Goal: Task Accomplishment & Management: Use online tool/utility

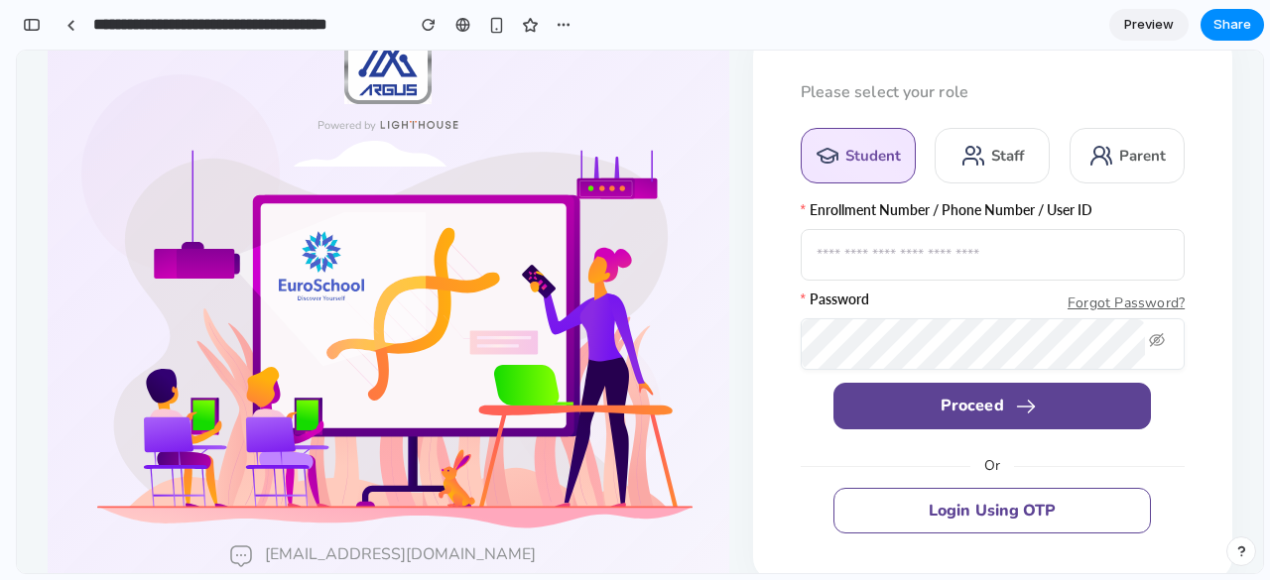
scroll to position [73, 0]
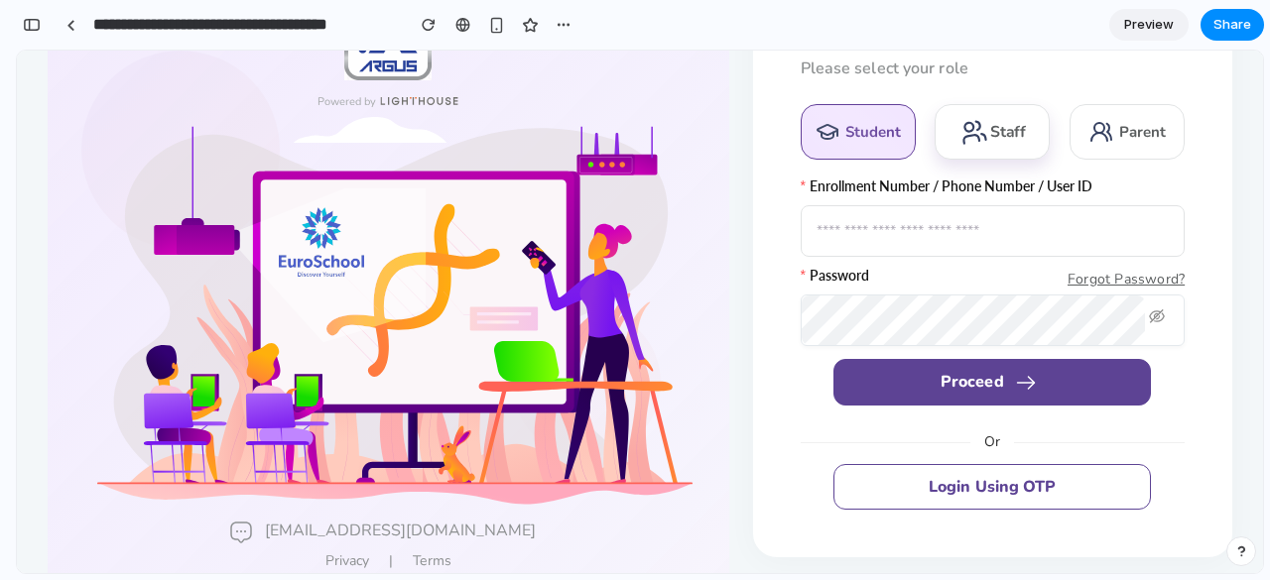
click at [995, 127] on div "Staff" at bounding box center [1007, 132] width 35 height 21
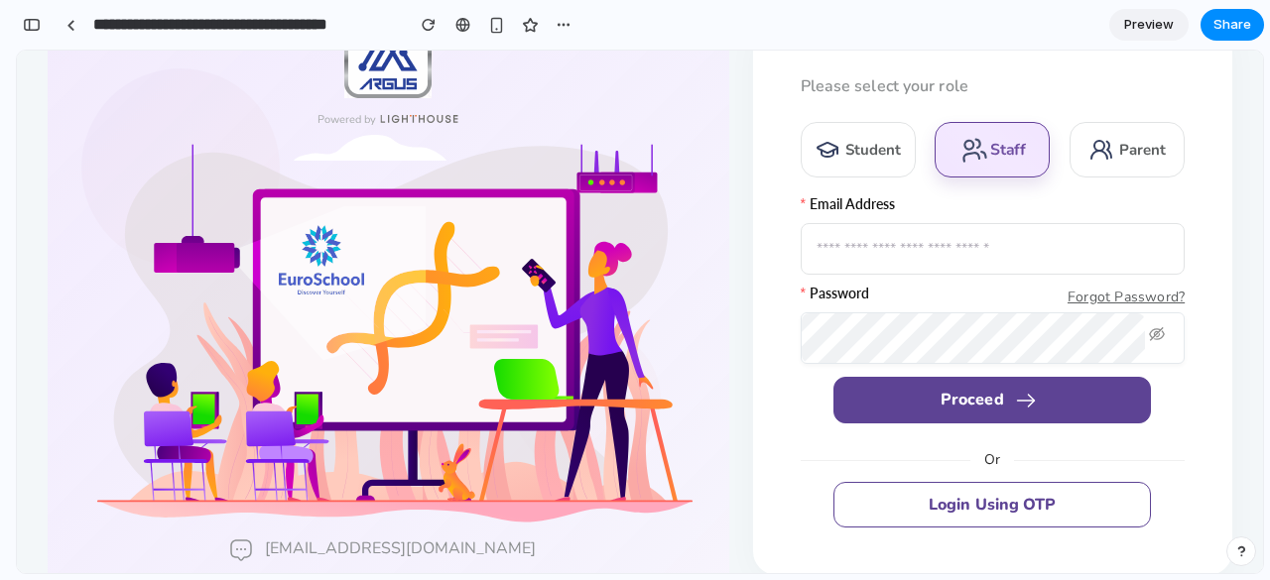
scroll to position [0, 0]
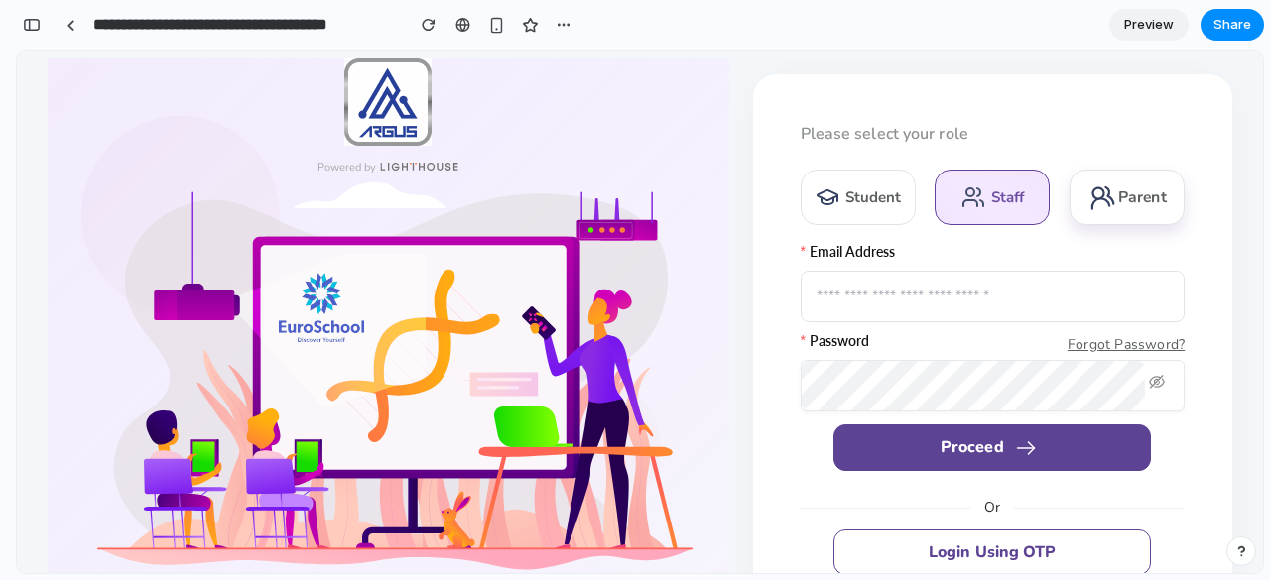
click at [1108, 210] on div "Parent" at bounding box center [1126, 198] width 115 height 56
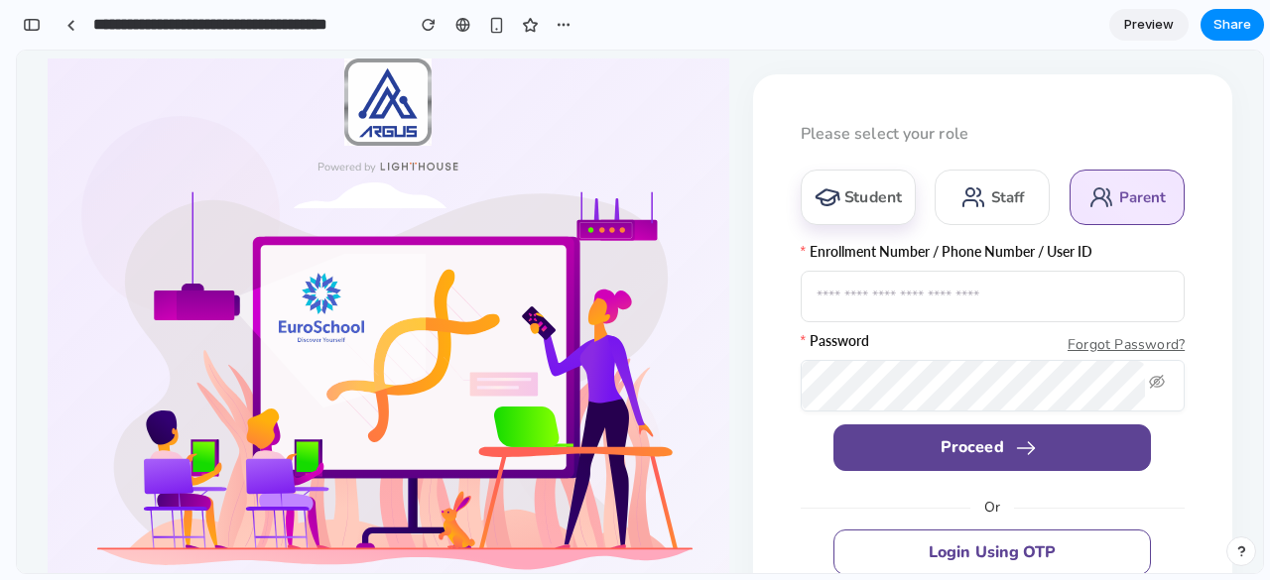
click at [892, 198] on div "Student" at bounding box center [872, 197] width 59 height 21
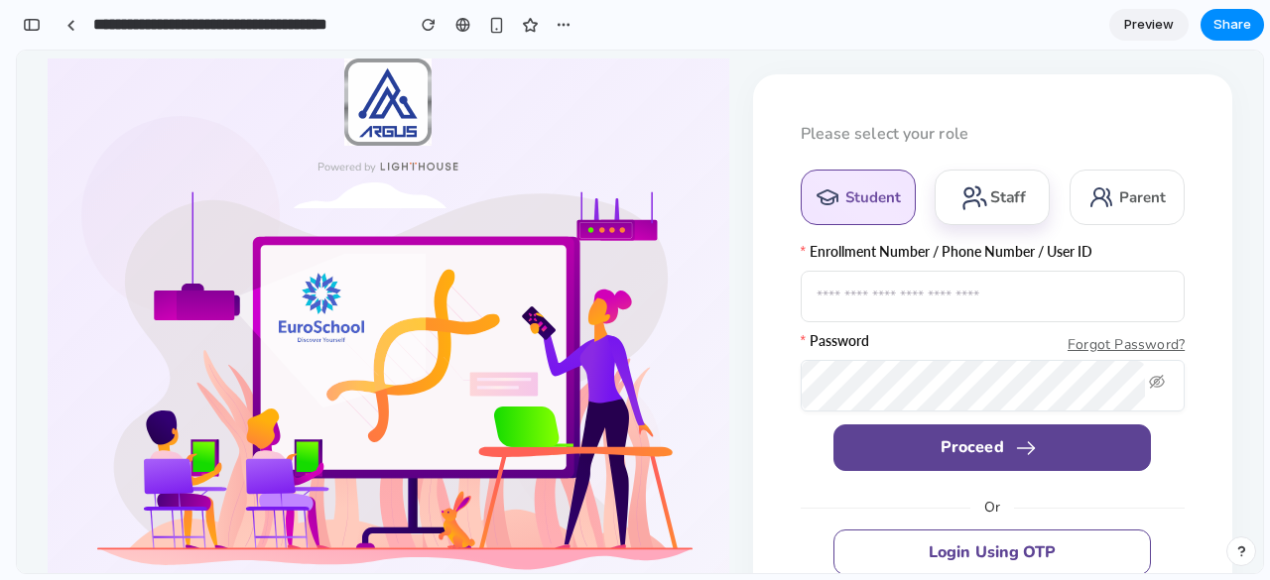
click at [959, 201] on icon at bounding box center [973, 197] width 31 height 31
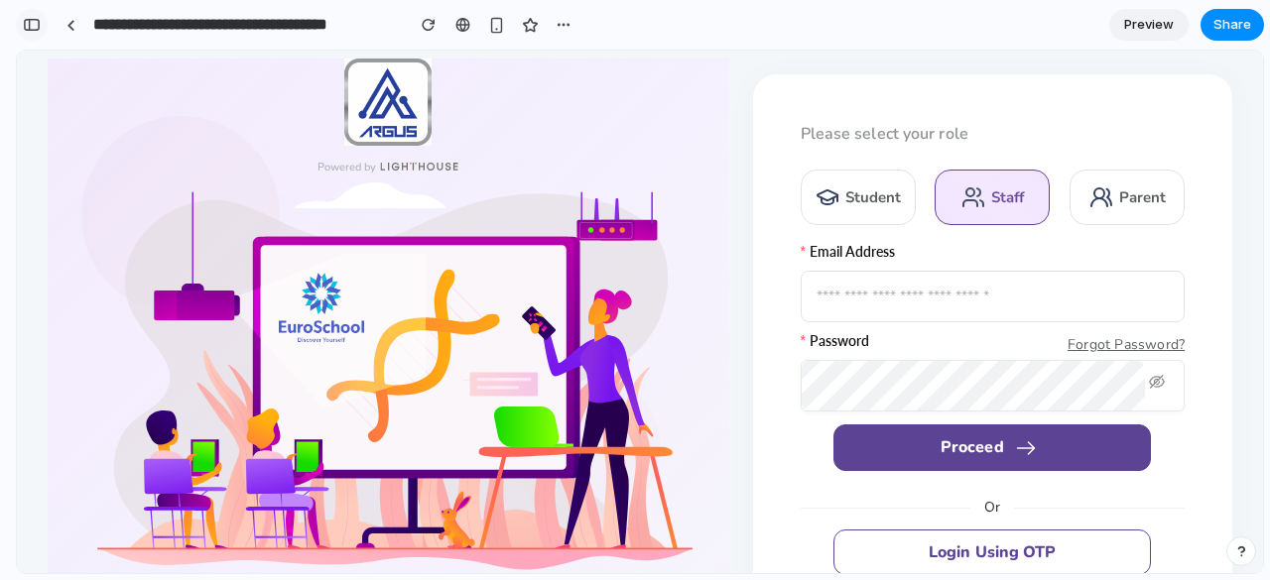
click at [27, 31] on div "button" at bounding box center [32, 25] width 18 height 14
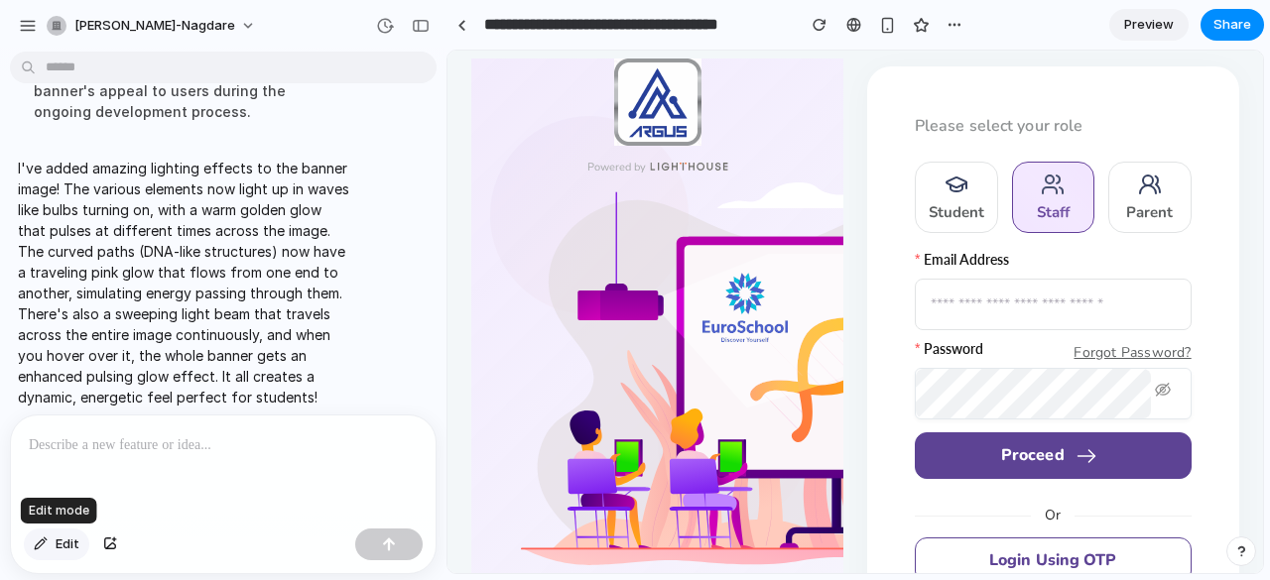
click at [69, 547] on span "Edit" at bounding box center [68, 545] width 24 height 20
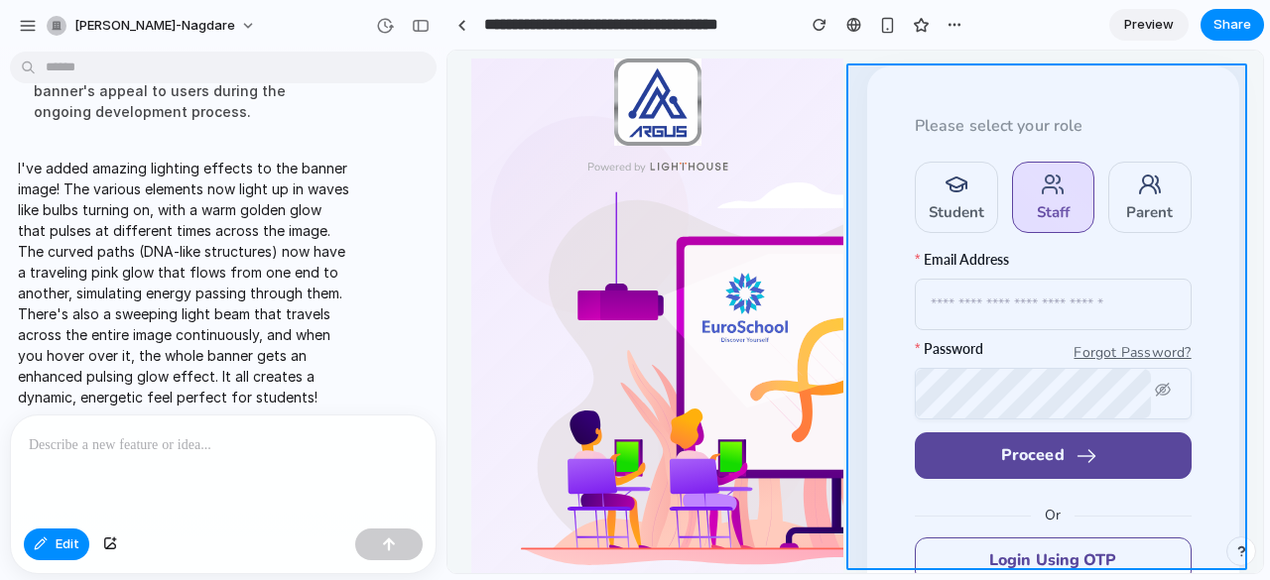
click at [854, 98] on div at bounding box center [854, 312] width 814 height 523
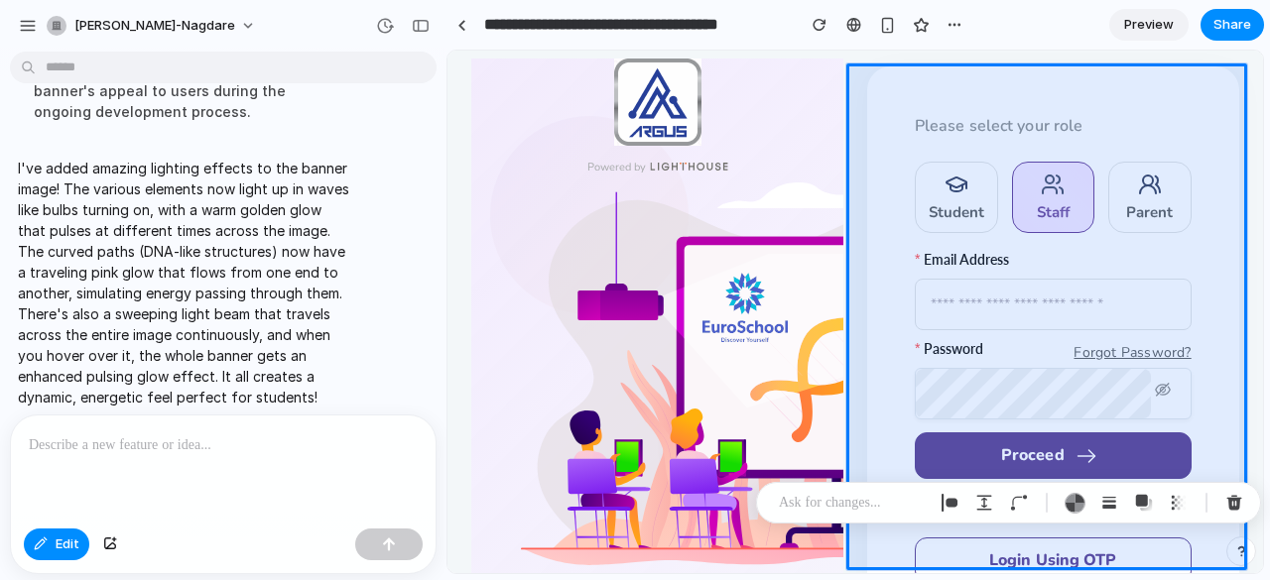
click at [234, 455] on div at bounding box center [223, 468] width 425 height 105
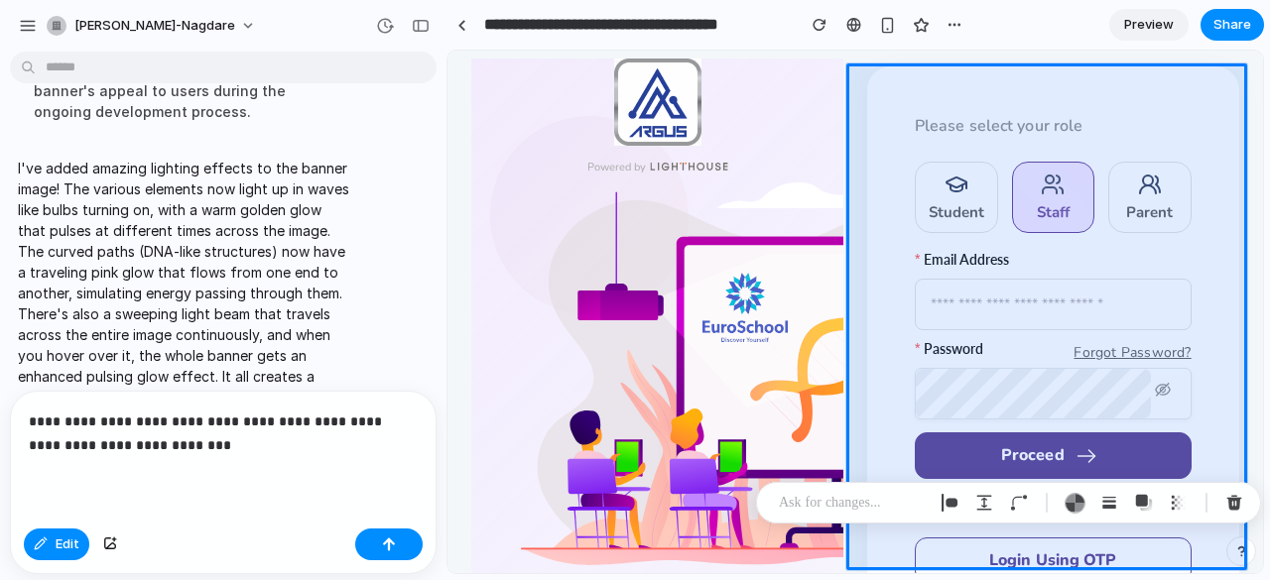
scroll to position [1938, 0]
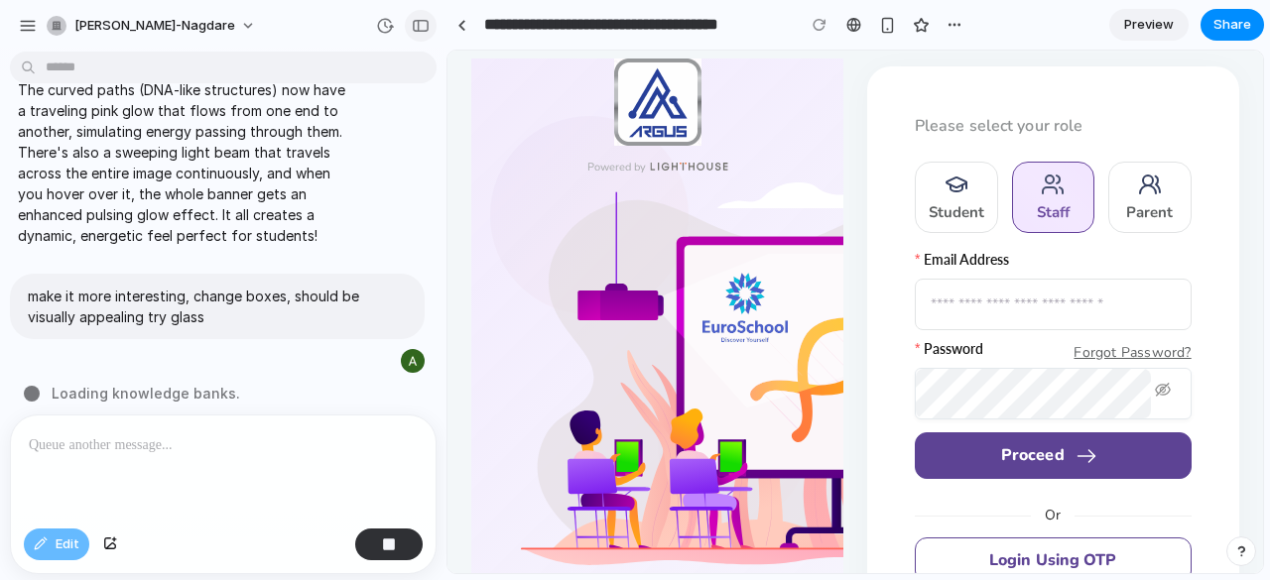
click at [417, 25] on div "button" at bounding box center [421, 26] width 18 height 14
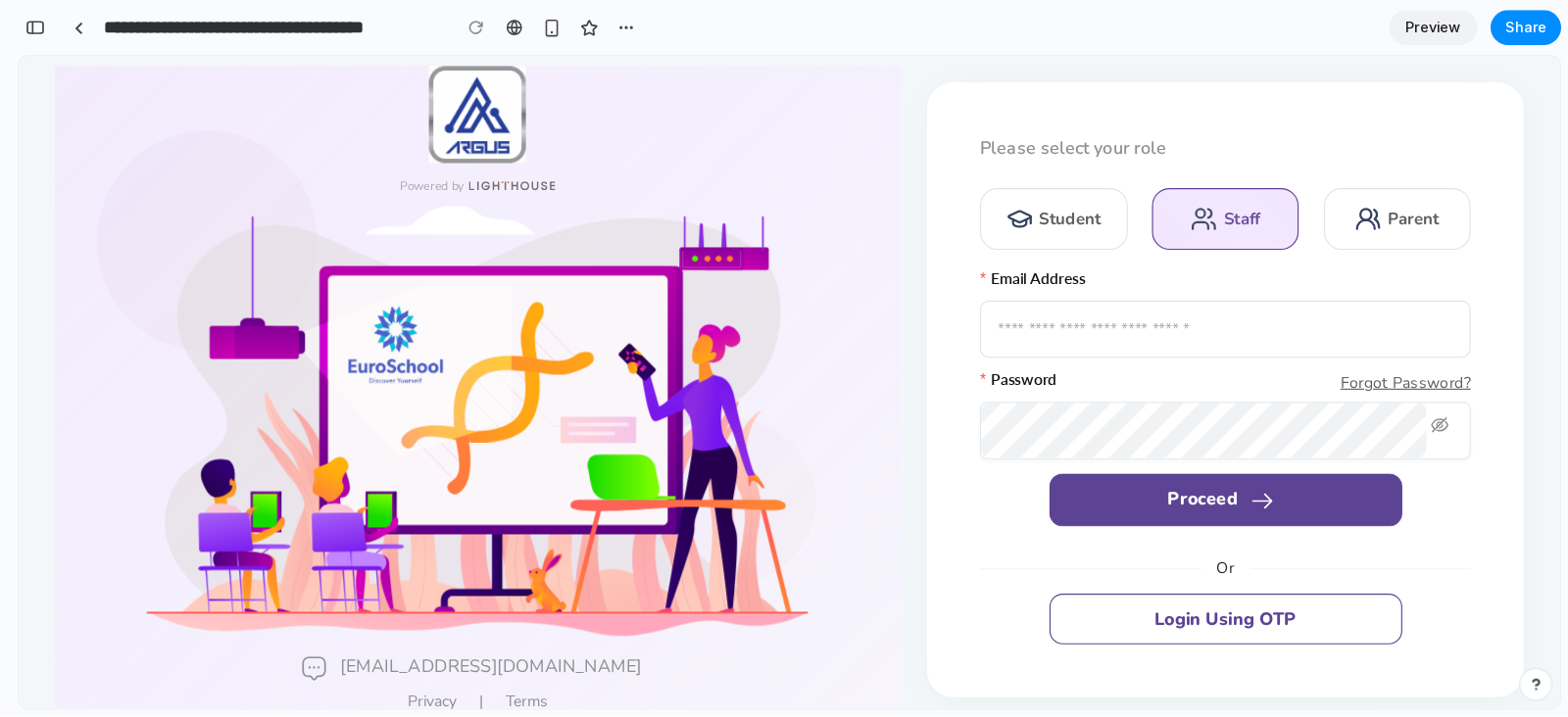
scroll to position [3888, 0]
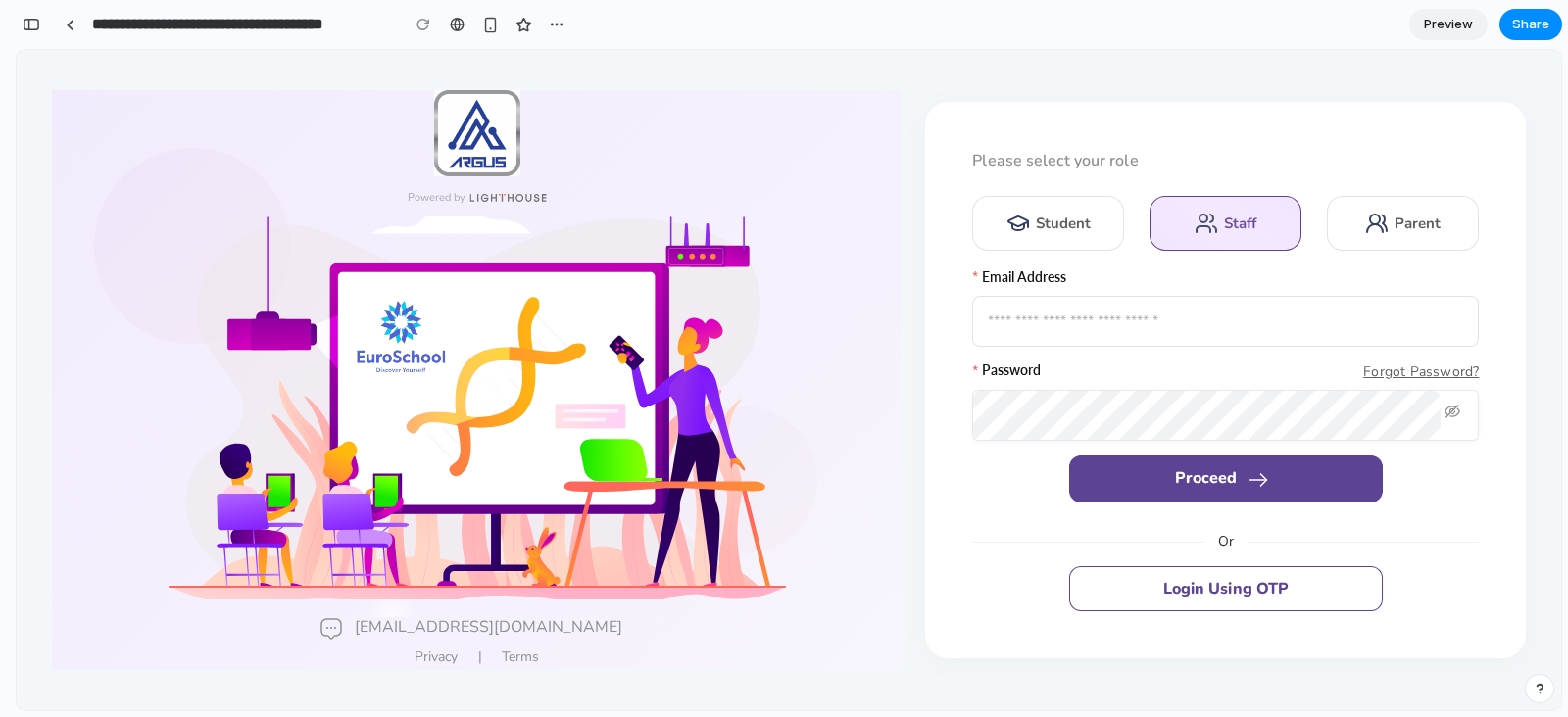
drag, startPoint x: 1267, startPoint y: 50, endPoint x: 893, endPoint y: 321, distance: 461.9
click at [893, 321] on div at bounding box center [477, 410] width 851 height 415
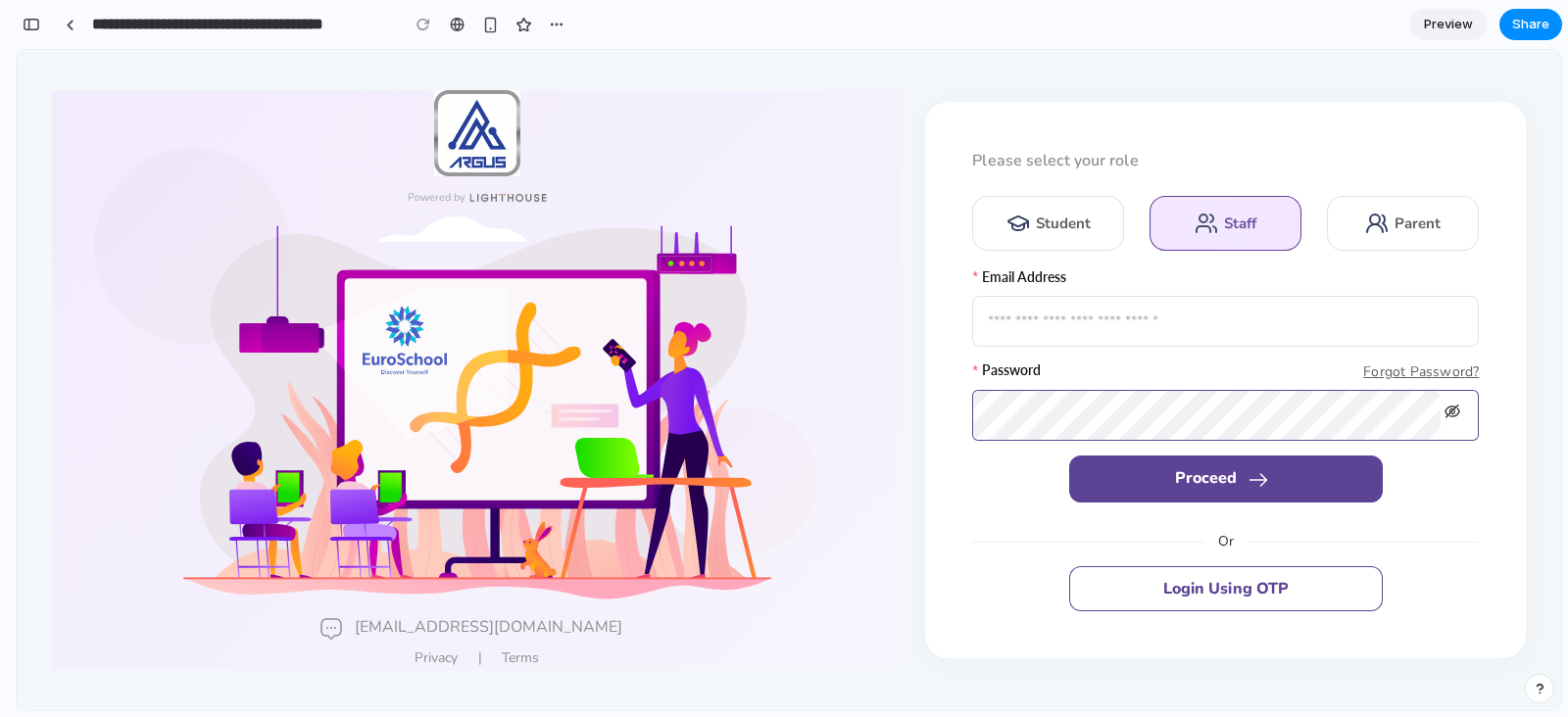
click at [1254, 409] on icon at bounding box center [1452, 412] width 16 height 16
click at [1041, 213] on div "Student" at bounding box center [1063, 223] width 58 height 21
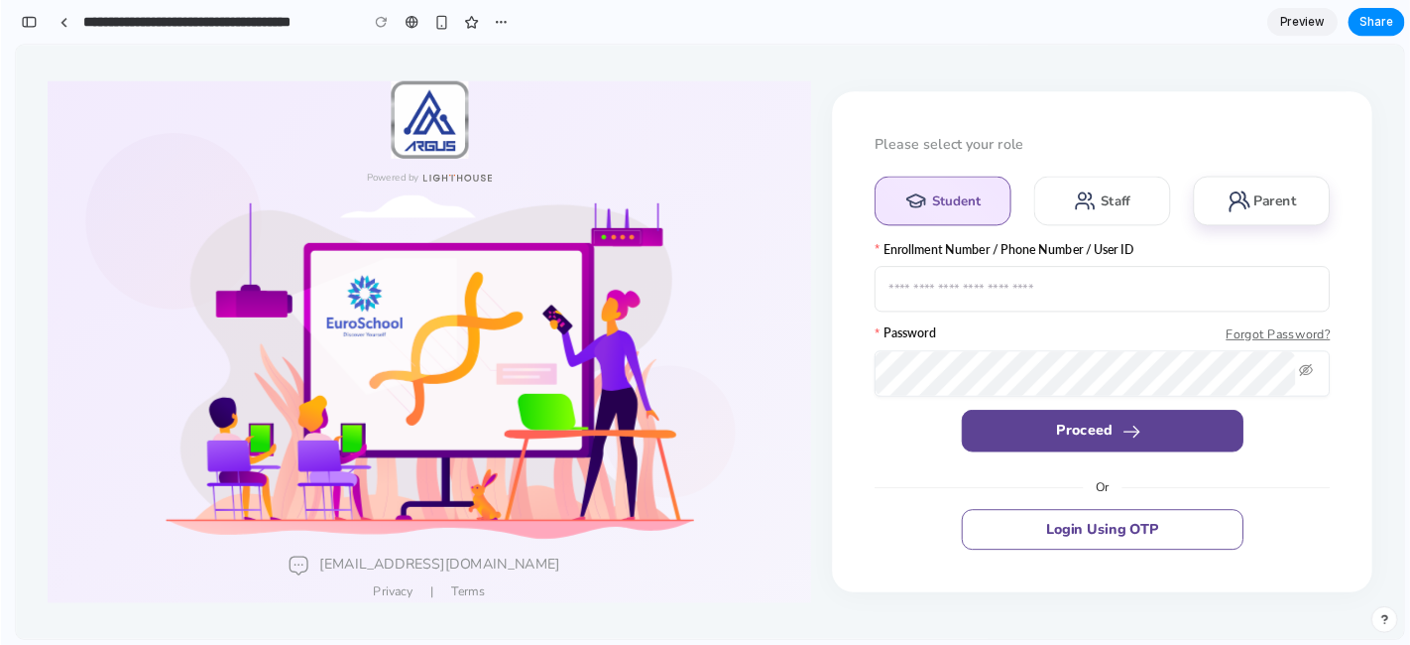
scroll to position [3954, 0]
click at [1269, 227] on div "Parent" at bounding box center [1434, 226] width 49 height 21
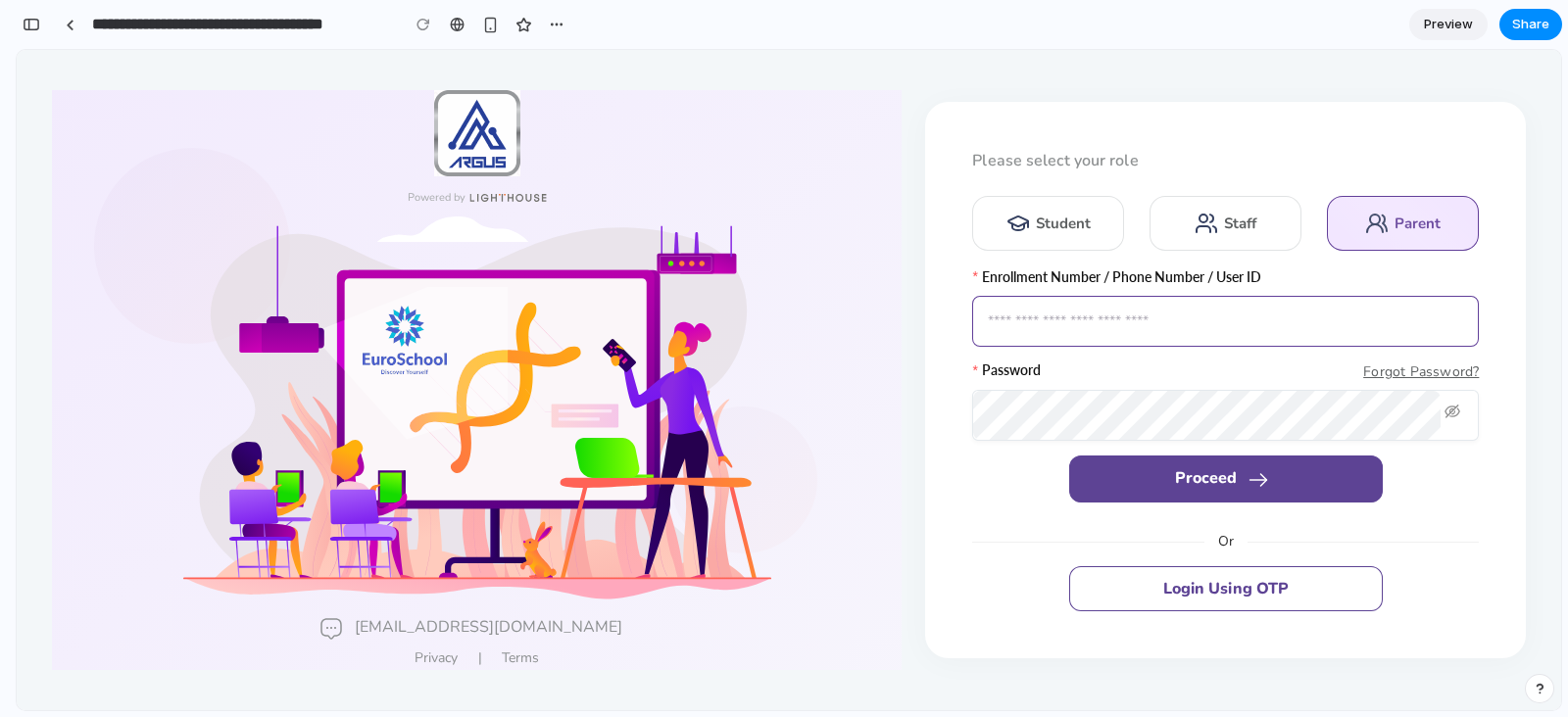
click at [1073, 319] on input "text" at bounding box center [1225, 322] width 507 height 51
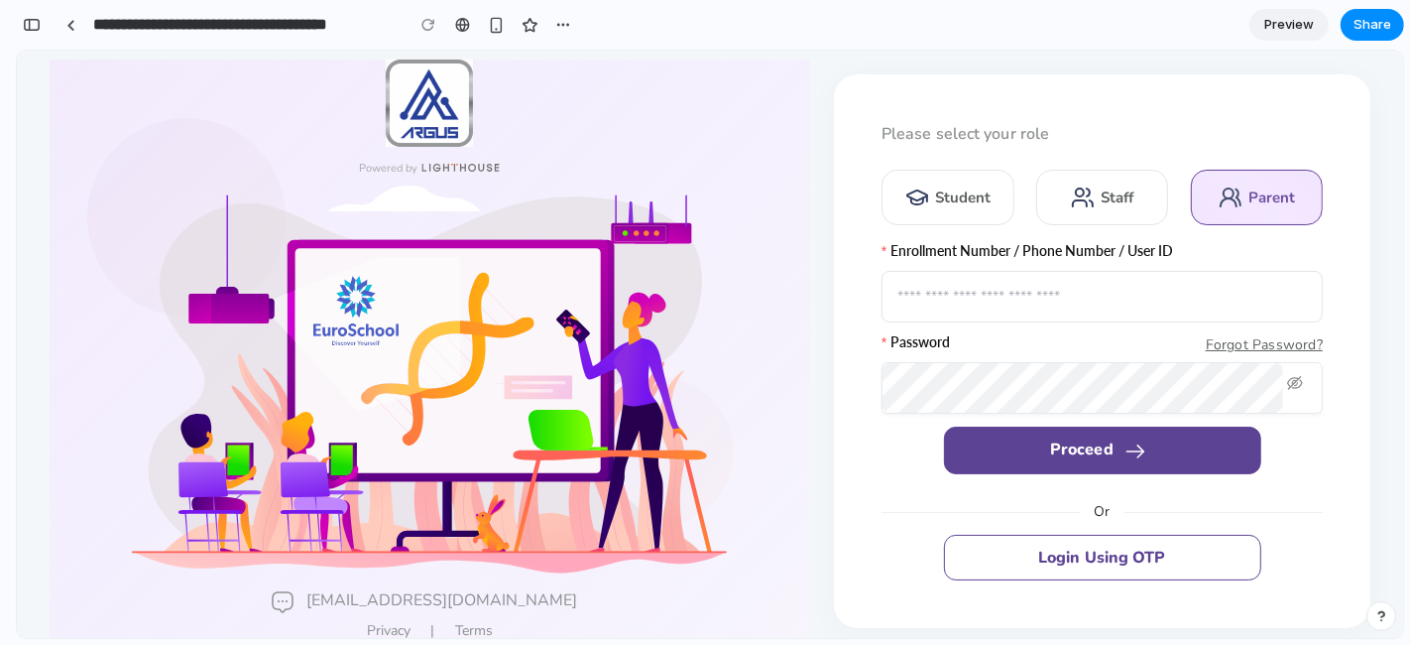
scroll to position [4268, 0]
drag, startPoint x: 1572, startPoint y: 50, endPoint x: 900, endPoint y: 494, distance: 806.0
click at [900, 494] on form "Enrollment Number / Phone Number / User ID Forgot Password? Password Proceed Or…" at bounding box center [1102, 410] width 441 height 340
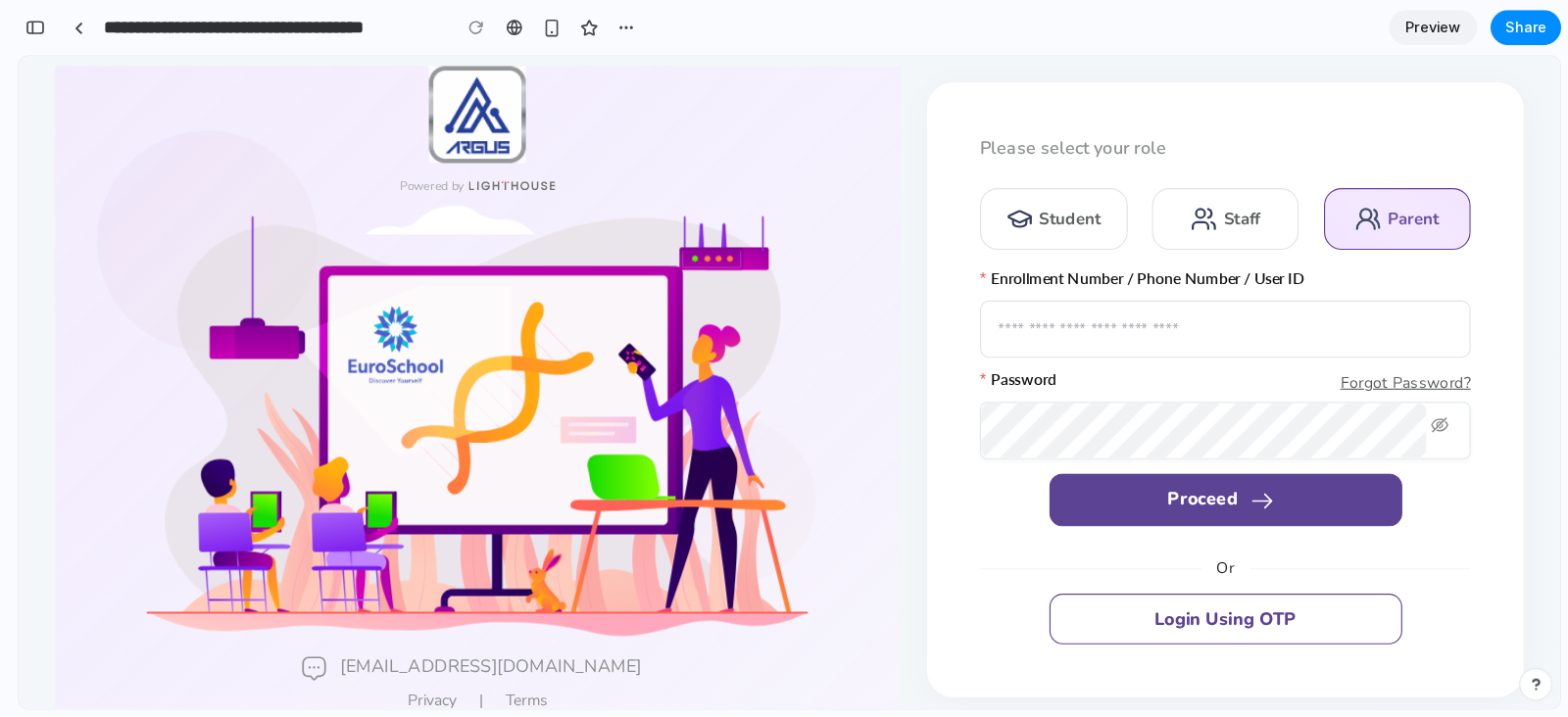
scroll to position [4152, 0]
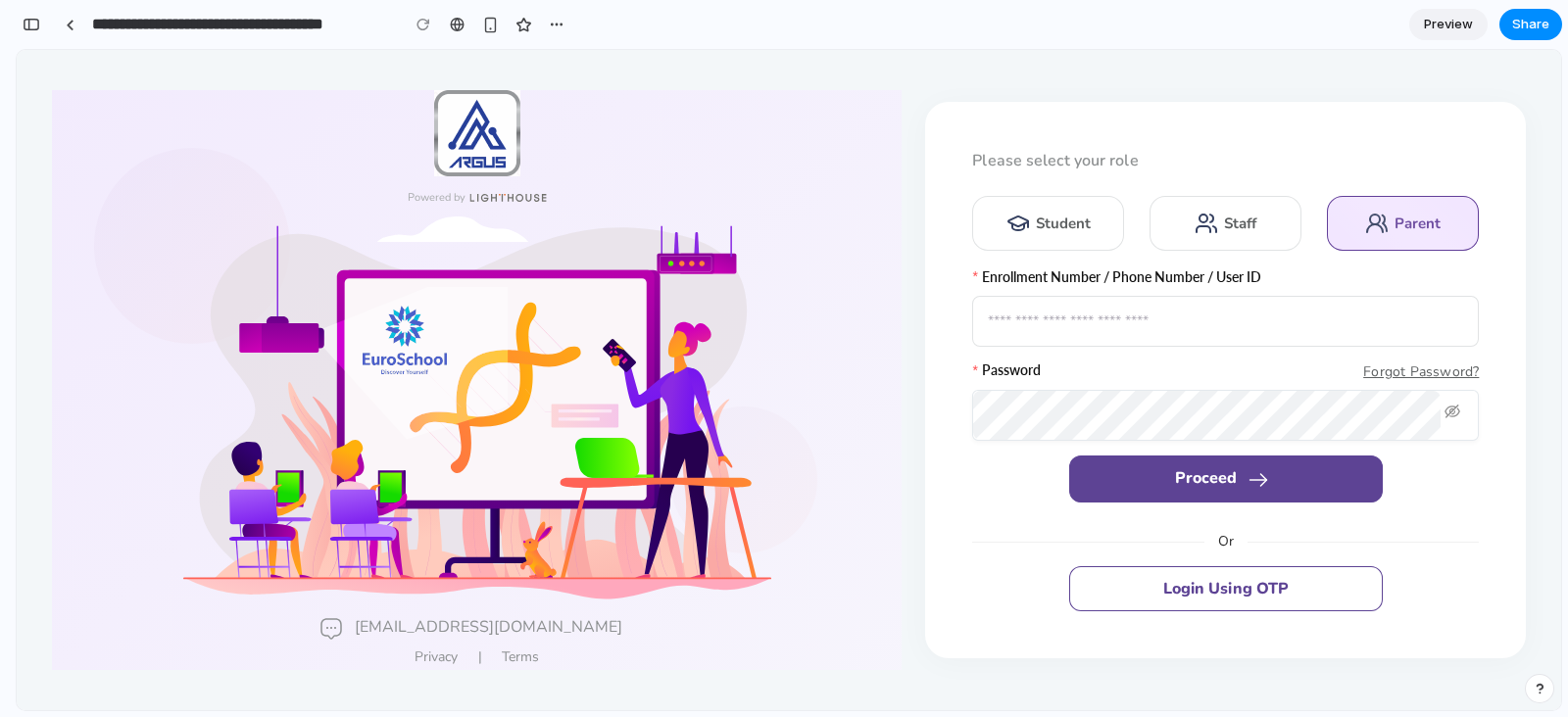
drag, startPoint x: 1406, startPoint y: 55, endPoint x: 983, endPoint y: 527, distance: 633.8
click at [983, 531] on div "Or" at bounding box center [1225, 542] width 507 height 22
click at [29, 35] on button "button" at bounding box center [32, 25] width 32 height 32
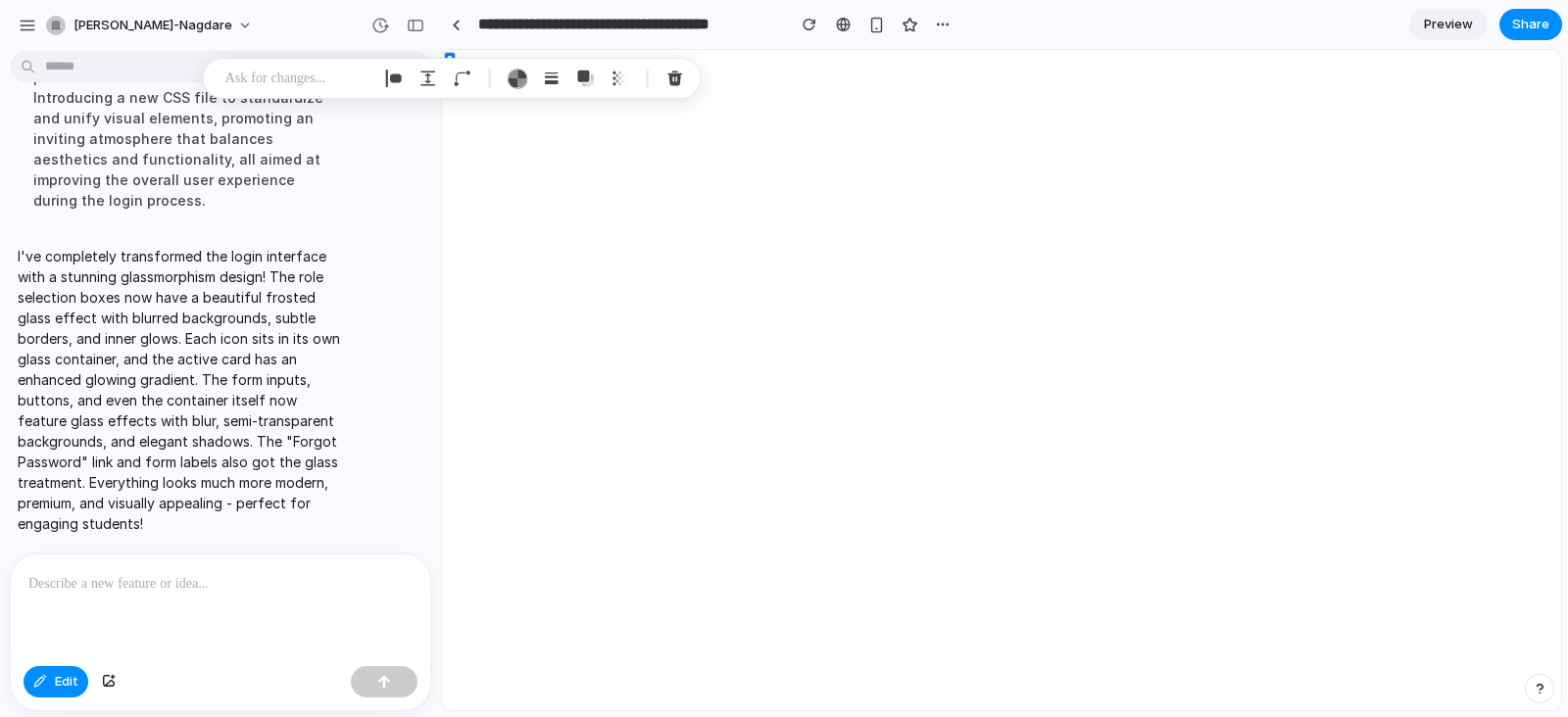
scroll to position [0, 0]
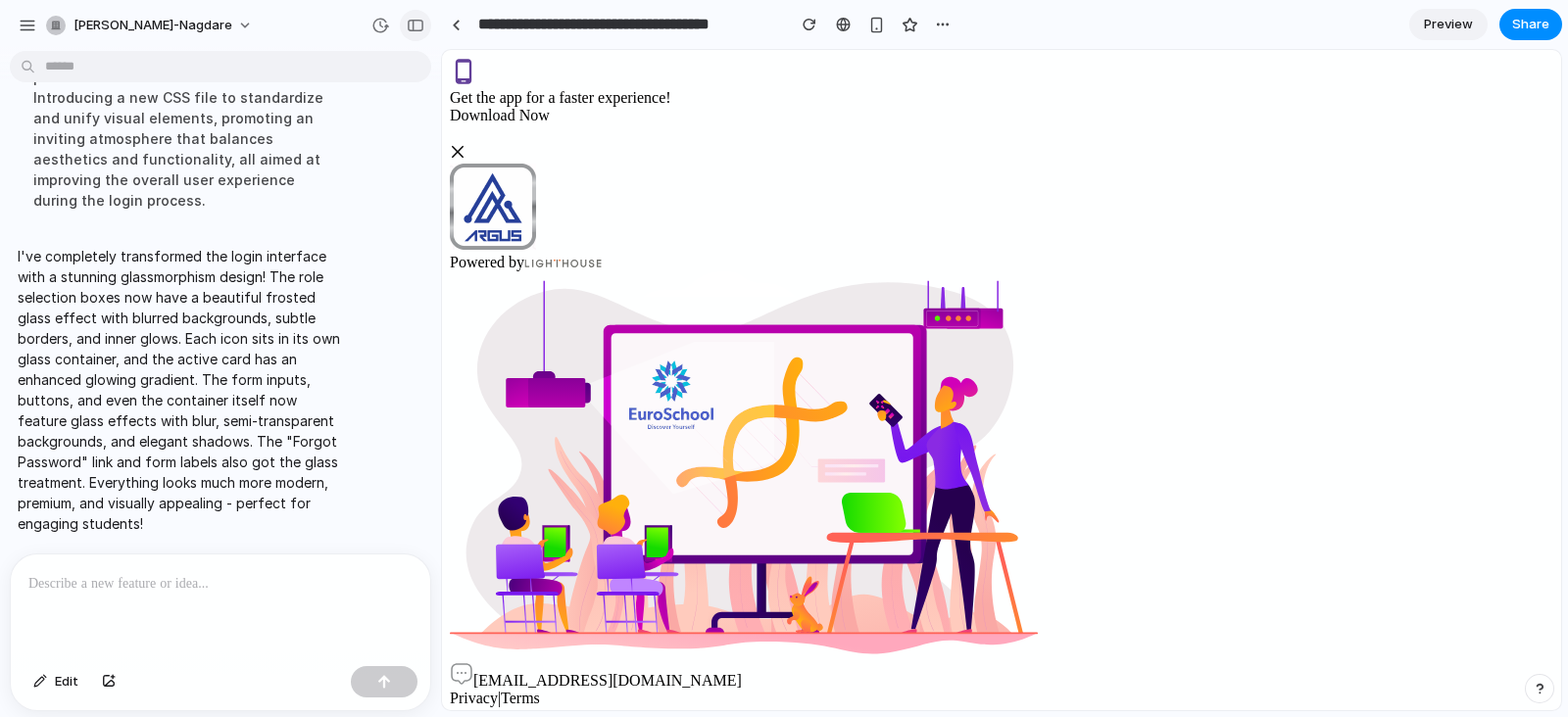
click at [420, 26] on div "button" at bounding box center [416, 26] width 18 height 14
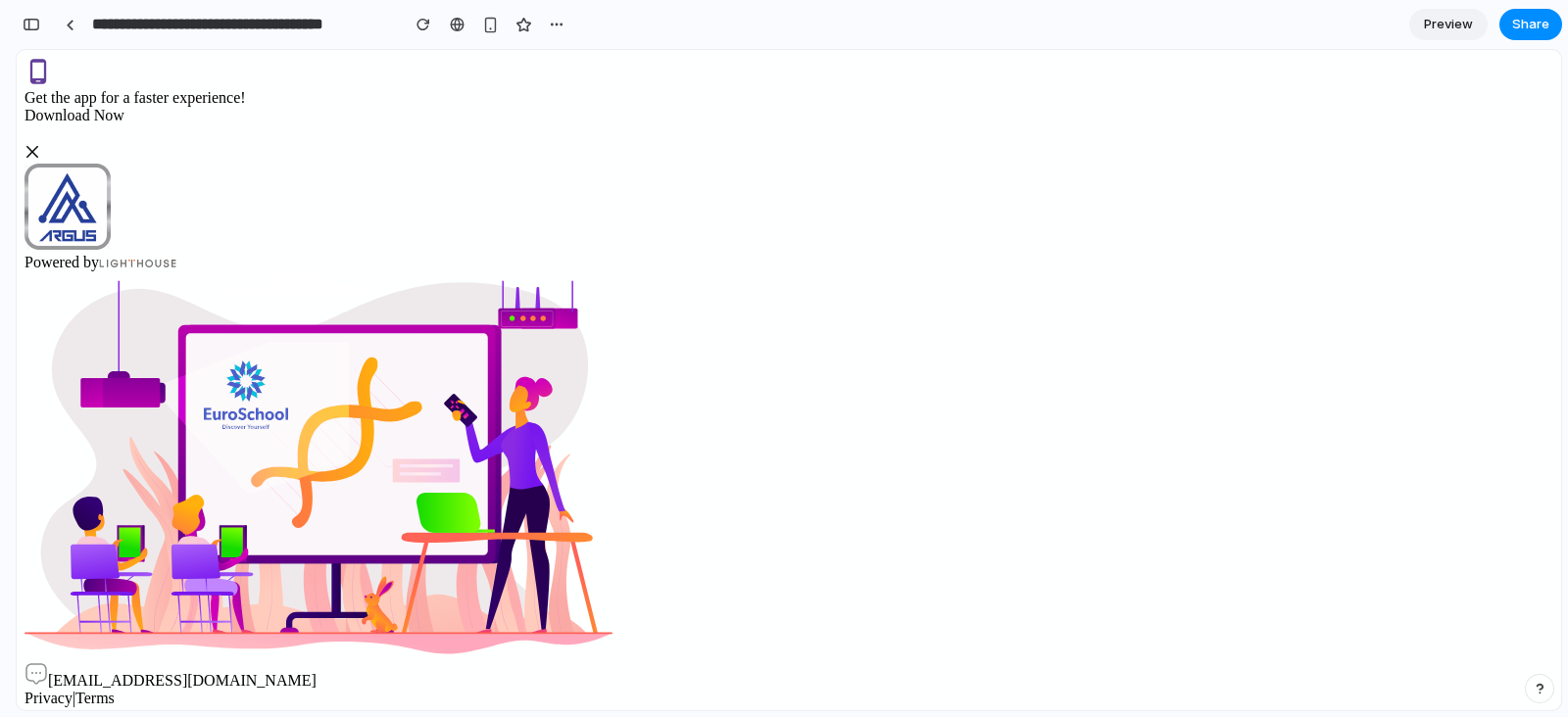
scroll to position [4152, 0]
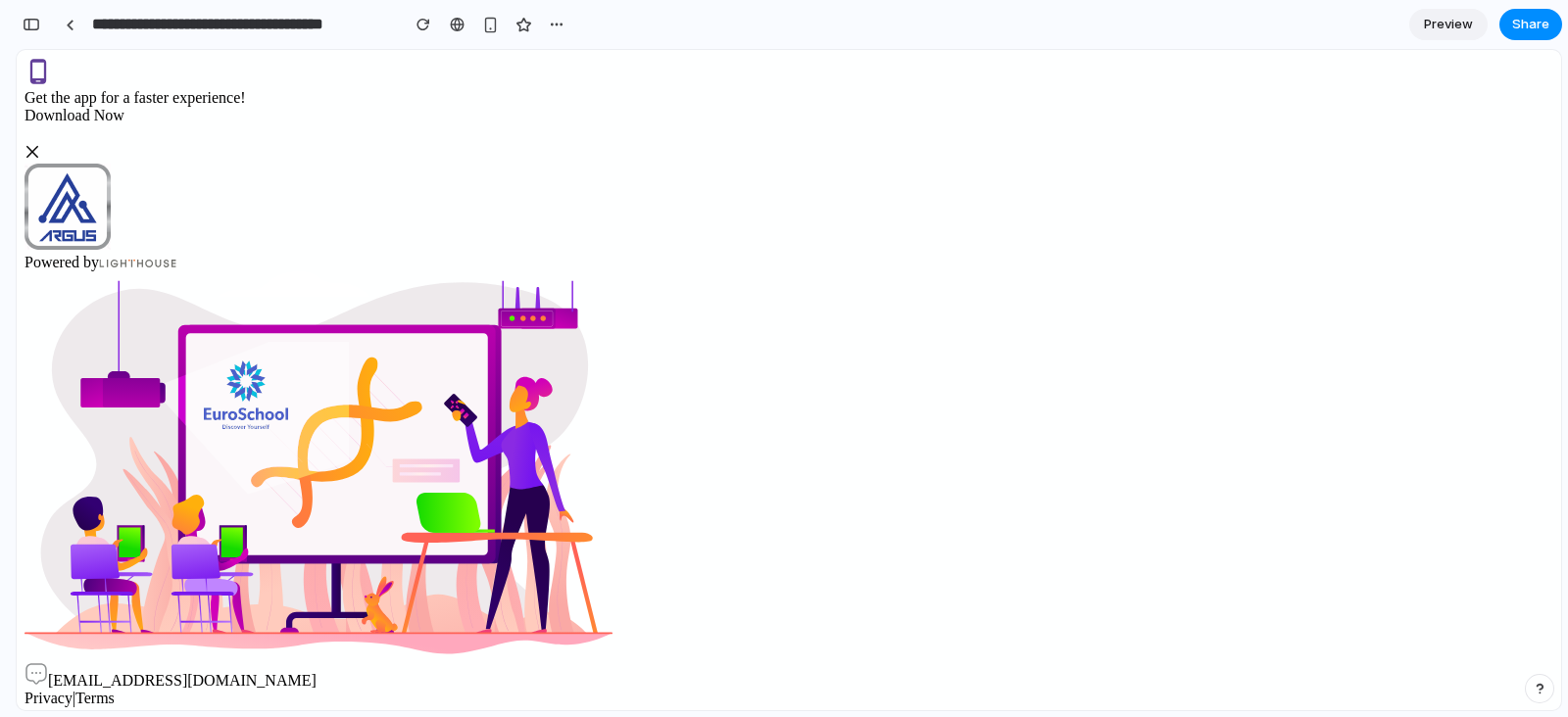
drag, startPoint x: 1016, startPoint y: 107, endPoint x: 1088, endPoint y: 144, distance: 81.0
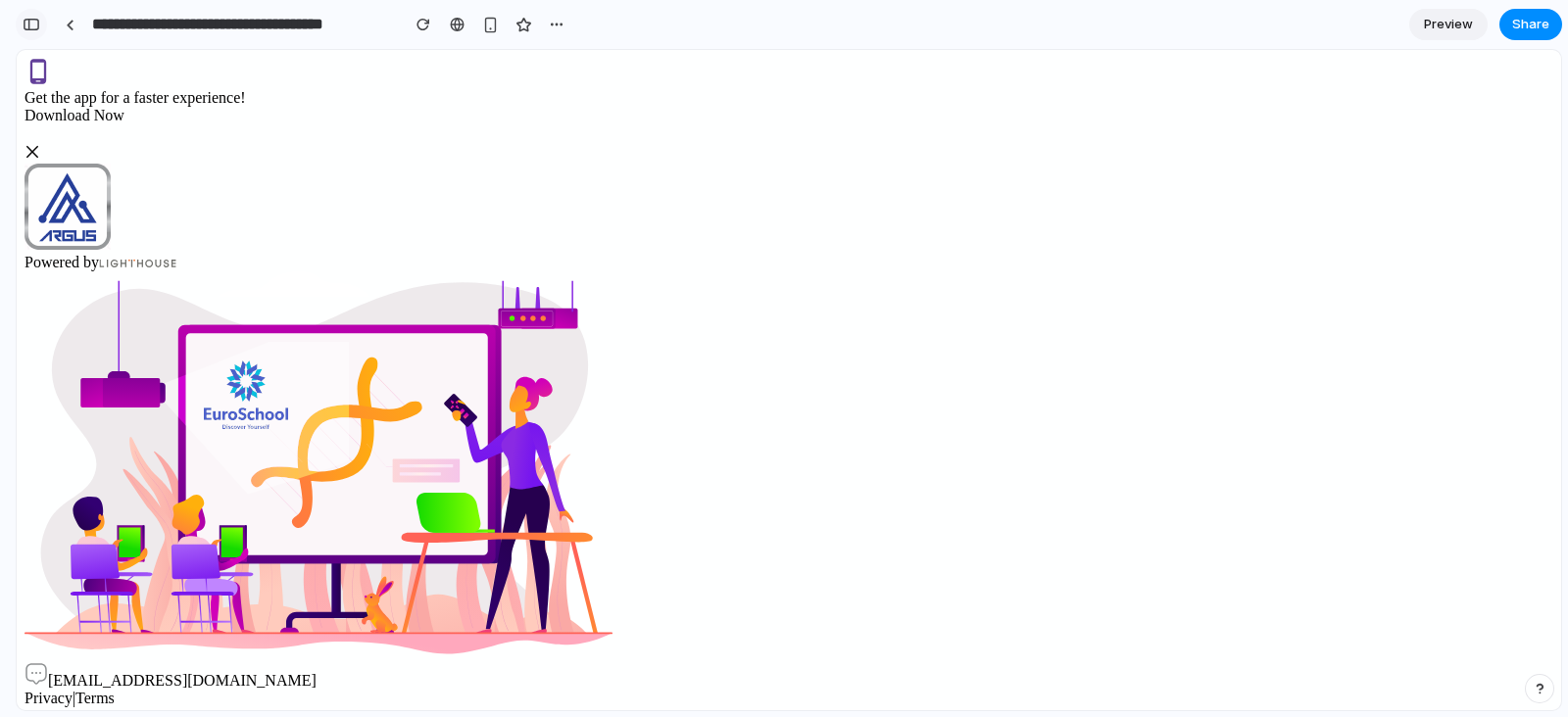
click at [38, 31] on div "button" at bounding box center [32, 25] width 18 height 14
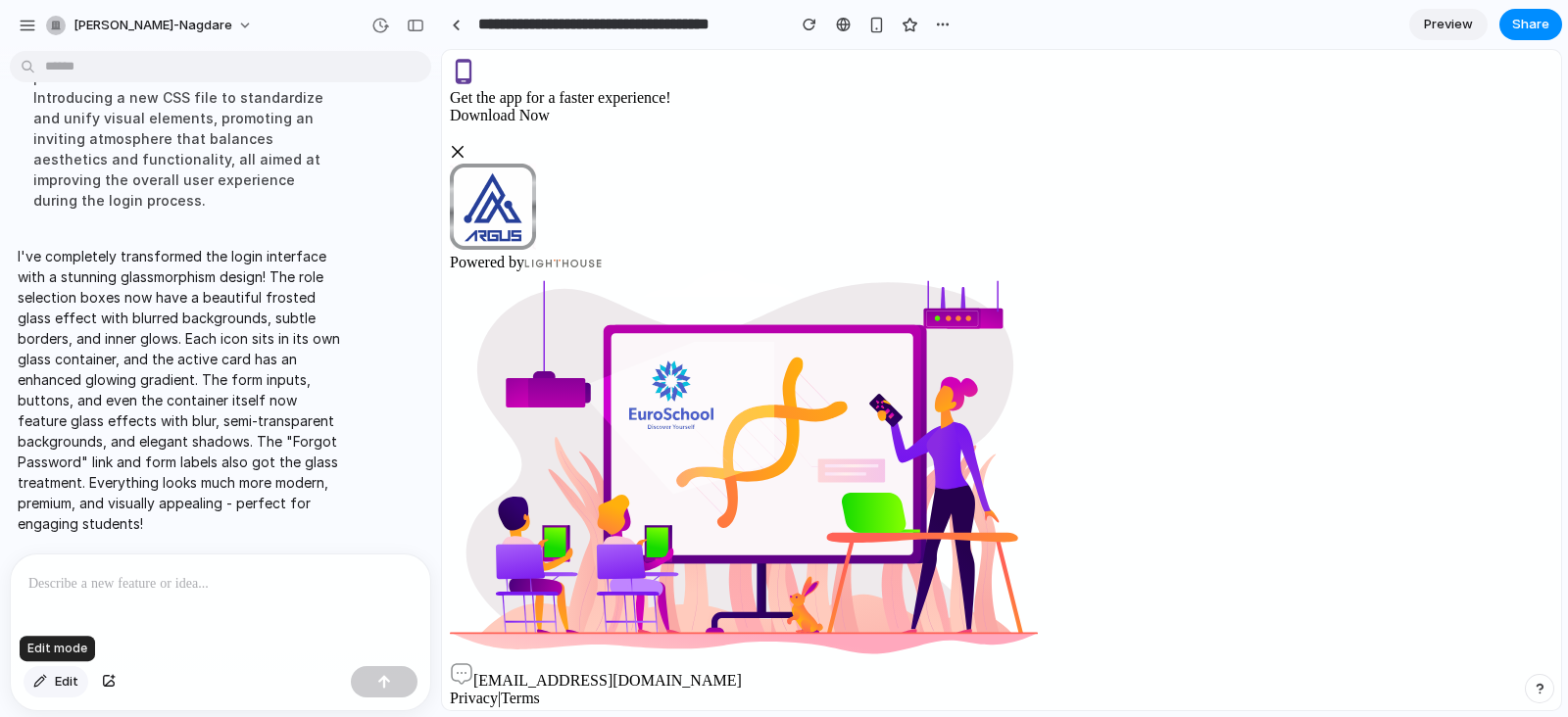
click at [52, 572] on button "Edit" at bounding box center [55, 681] width 64 height 32
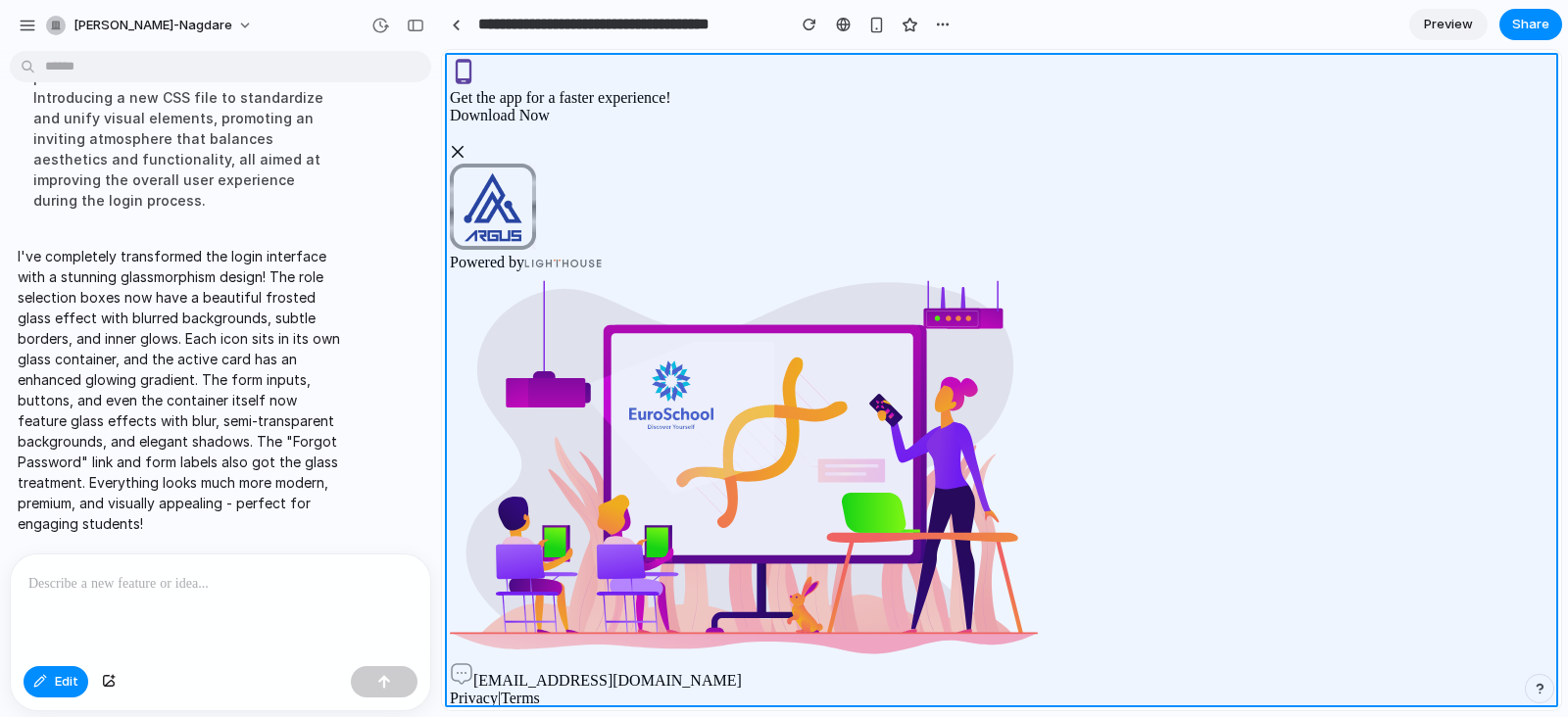
click at [489, 59] on div at bounding box center [1001, 380] width 1119 height 660
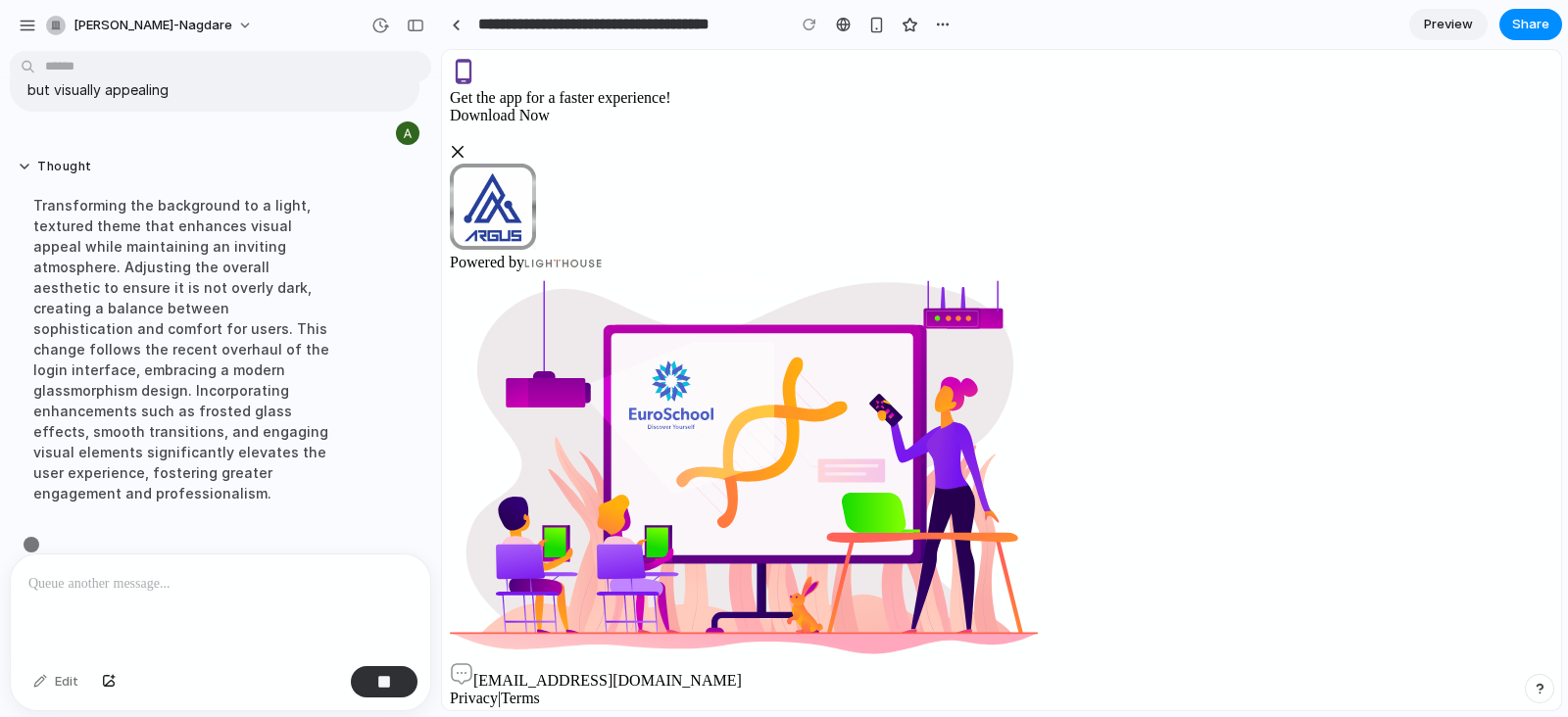
scroll to position [2254, 0]
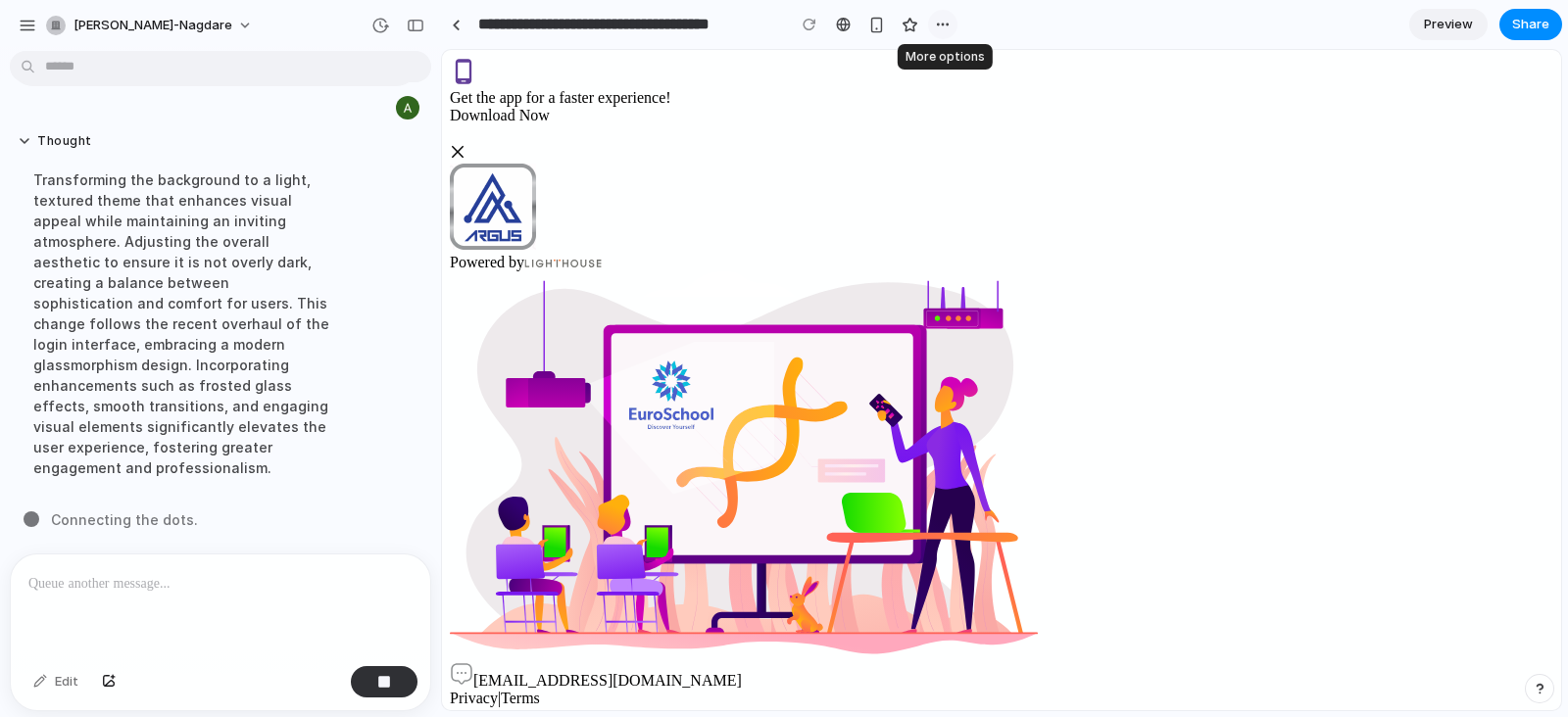
click at [941, 27] on div "button" at bounding box center [943, 25] width 16 height 16
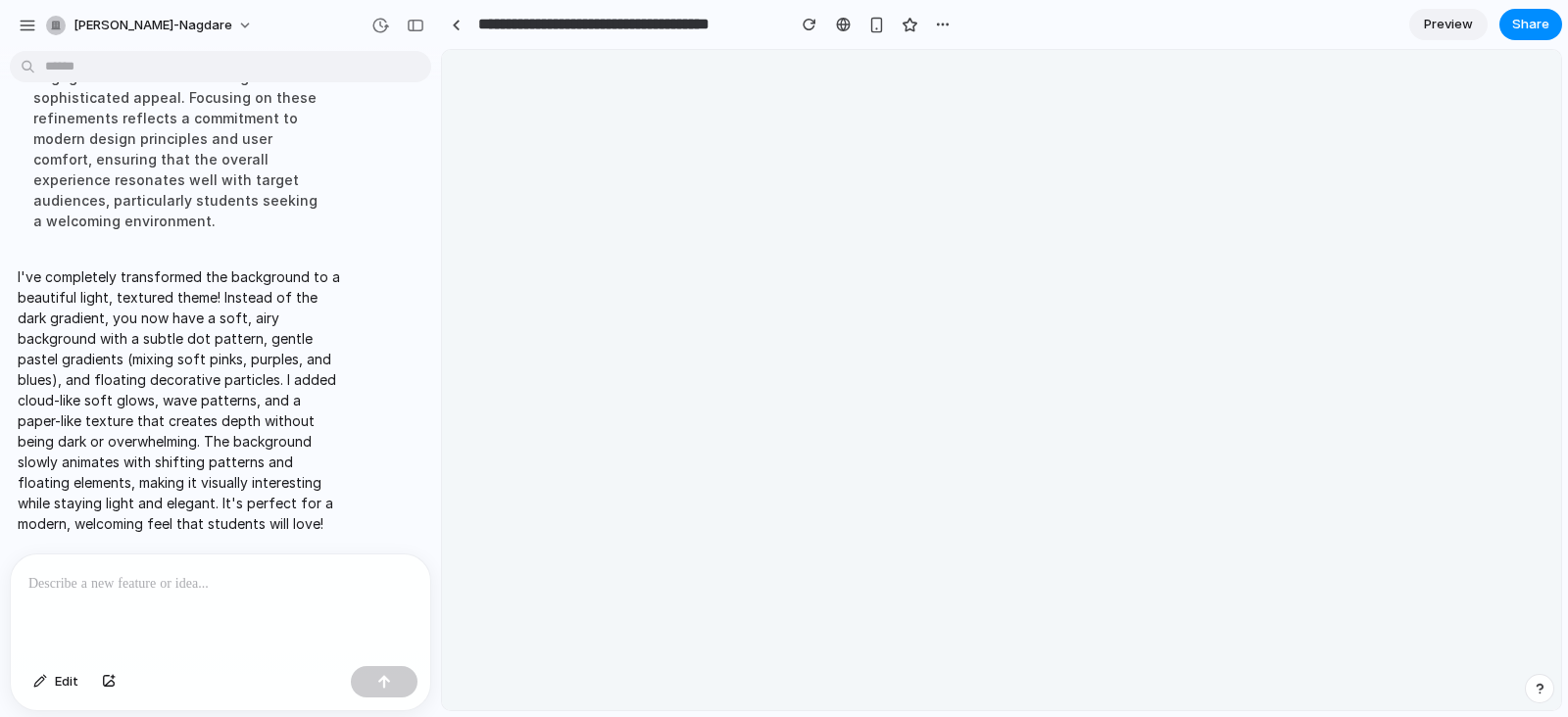
scroll to position [0, 0]
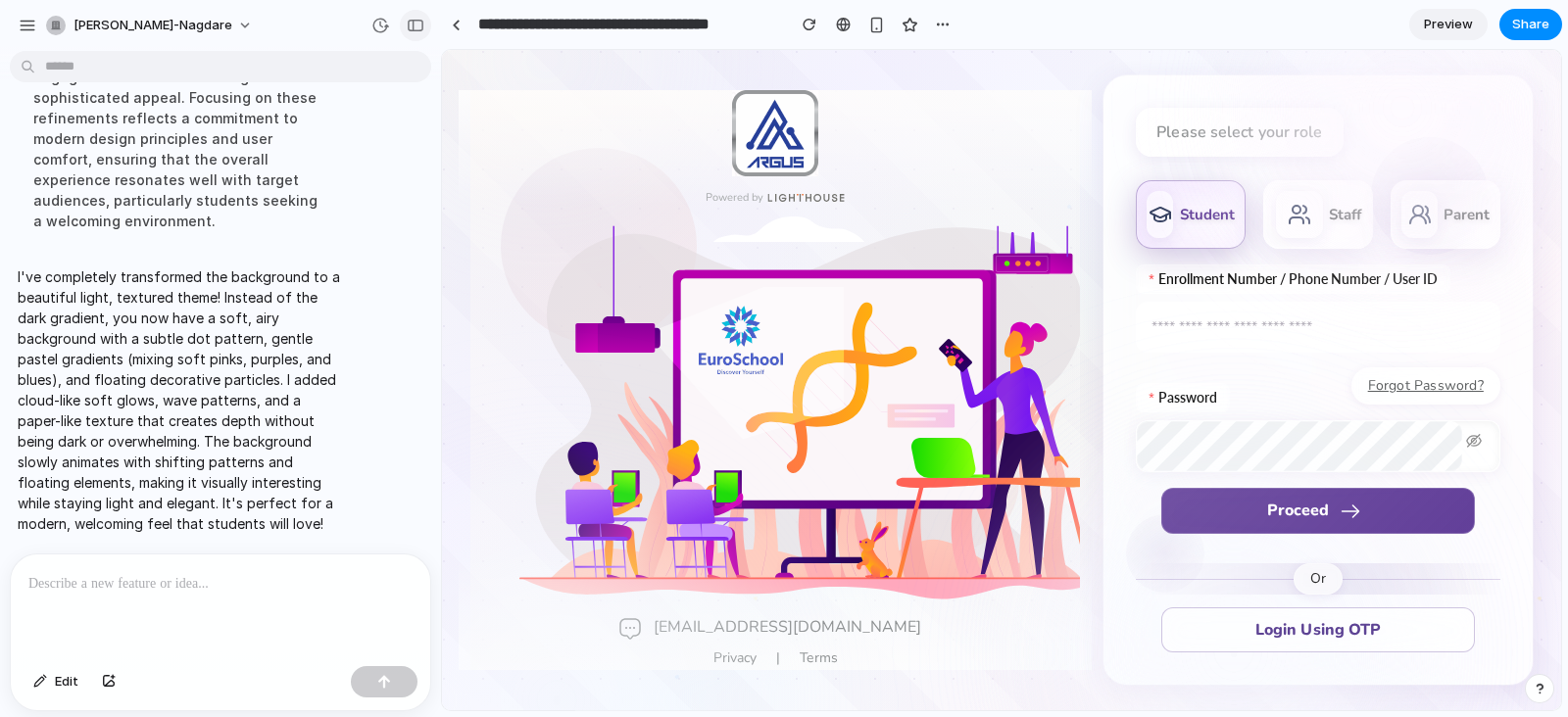
click at [415, 20] on div "button" at bounding box center [416, 26] width 18 height 14
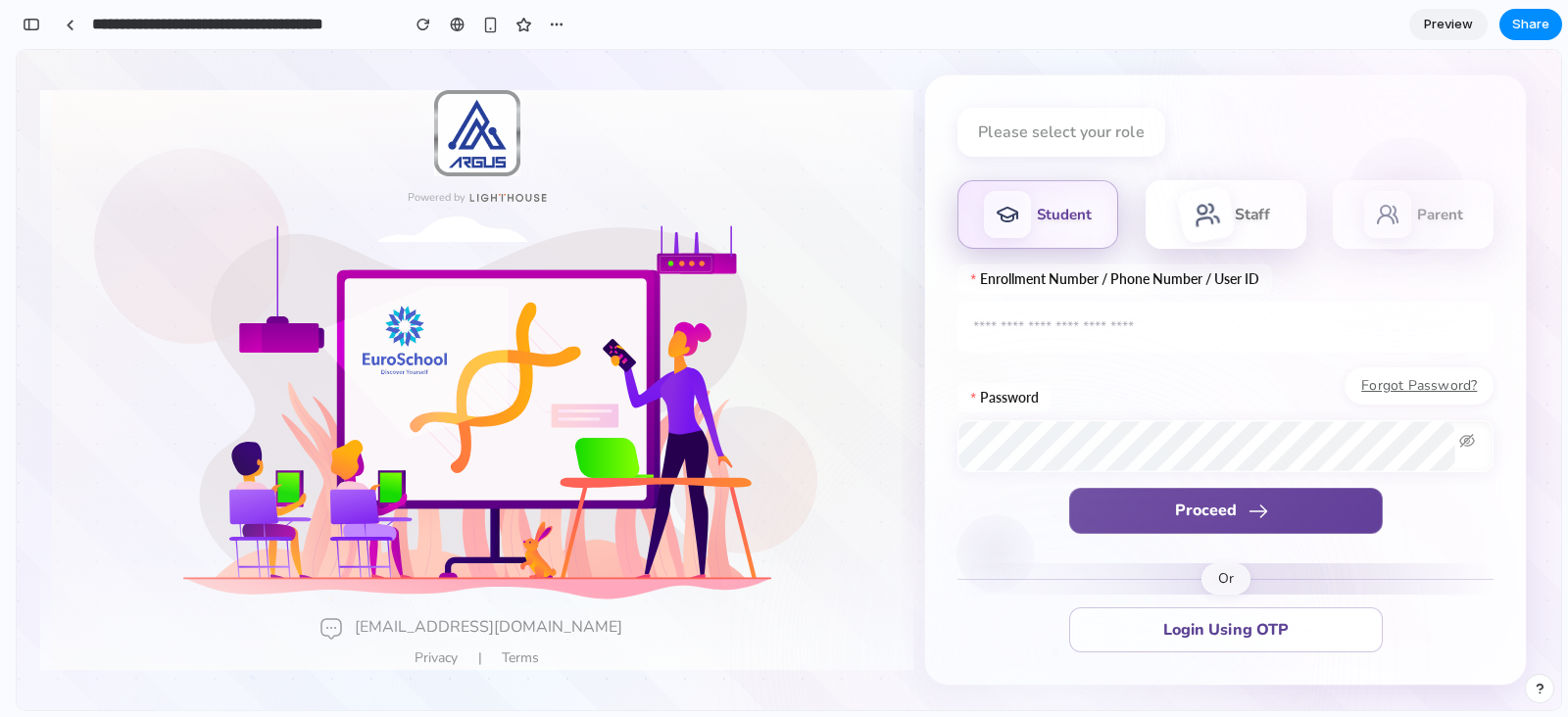
click at [1212, 201] on div at bounding box center [1206, 213] width 60 height 60
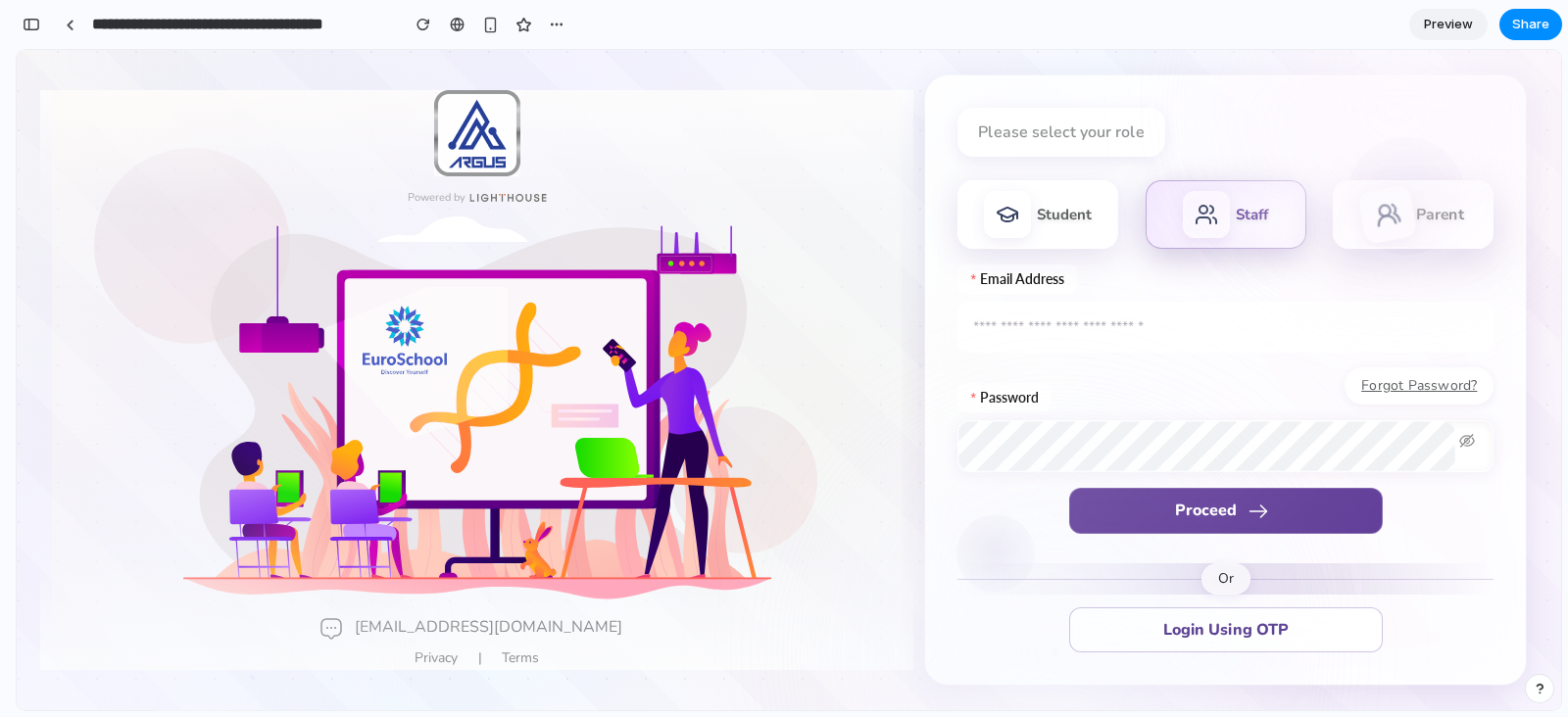
click at [1254, 196] on div at bounding box center [1387, 213] width 60 height 60
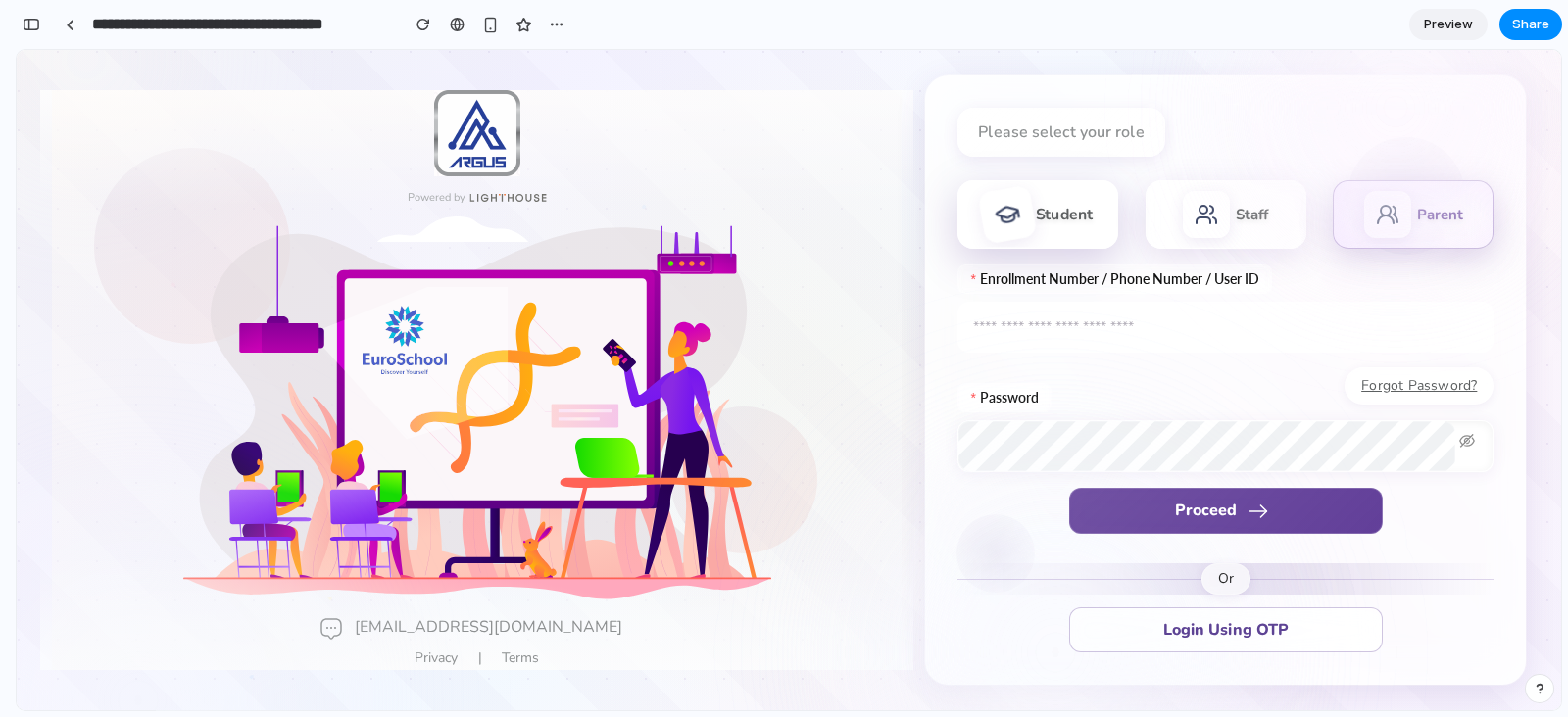
click at [1041, 228] on div "Student" at bounding box center [1037, 213] width 161 height 68
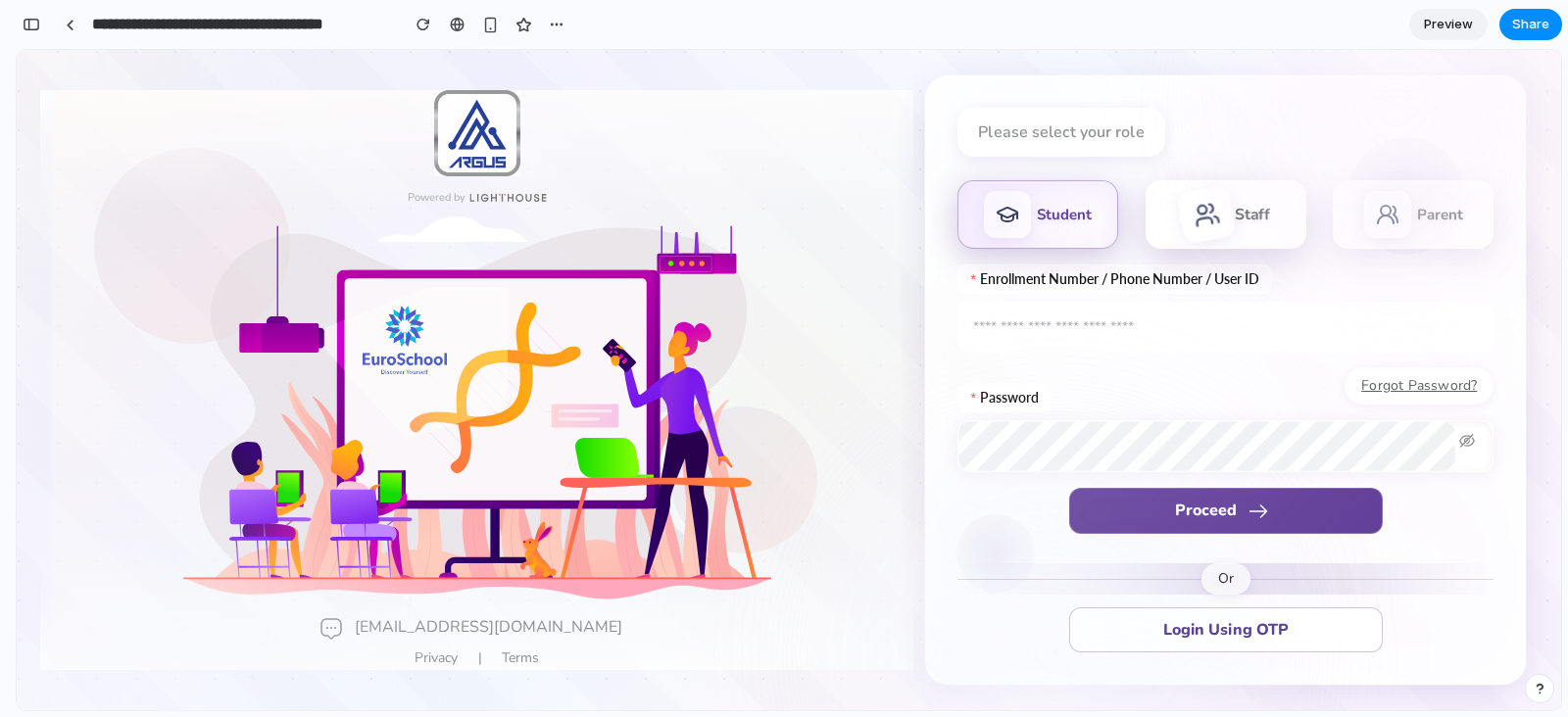
click at [1210, 214] on icon at bounding box center [1206, 214] width 31 height 31
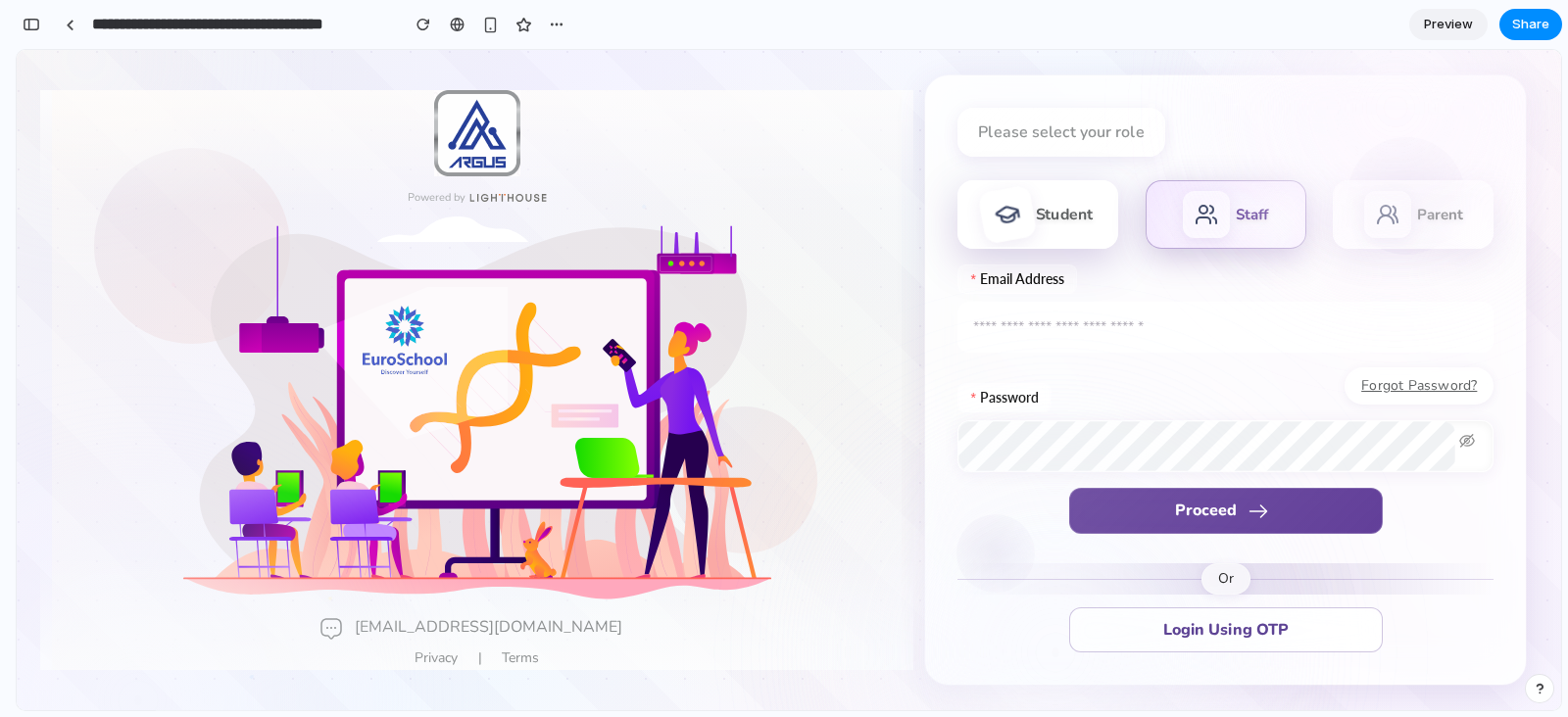
click at [1069, 231] on div "Student" at bounding box center [1037, 213] width 161 height 68
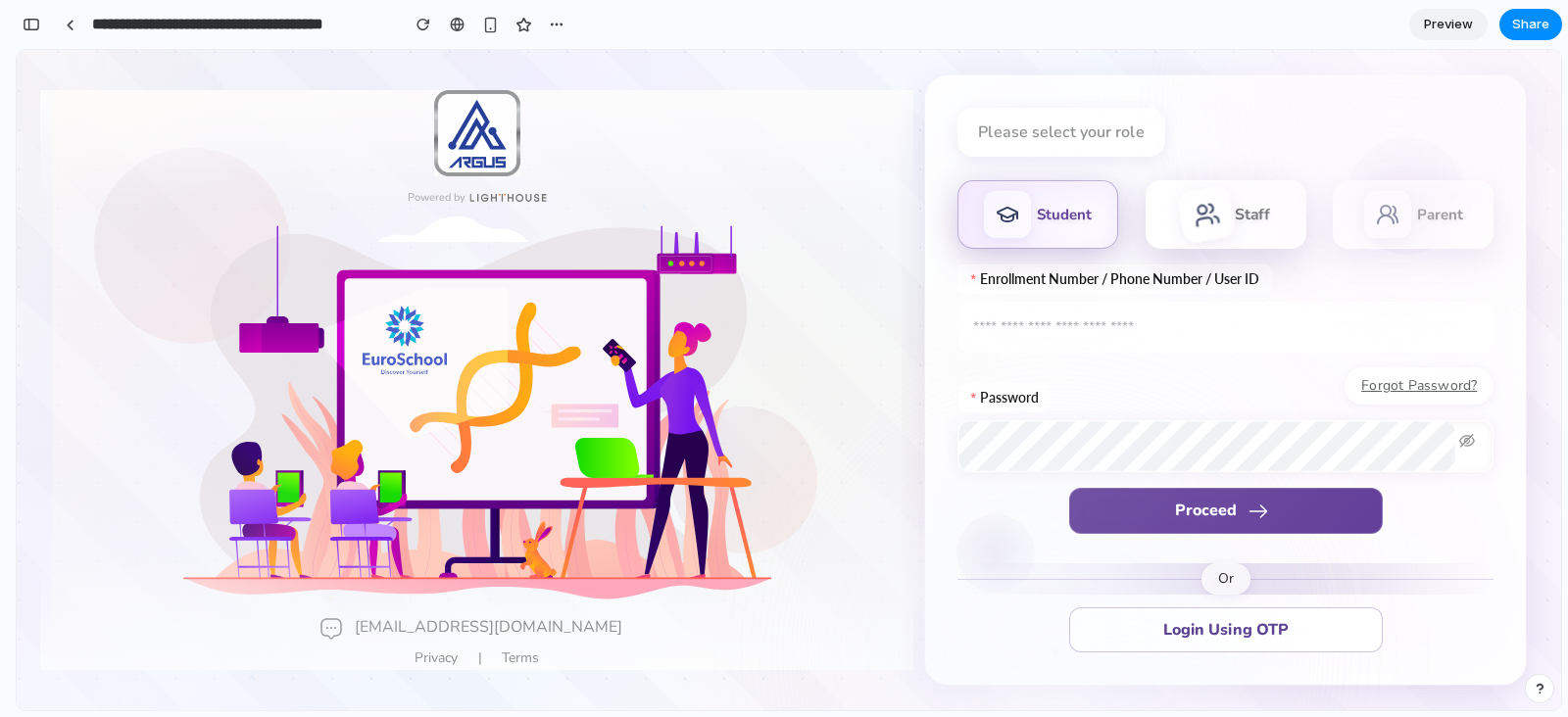
click at [1228, 214] on div "Staff" at bounding box center [1225, 213] width 161 height 68
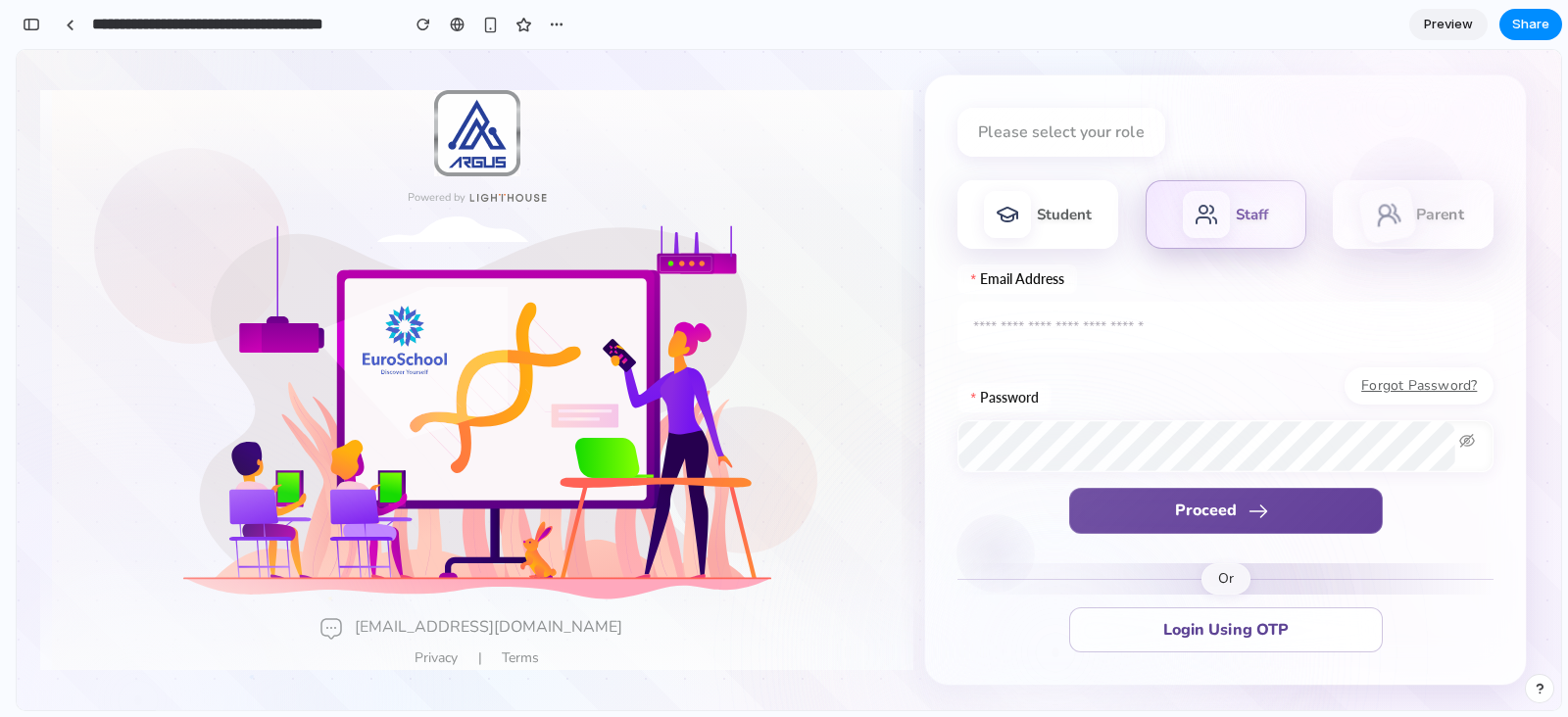
click at [1254, 218] on icon at bounding box center [1388, 214] width 31 height 31
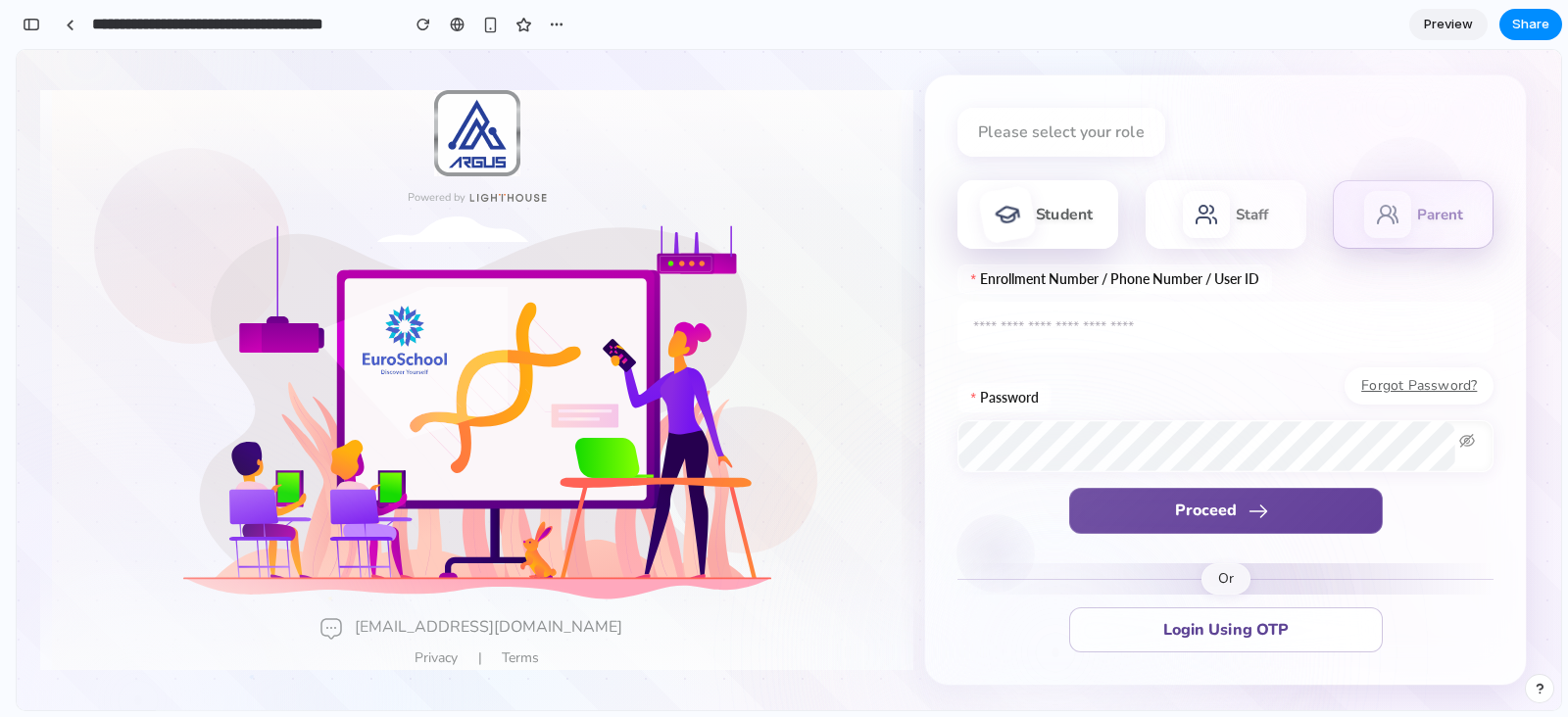
click at [1083, 214] on div "Student" at bounding box center [1064, 214] width 58 height 21
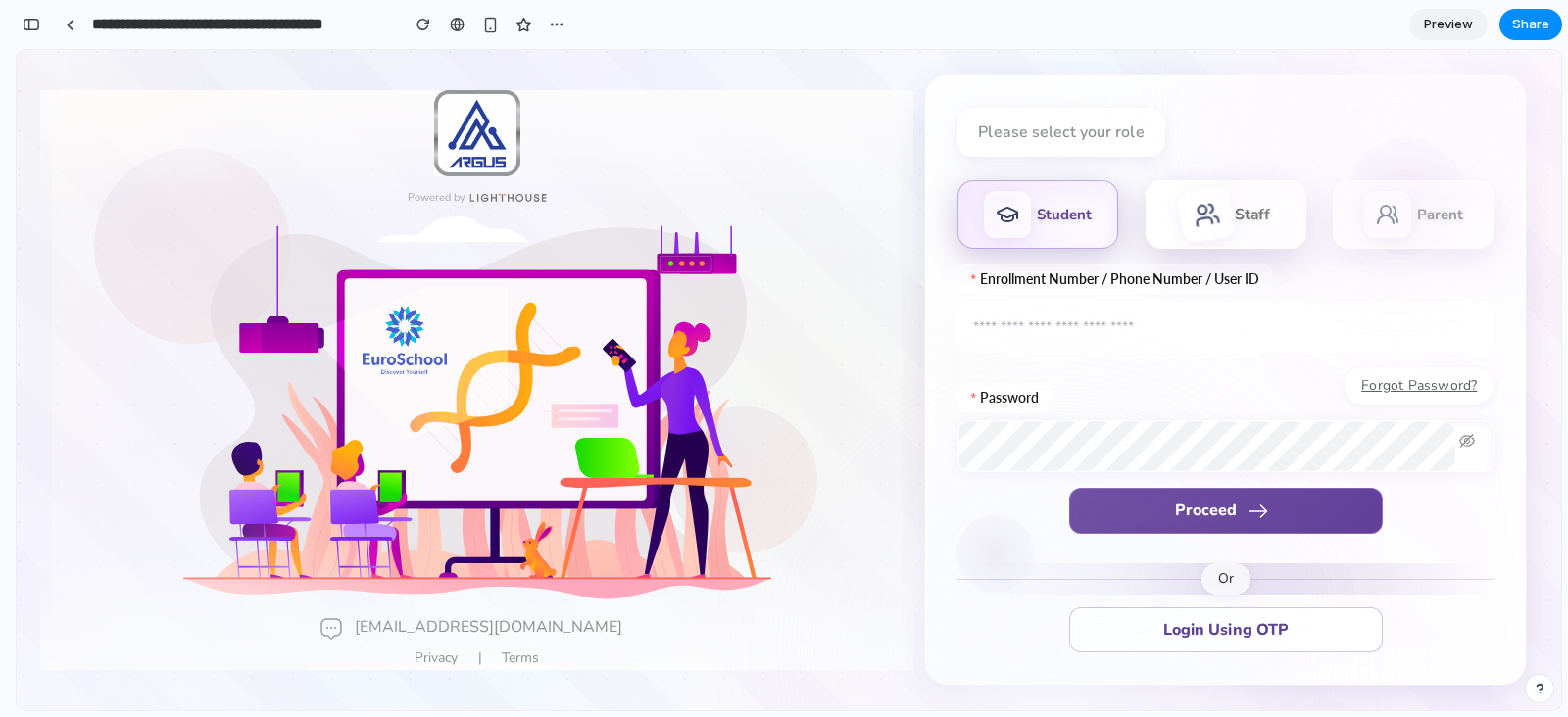
click at [1203, 217] on icon at bounding box center [1204, 221] width 16 height 9
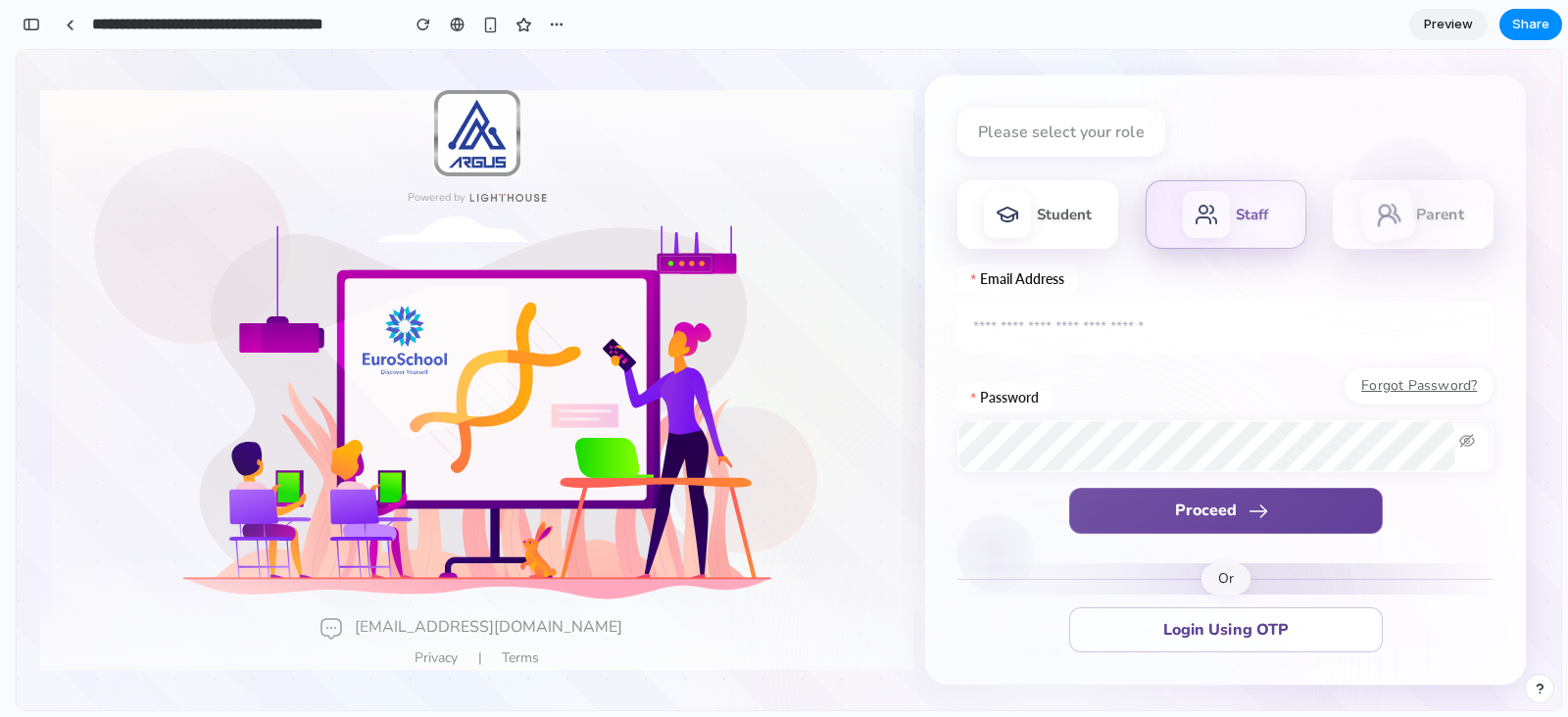
click at [1254, 234] on div "Parent" at bounding box center [1413, 213] width 161 height 68
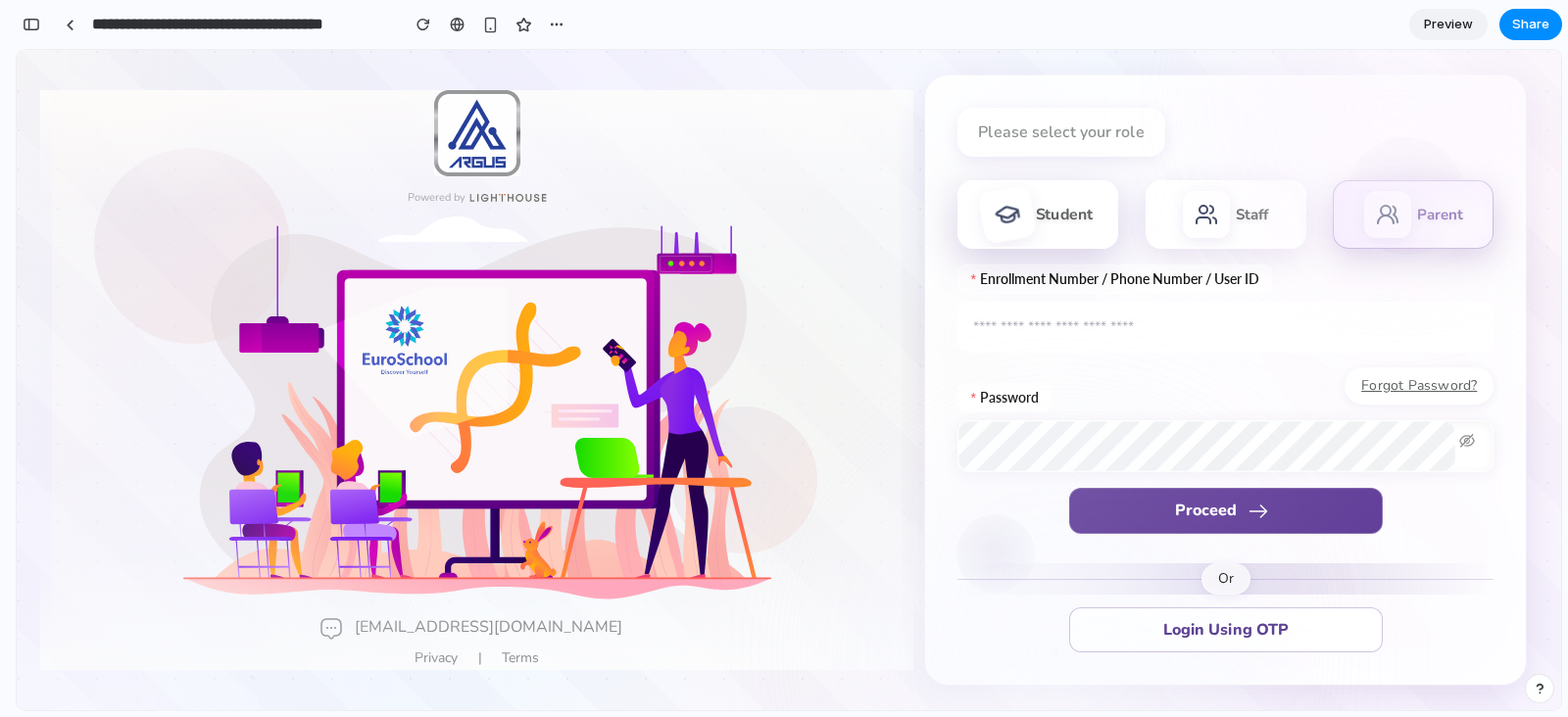
click at [1063, 242] on div "Student" at bounding box center [1037, 213] width 161 height 68
click at [1046, 328] on input "text" at bounding box center [1225, 327] width 536 height 51
click at [968, 370] on div "Forgot Password?" at bounding box center [1225, 391] width 536 height 47
click at [1057, 216] on div "Student" at bounding box center [1064, 214] width 58 height 21
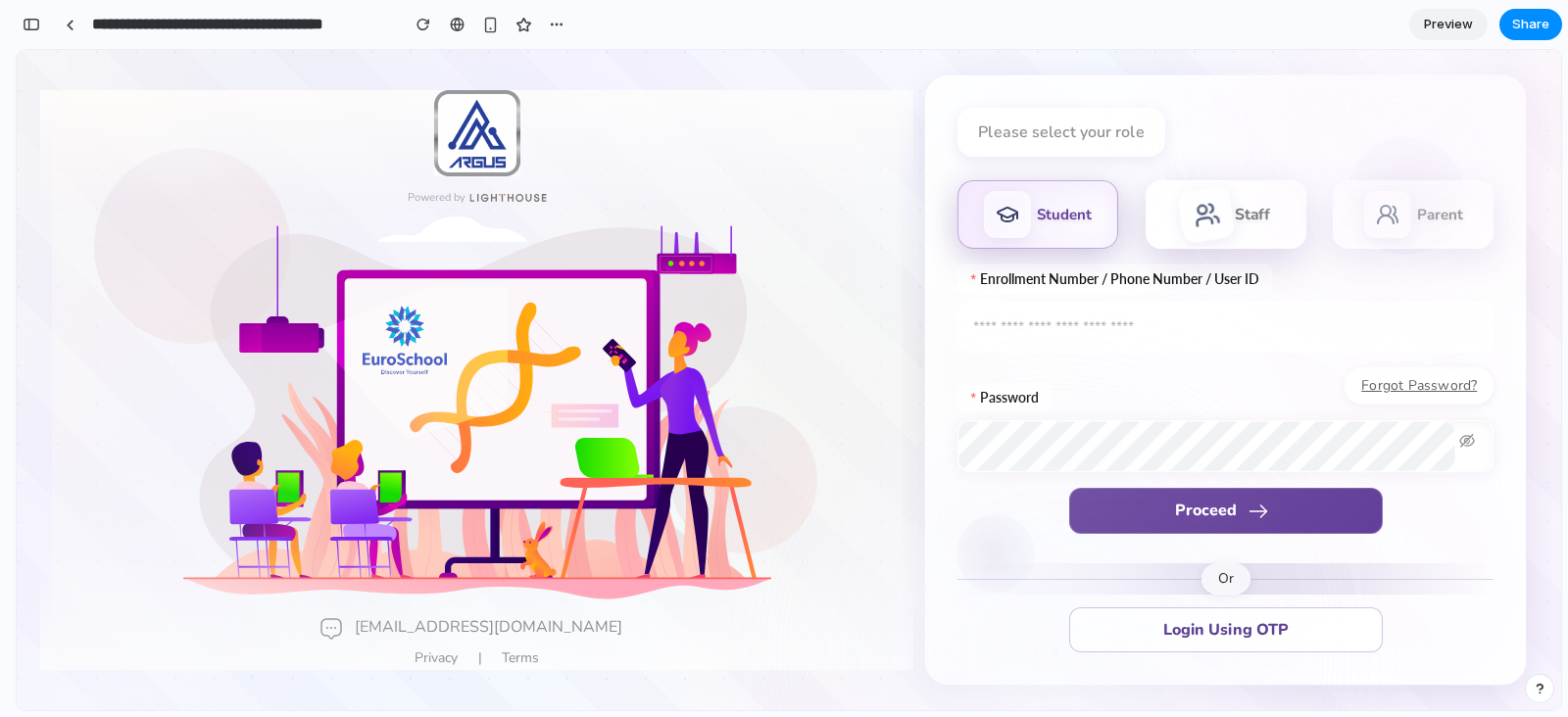
click at [1212, 211] on div at bounding box center [1206, 213] width 60 height 60
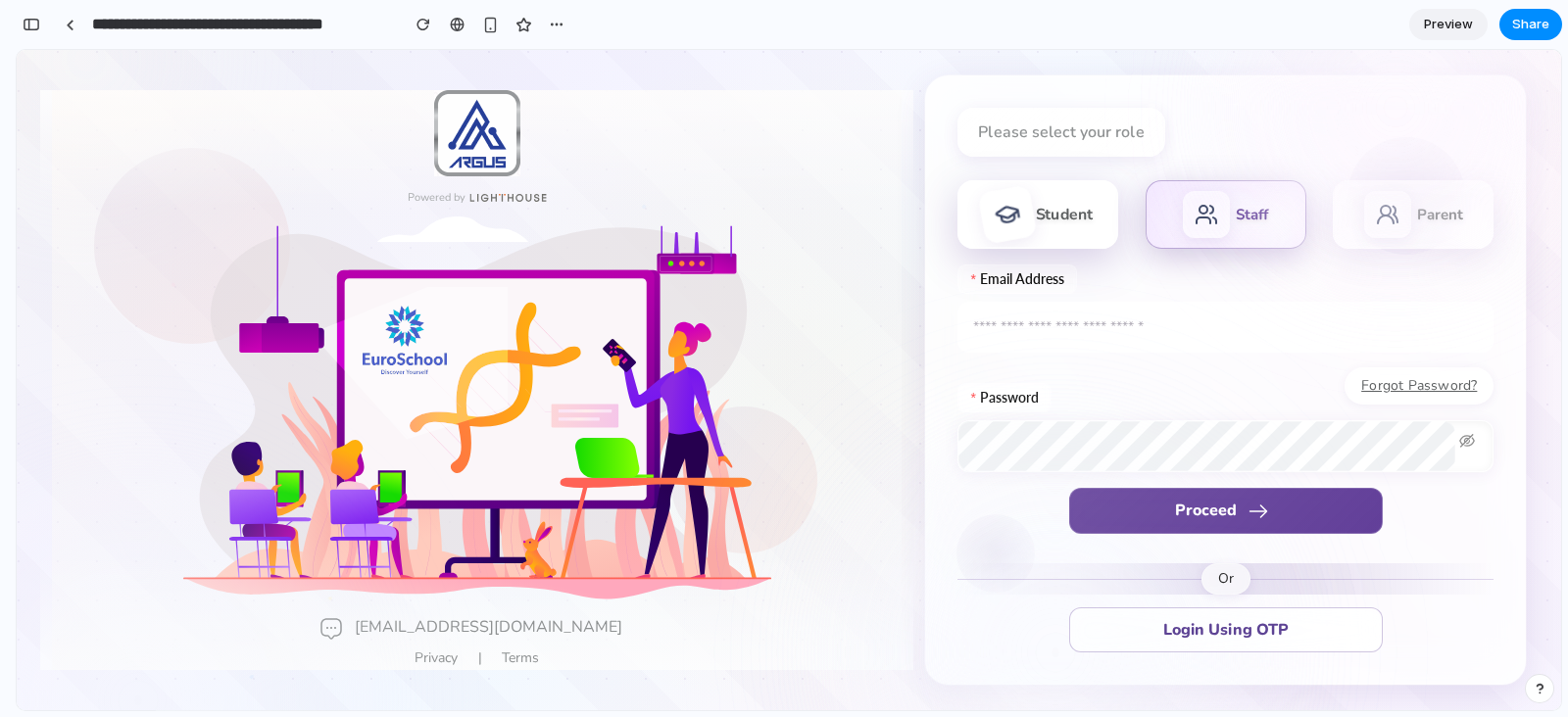
click at [994, 219] on icon at bounding box center [1008, 214] width 31 height 31
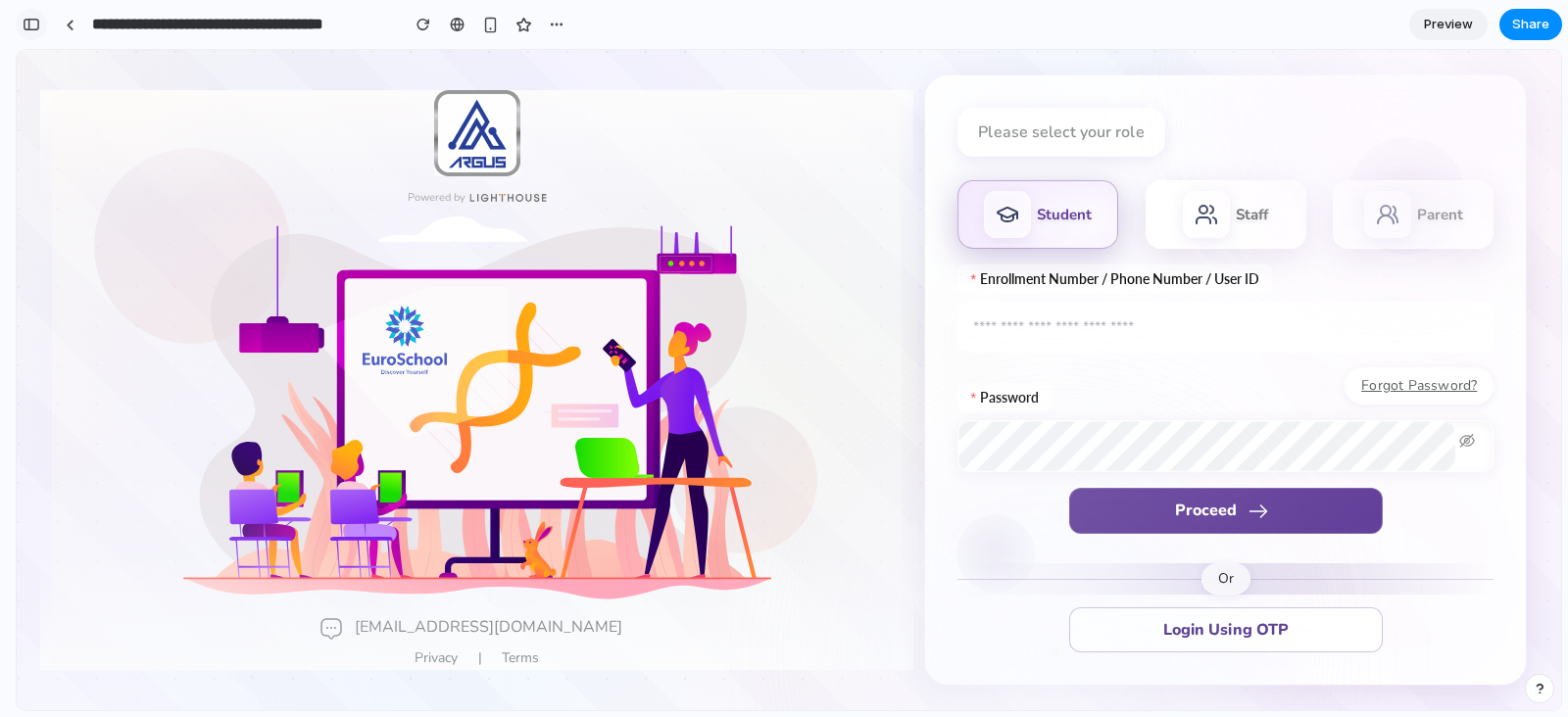
click at [28, 34] on button "button" at bounding box center [32, 25] width 32 height 32
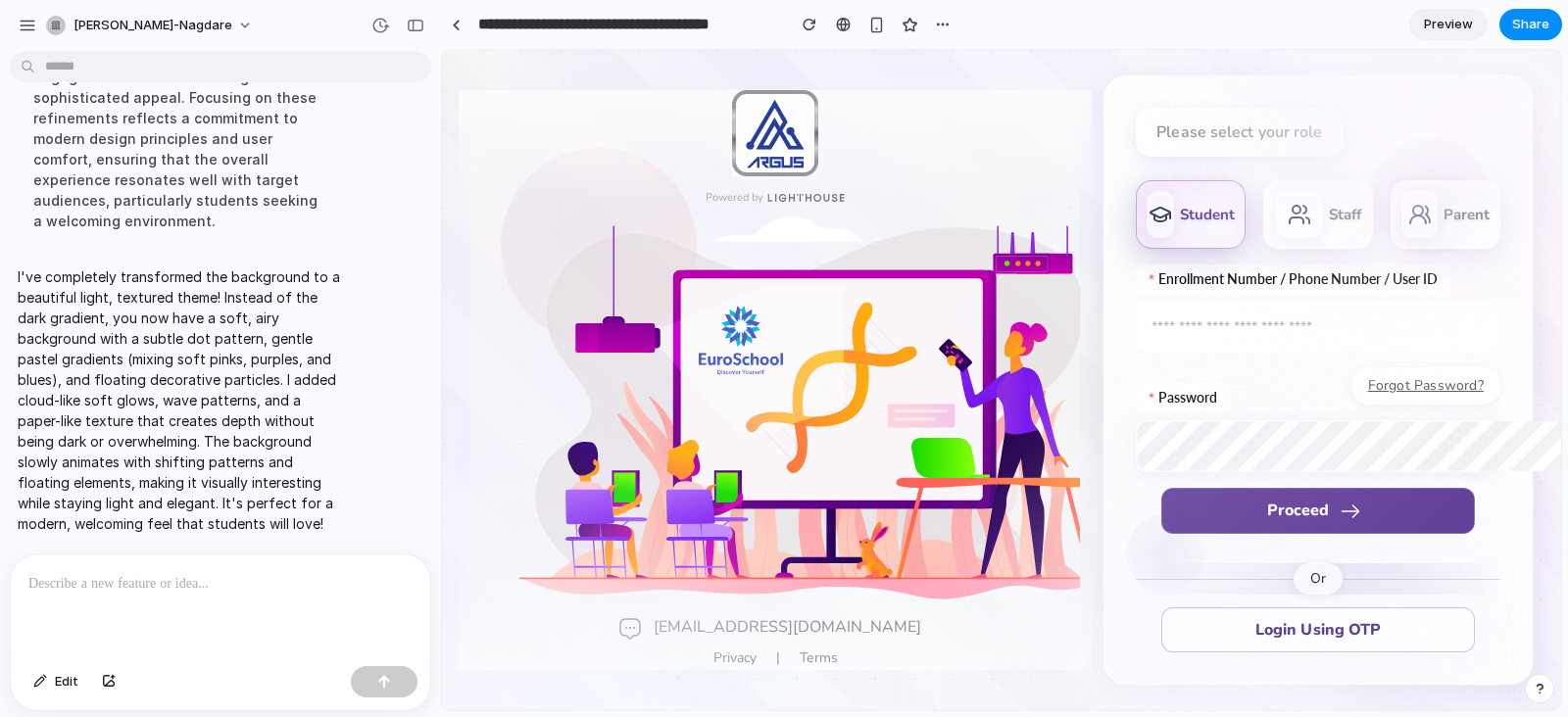
scroll to position [2542, 0]
click at [42, 572] on button "Edit" at bounding box center [55, 681] width 64 height 32
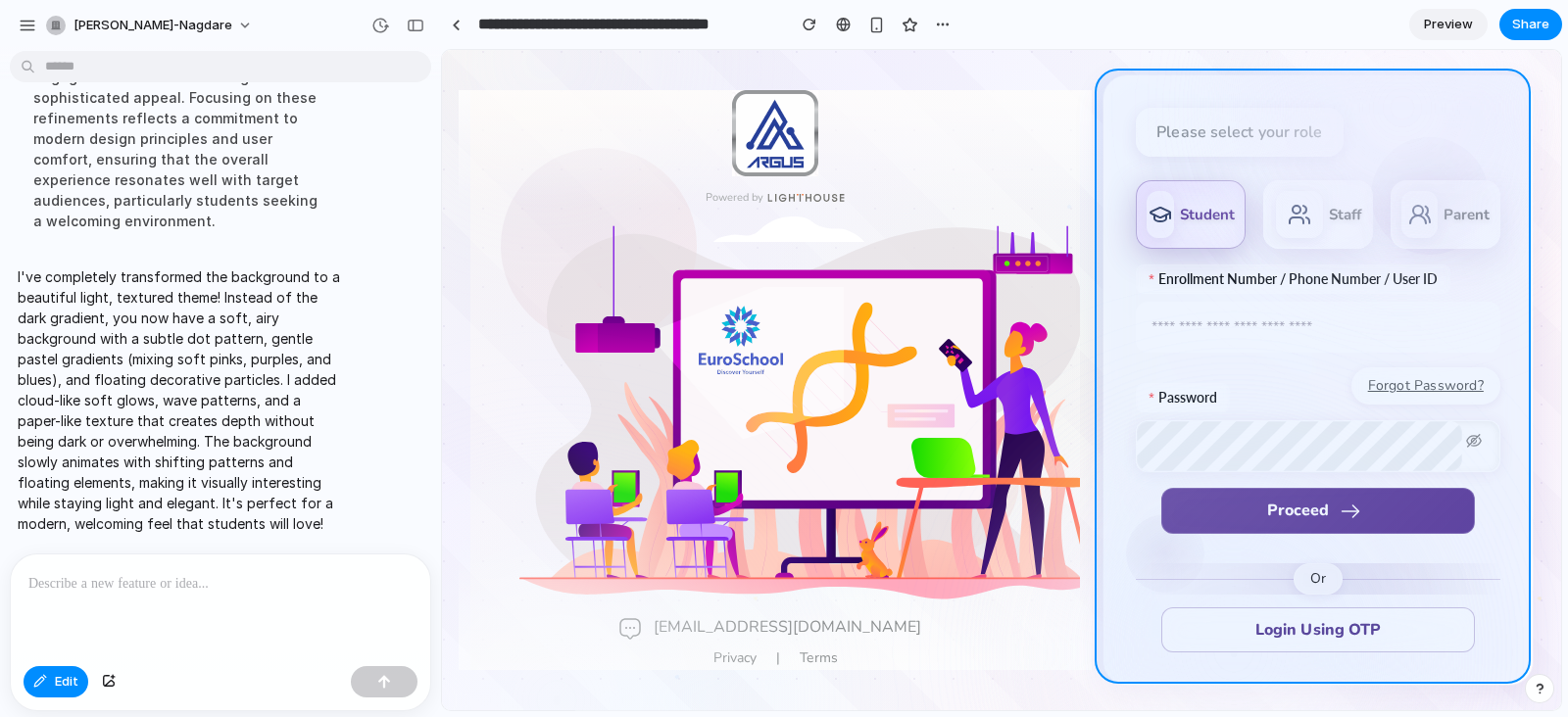
click at [1107, 106] on div at bounding box center [1001, 380] width 1119 height 660
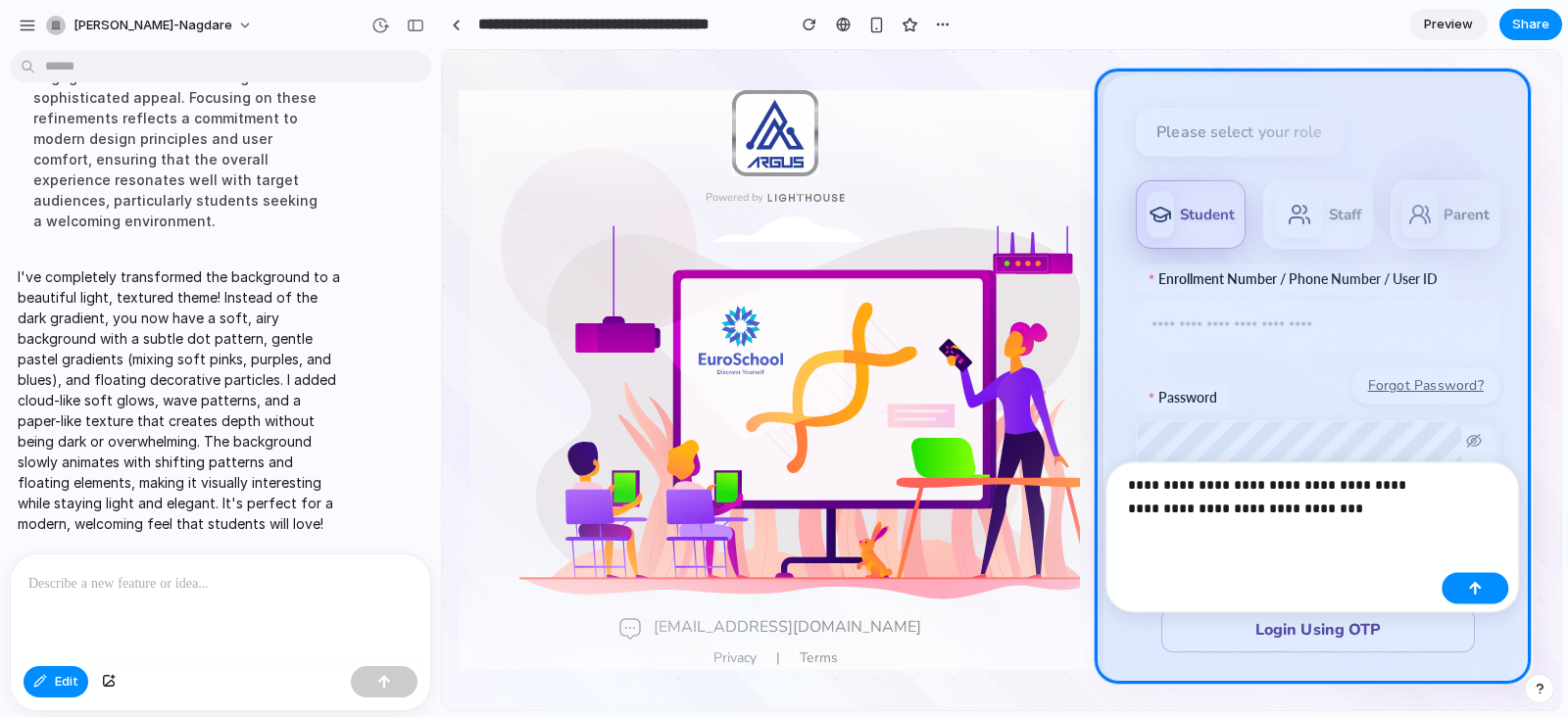
scroll to position [2701, 0]
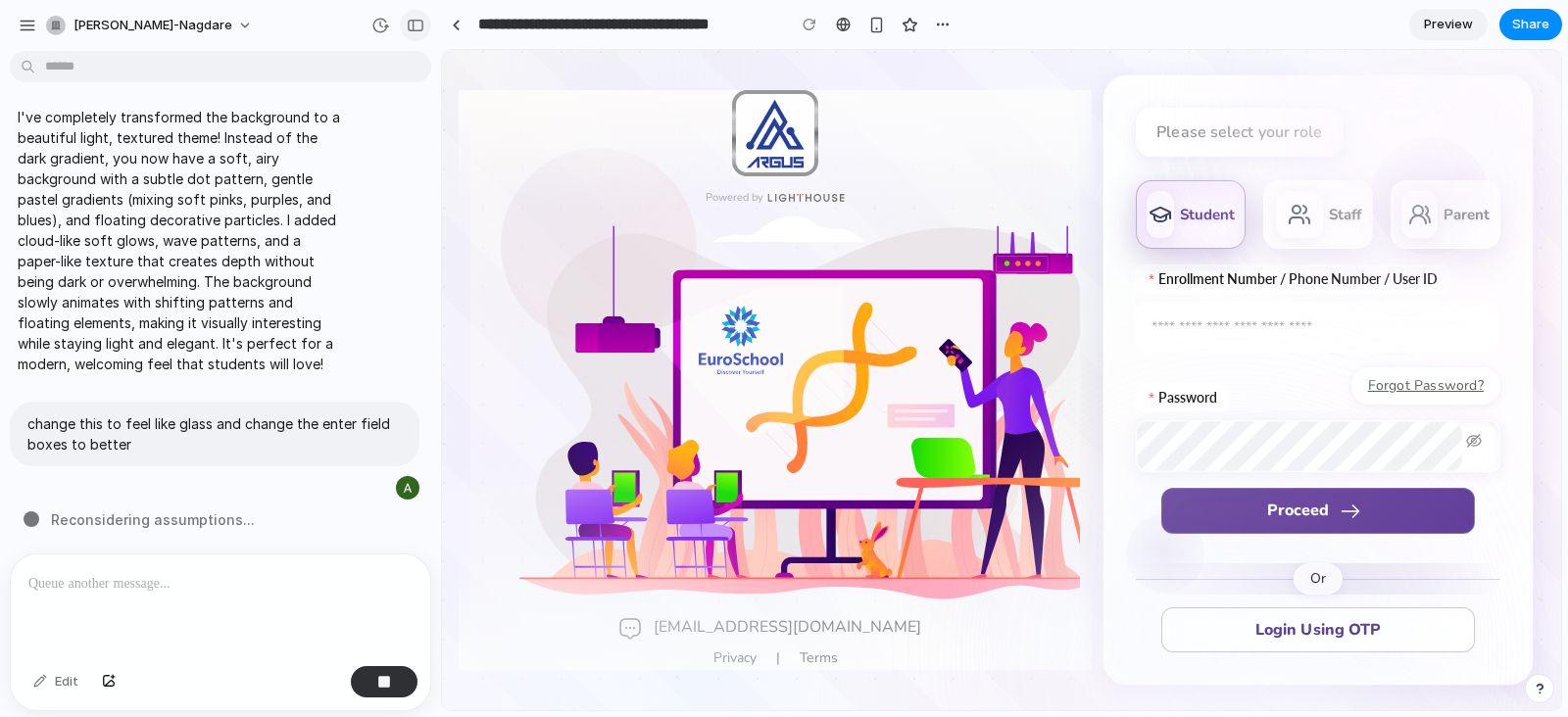
click at [411, 21] on div "button" at bounding box center [416, 26] width 18 height 14
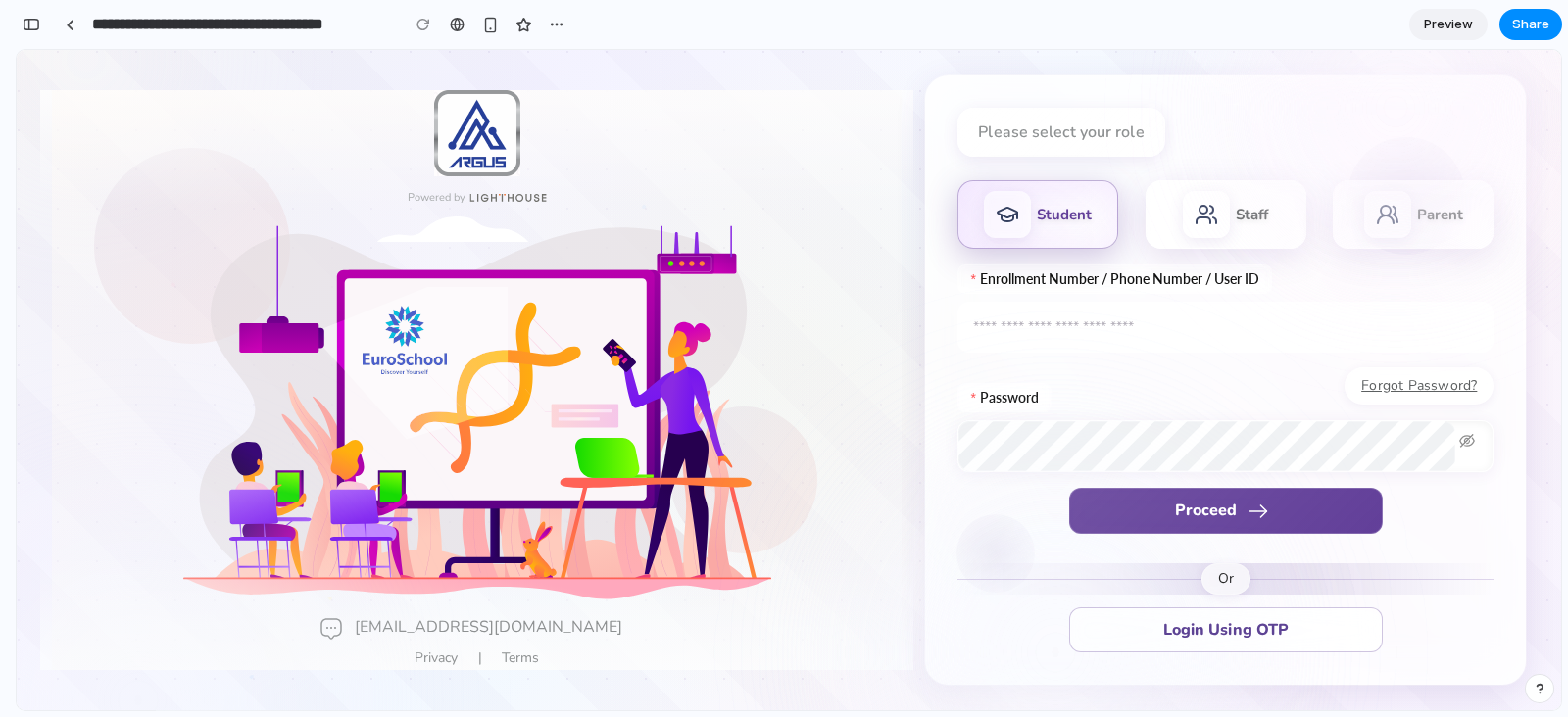
scroll to position [4755, 0]
drag, startPoint x: 1557, startPoint y: 473, endPoint x: 1584, endPoint y: 294, distance: 181.0
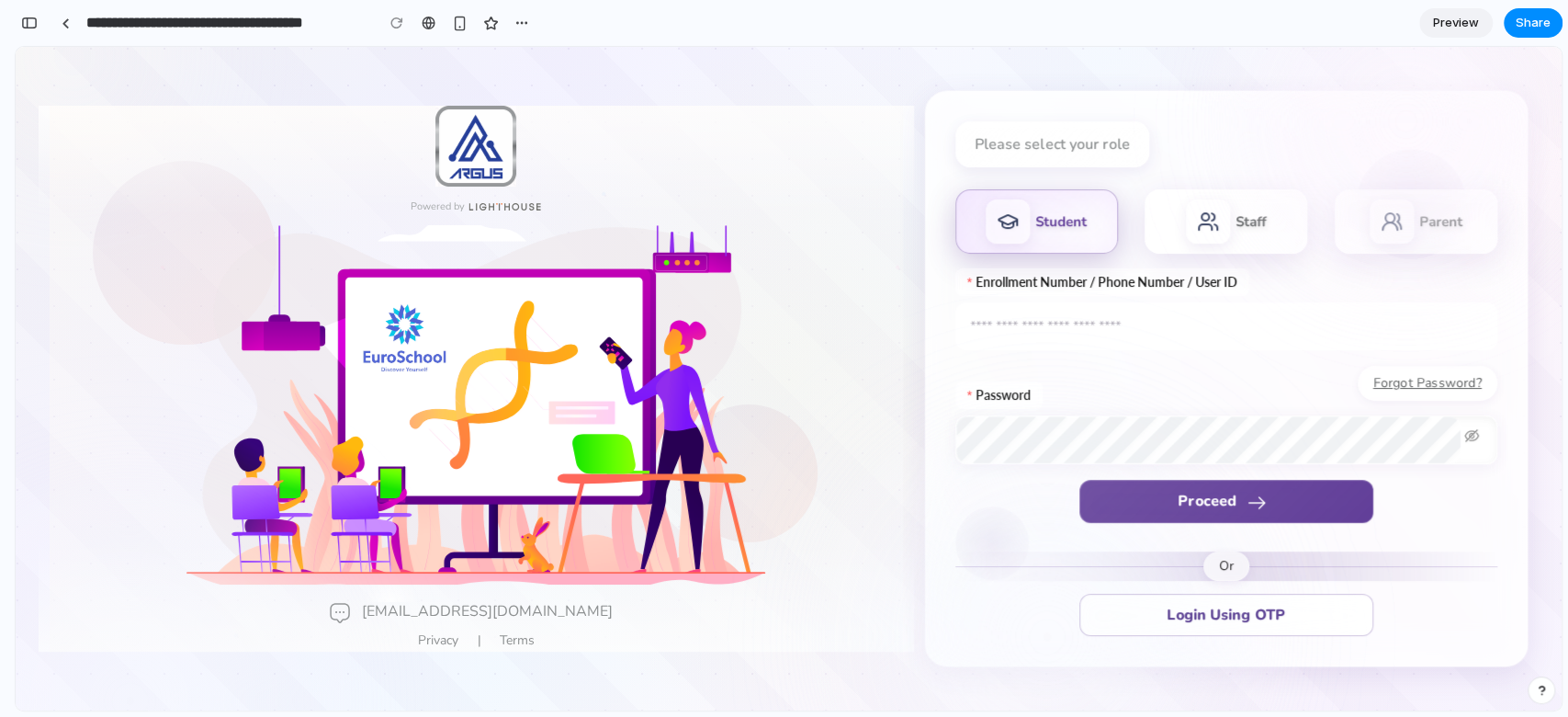
drag, startPoint x: 1482, startPoint y: 58, endPoint x: 817, endPoint y: 385, distance: 741.0
click at [817, 385] on div at bounding box center [476, 407] width 852 height 391
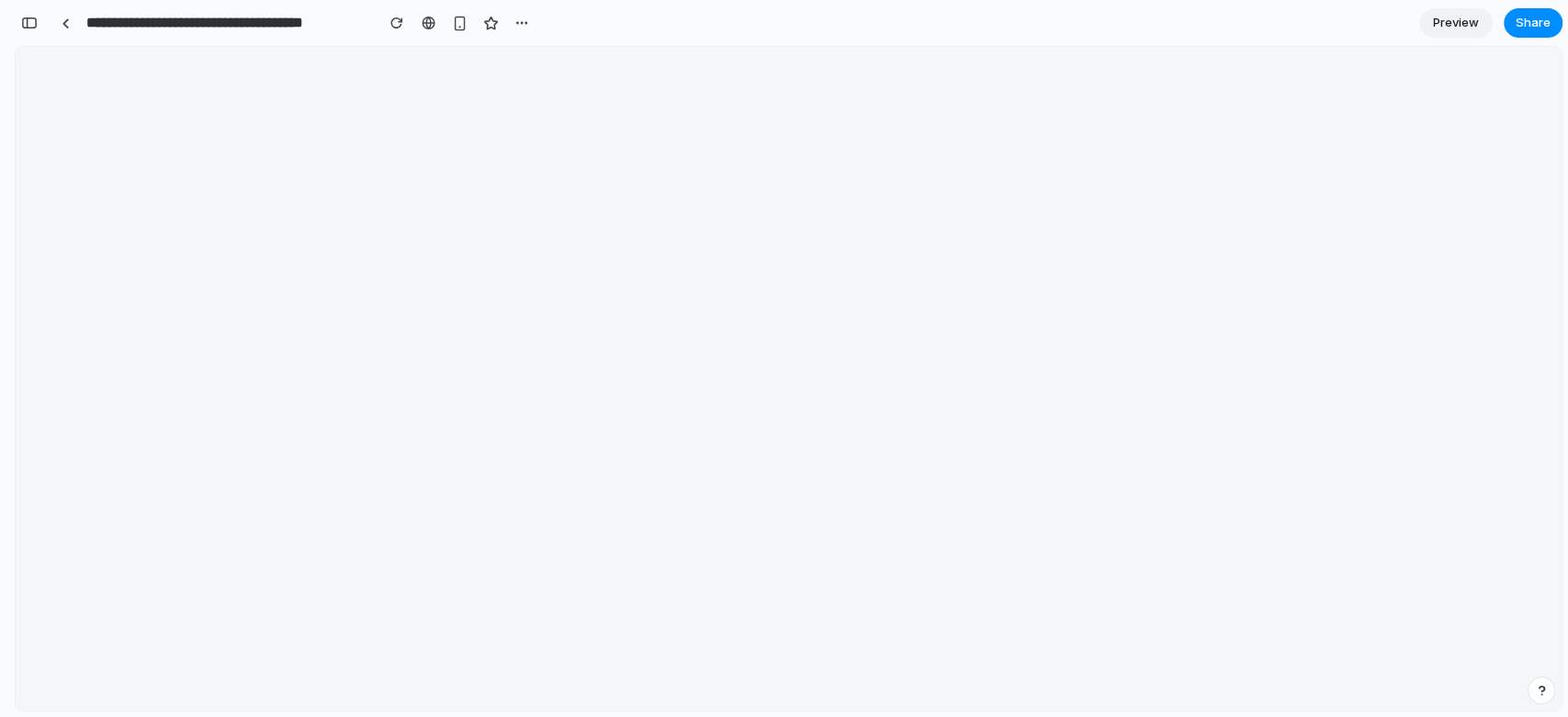
scroll to position [0, 0]
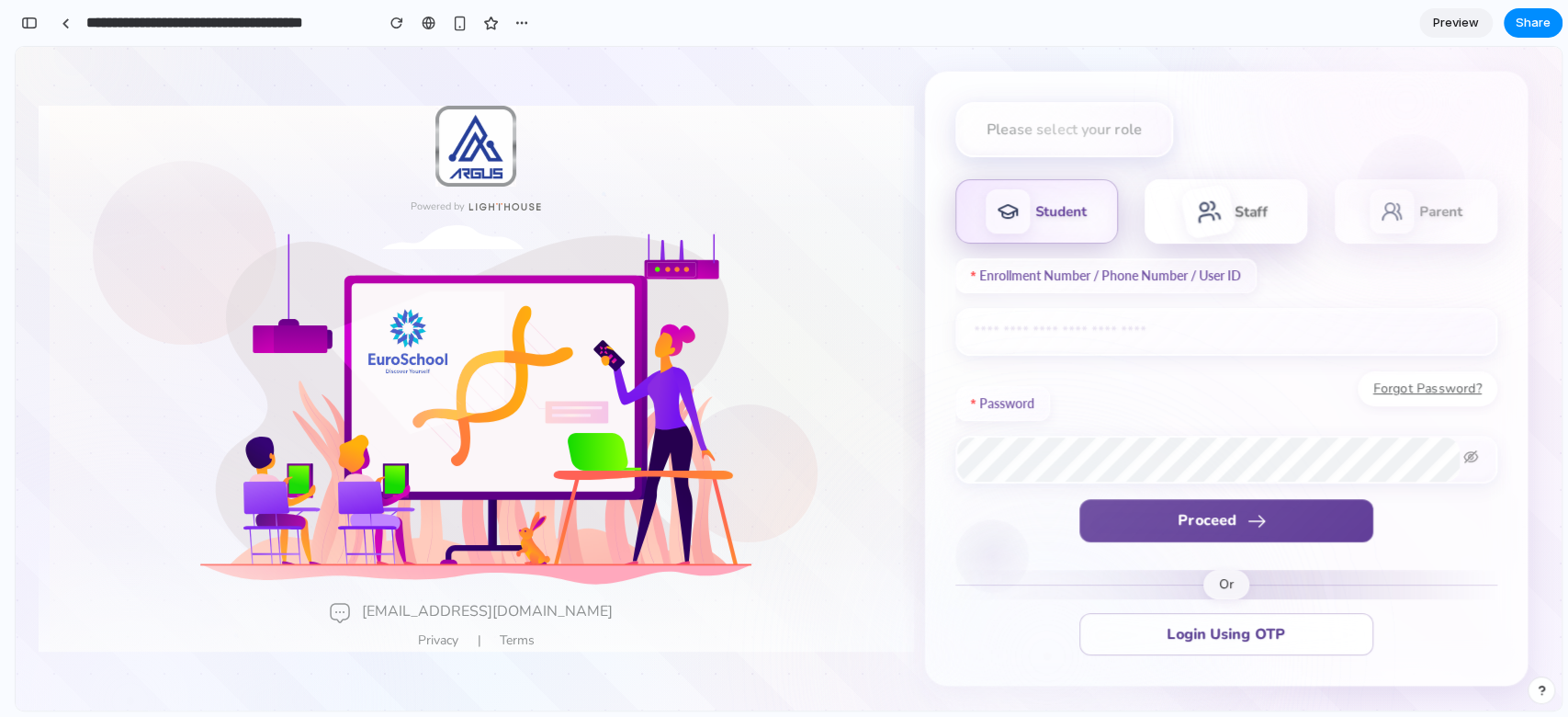
click at [1175, 191] on div "Staff" at bounding box center [1226, 210] width 163 height 64
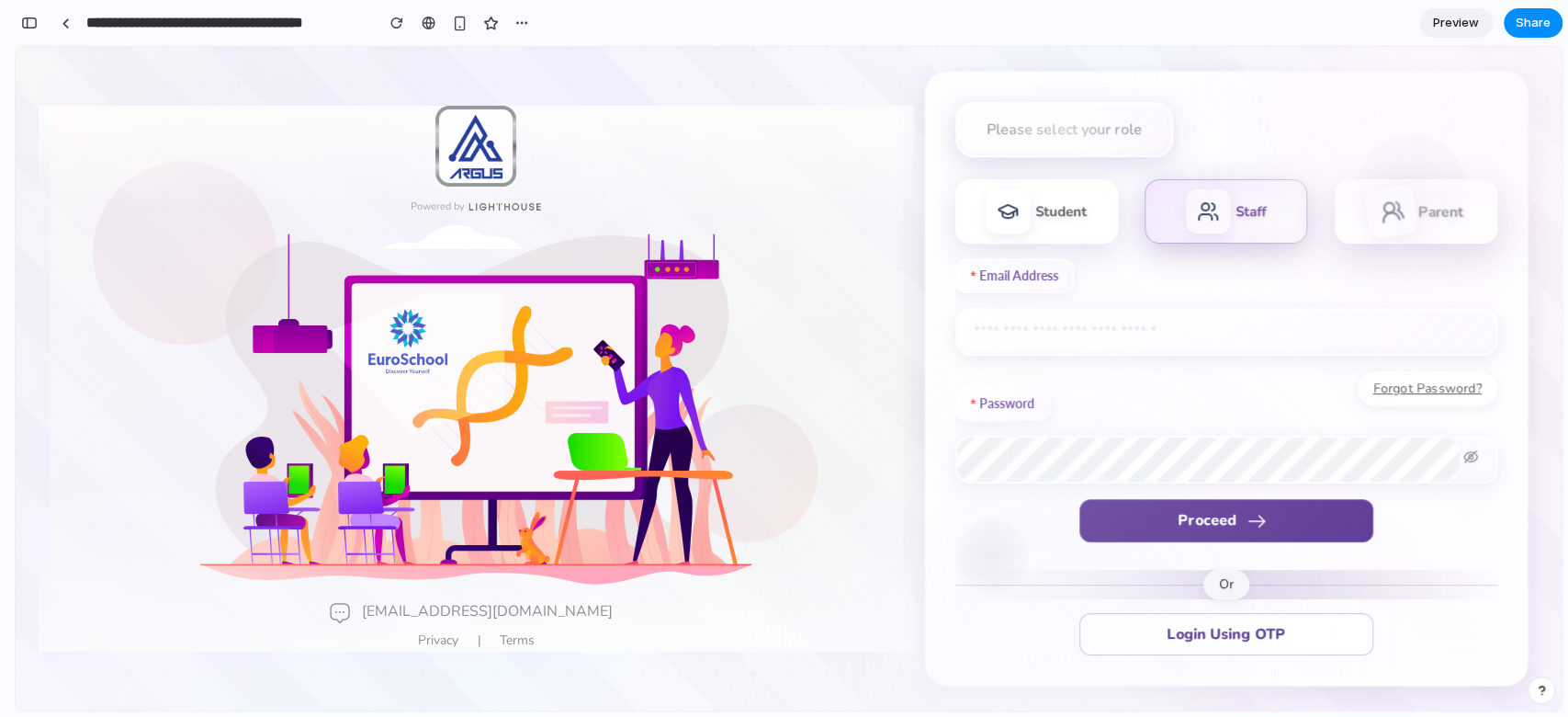
click at [1175, 225] on div at bounding box center [1391, 211] width 56 height 57
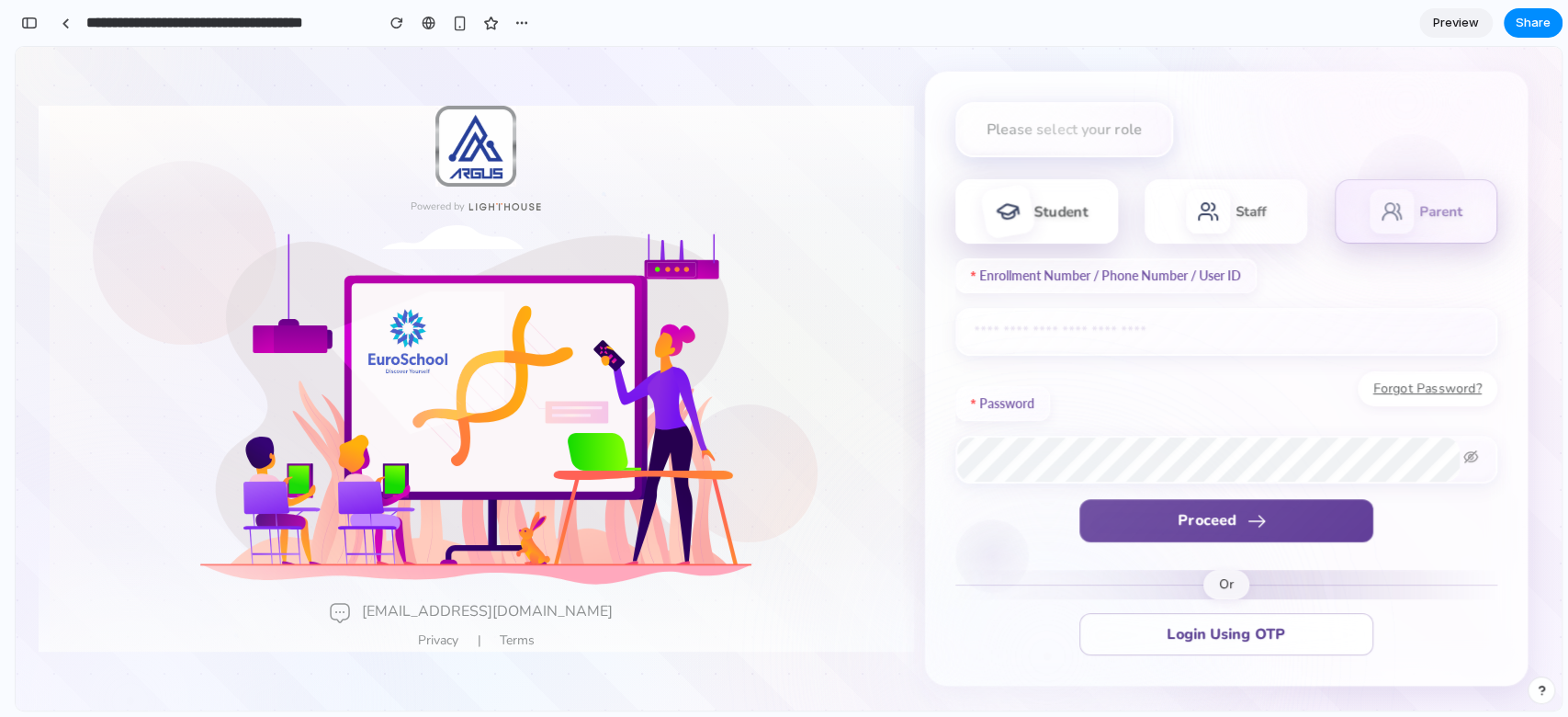
click at [1088, 204] on div "Student" at bounding box center [1037, 210] width 163 height 64
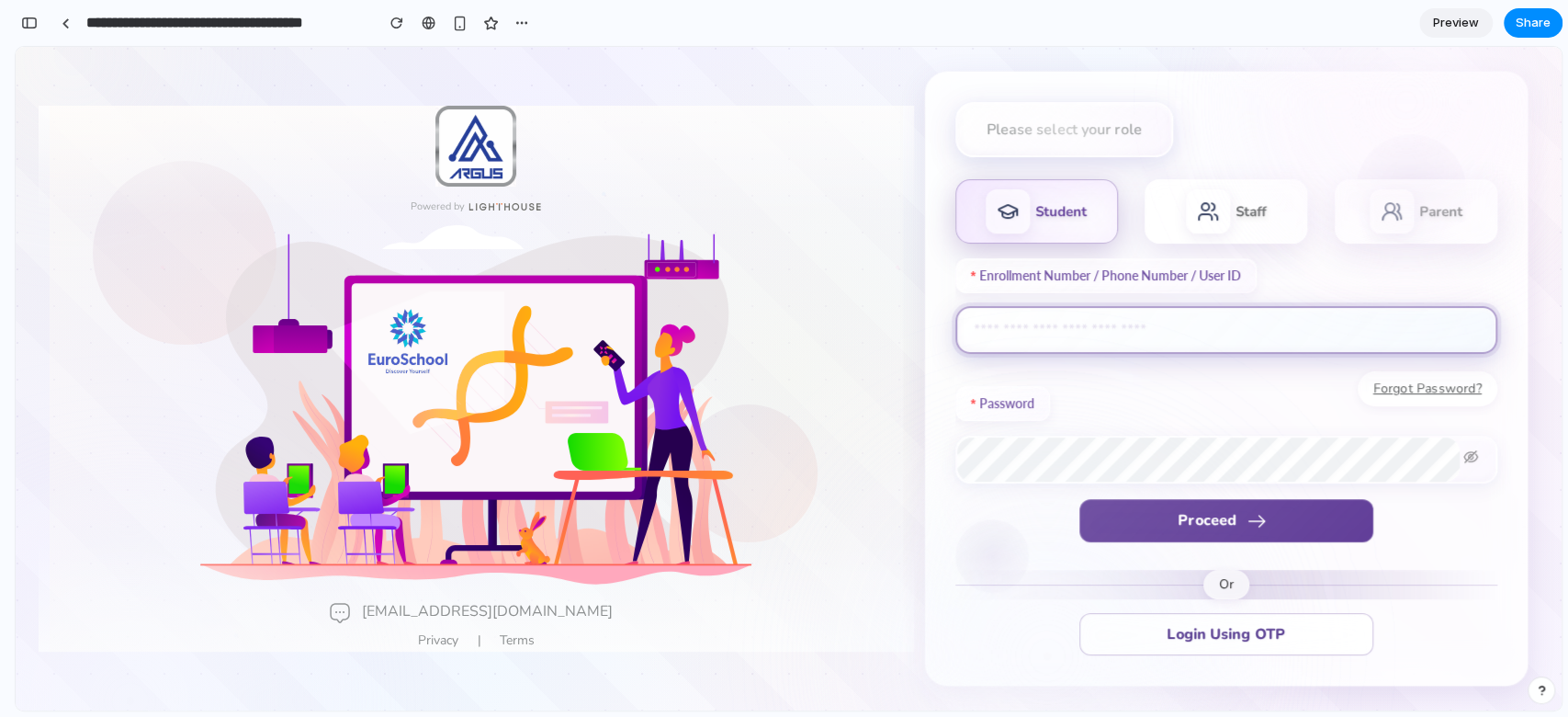
click at [1046, 313] on input "text" at bounding box center [1226, 330] width 542 height 48
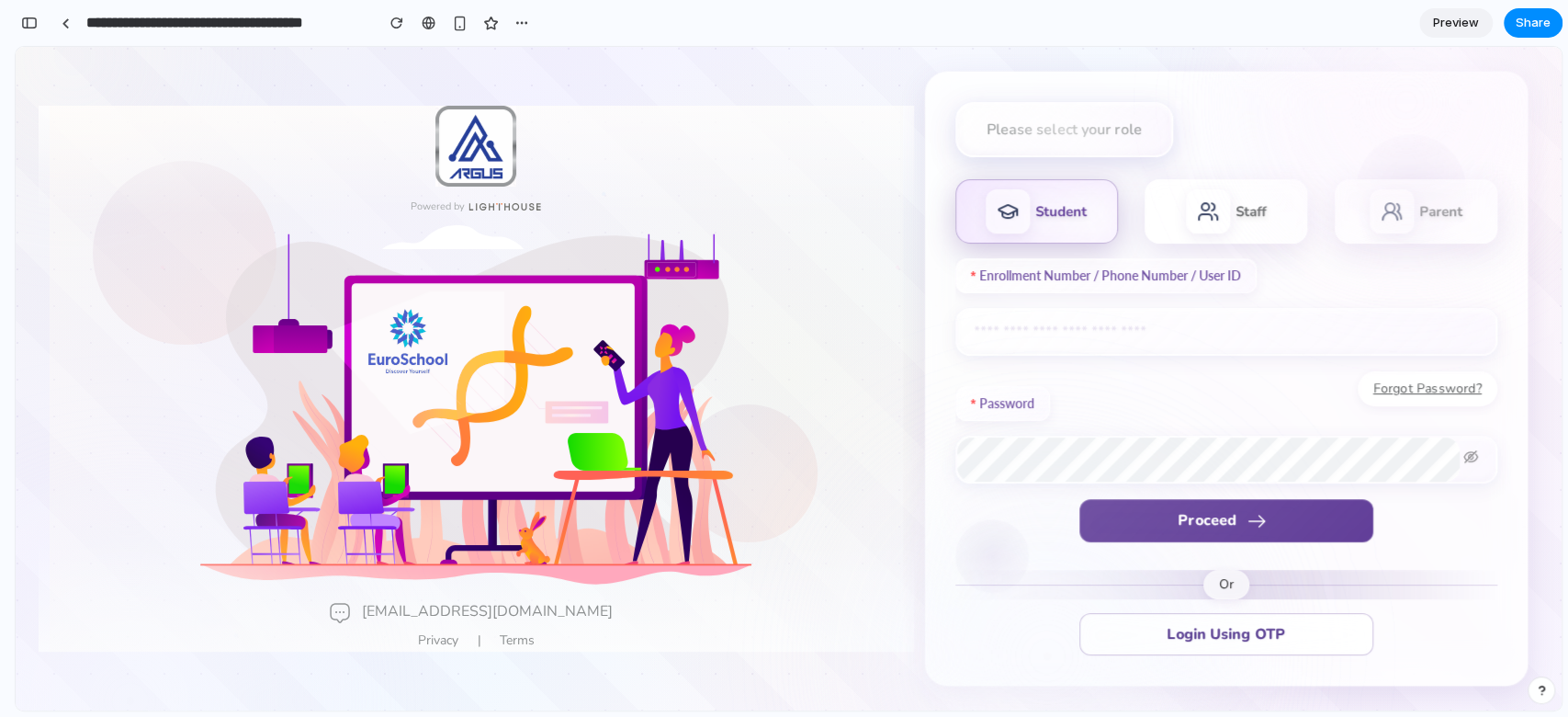
click at [1175, 276] on div "Enrollment Number / Phone Number / User ID" at bounding box center [1226, 283] width 542 height 50
click at [1175, 205] on icon at bounding box center [1208, 211] width 29 height 29
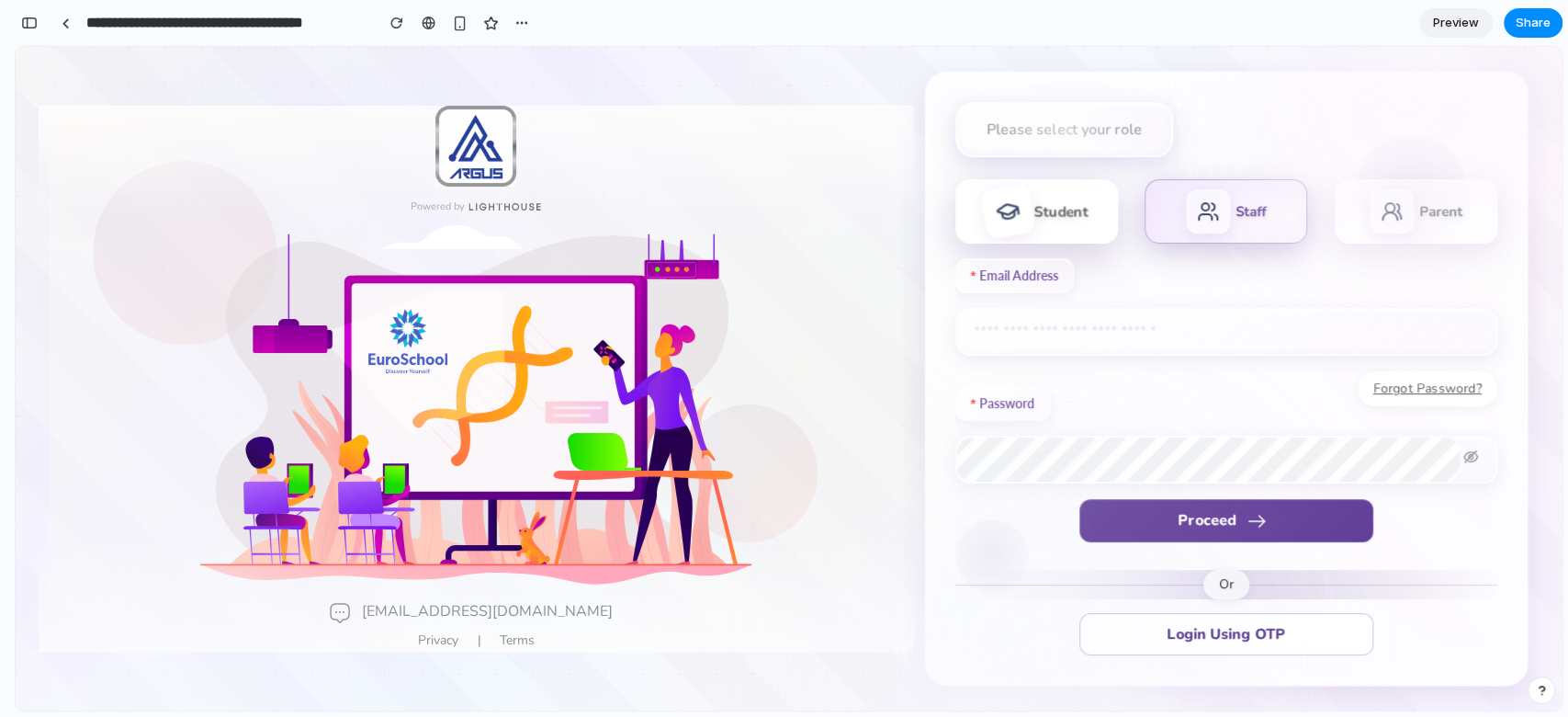
click at [1045, 208] on div "Student" at bounding box center [1061, 211] width 55 height 19
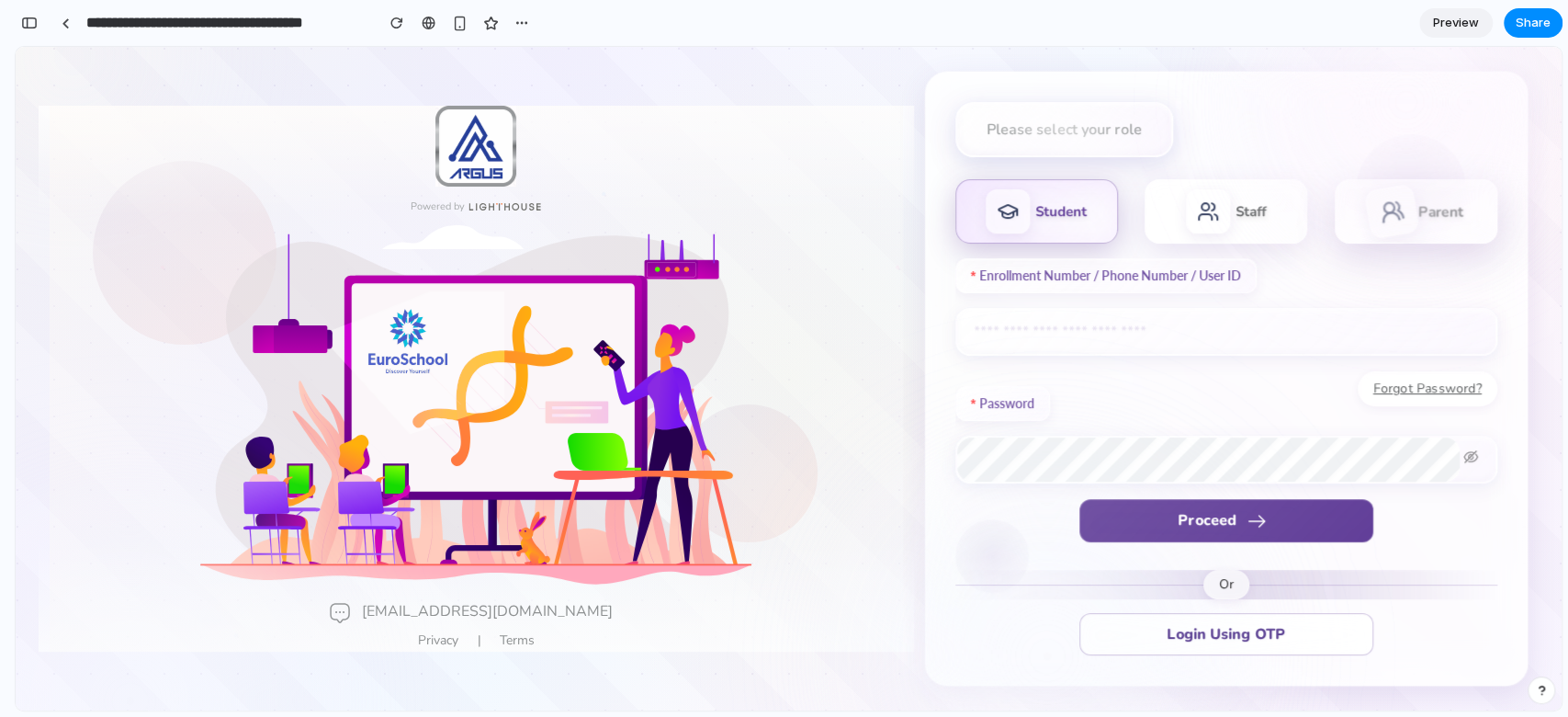
click at [1175, 214] on div at bounding box center [1391, 211] width 56 height 57
click at [1051, 244] on div "Please select your role Student Staff Parent Enrollment Number / Phone Number /…" at bounding box center [1226, 378] width 542 height 552
click at [1012, 235] on div "Student" at bounding box center [1037, 210] width 163 height 64
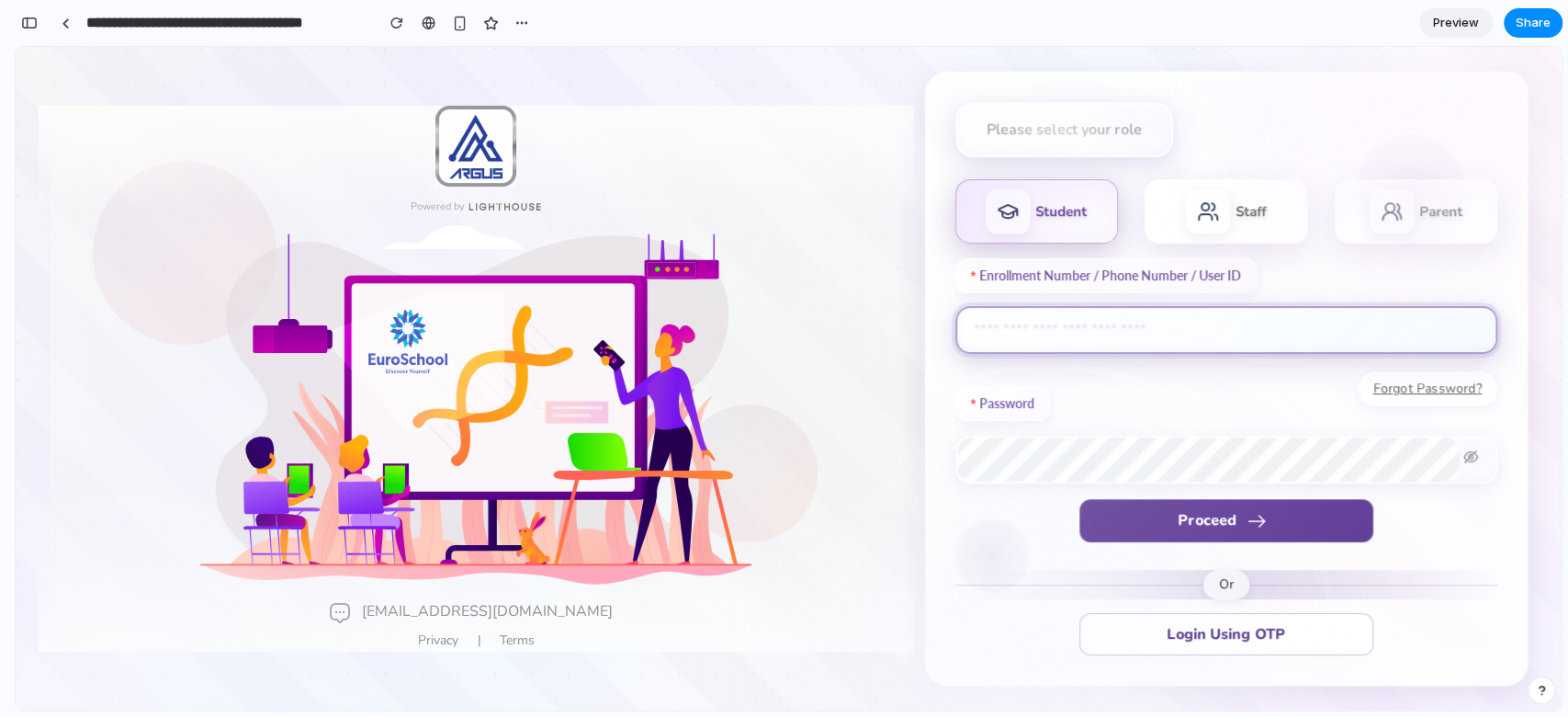
click at [1041, 343] on input "text" at bounding box center [1226, 330] width 542 height 48
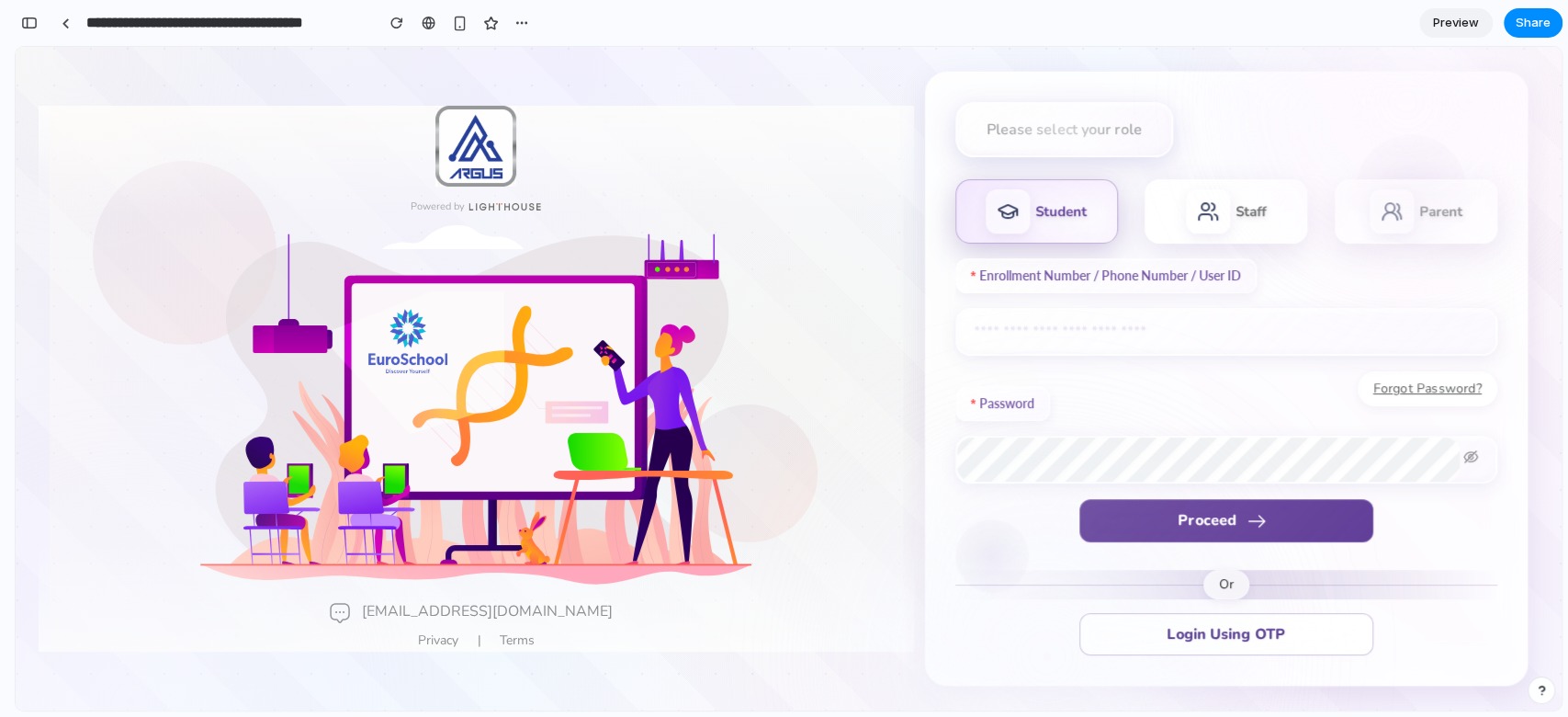
click at [1175, 120] on div "Please select your role" at bounding box center [1226, 132] width 542 height 62
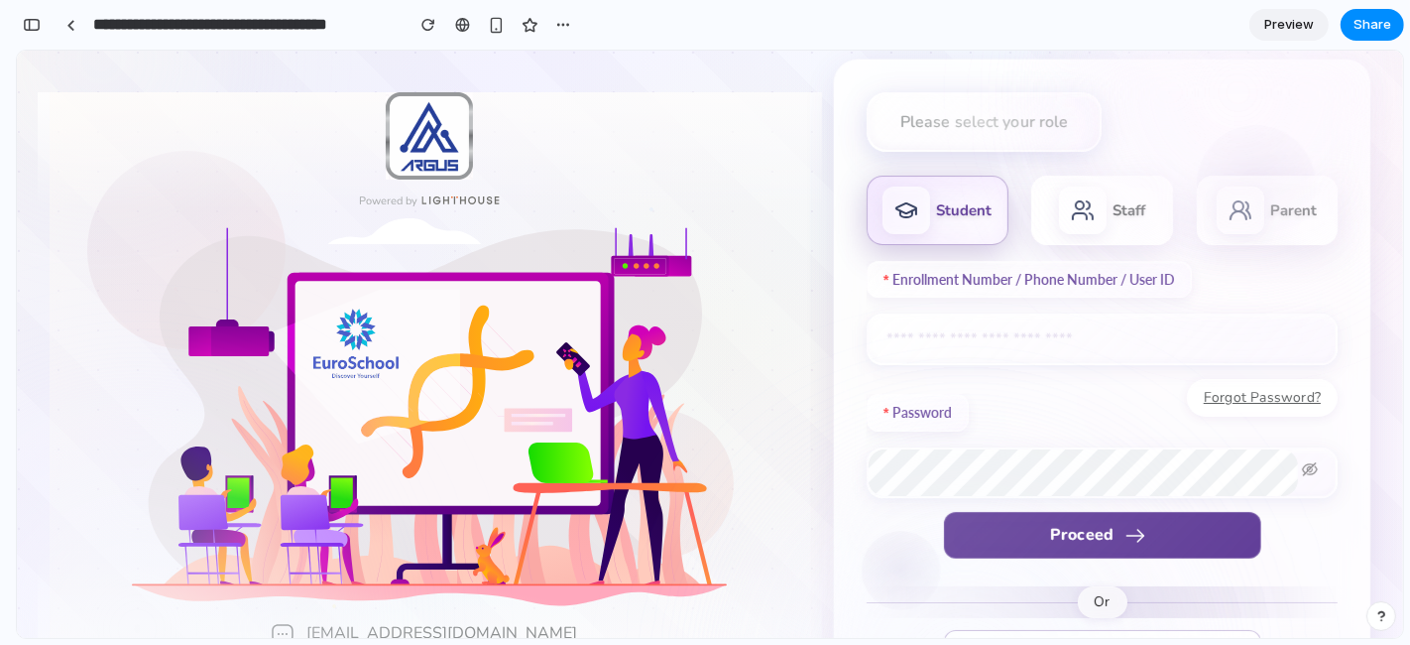
scroll to position [6730, 0]
click at [1059, 227] on div at bounding box center [1082, 209] width 61 height 61
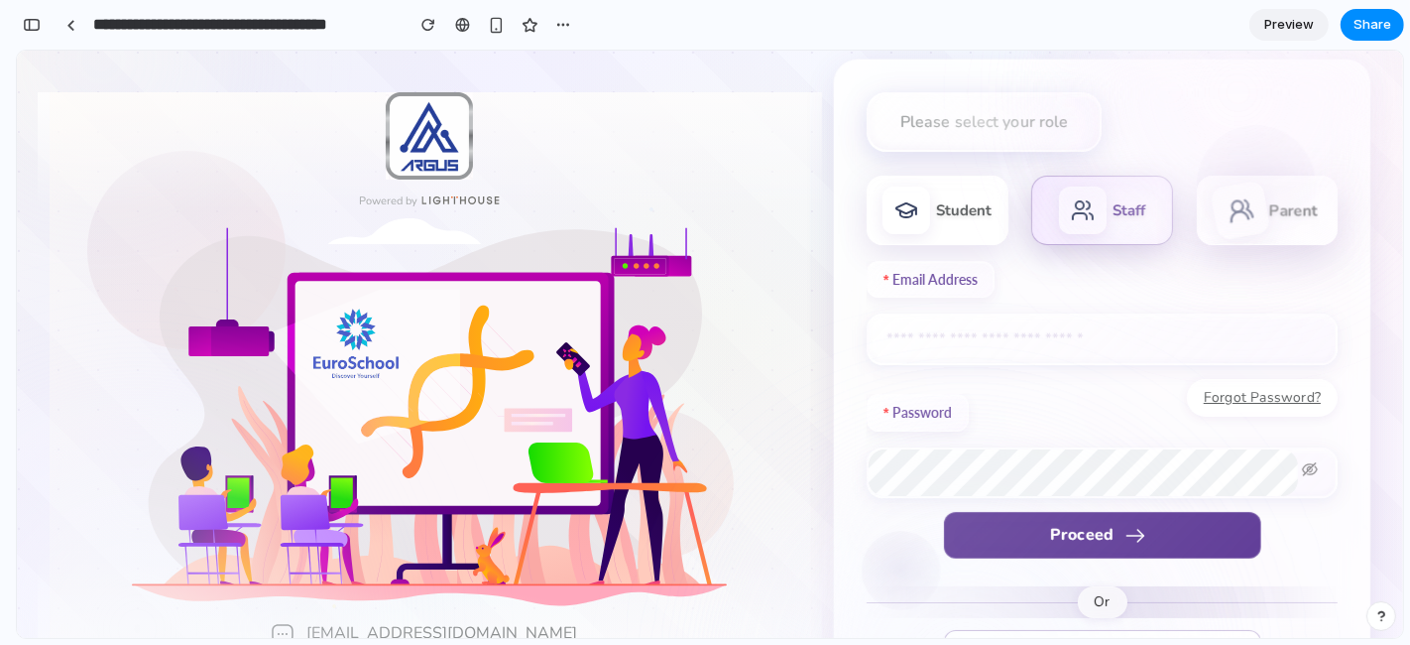
click at [1232, 203] on icon at bounding box center [1241, 209] width 31 height 31
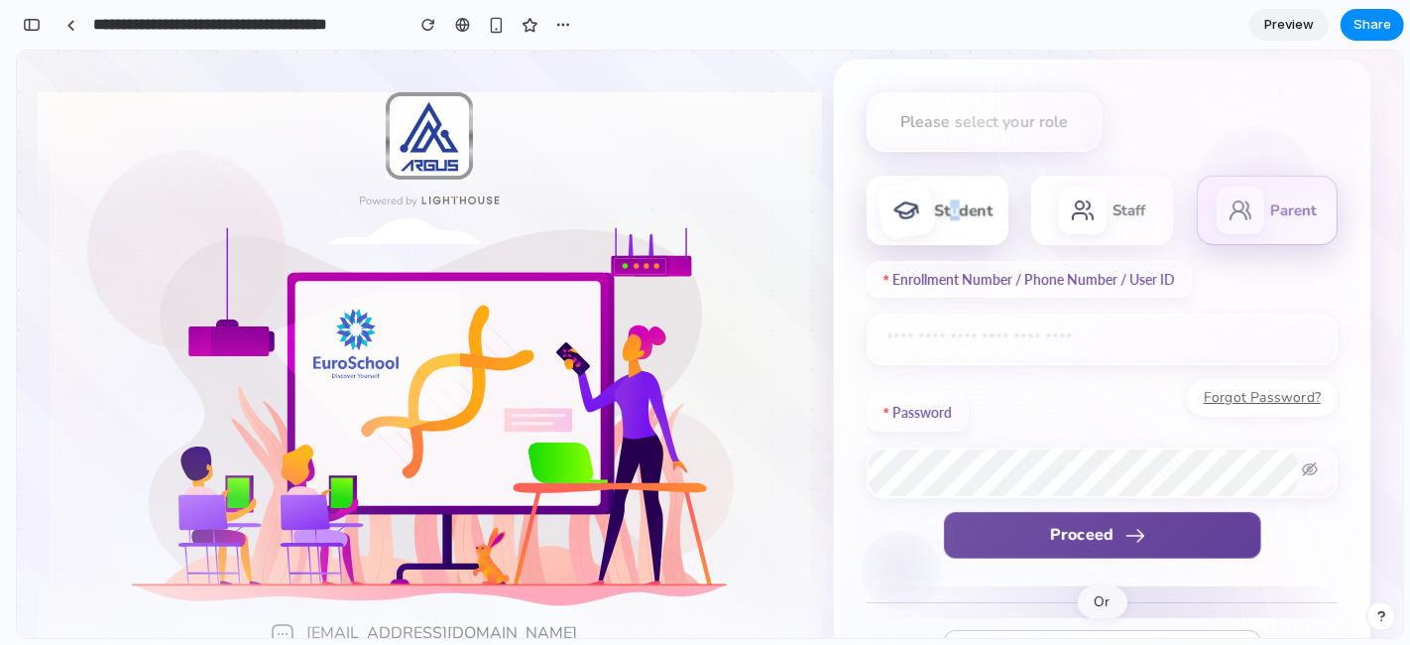
click at [950, 199] on div "Student" at bounding box center [964, 208] width 59 height 21
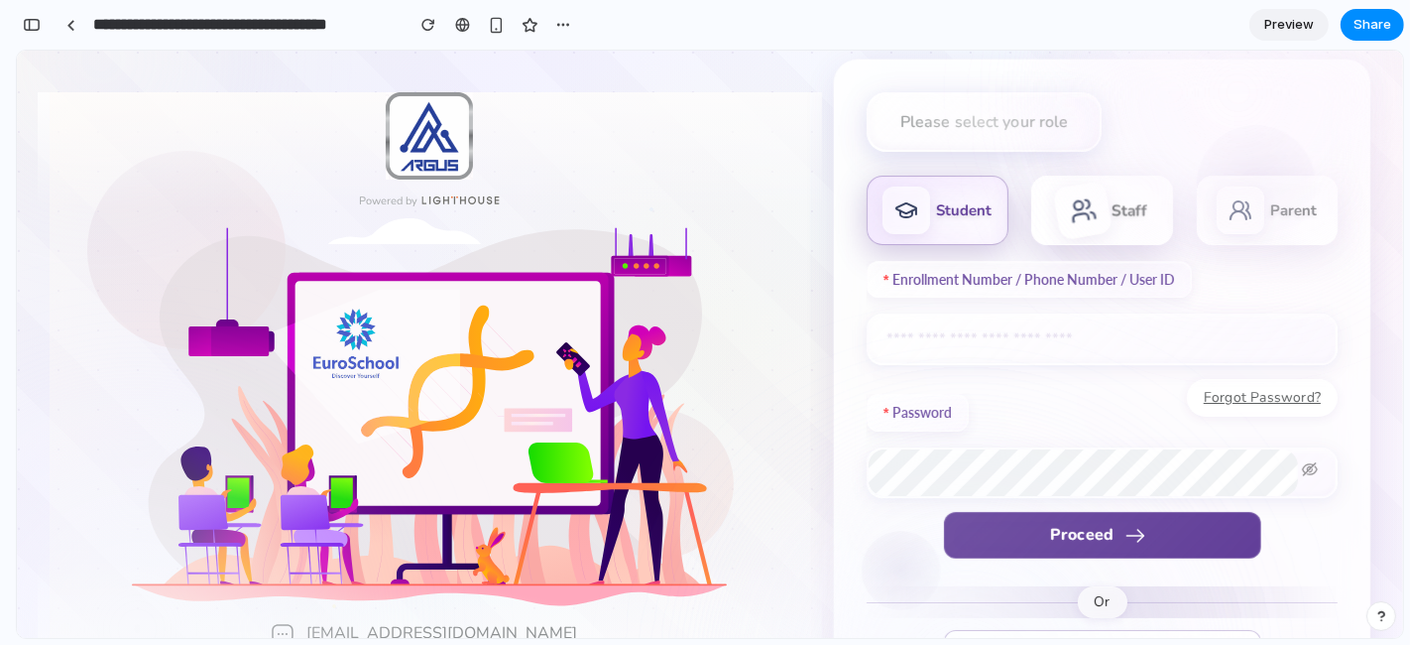
click at [1112, 212] on div "Staff" at bounding box center [1129, 208] width 35 height 21
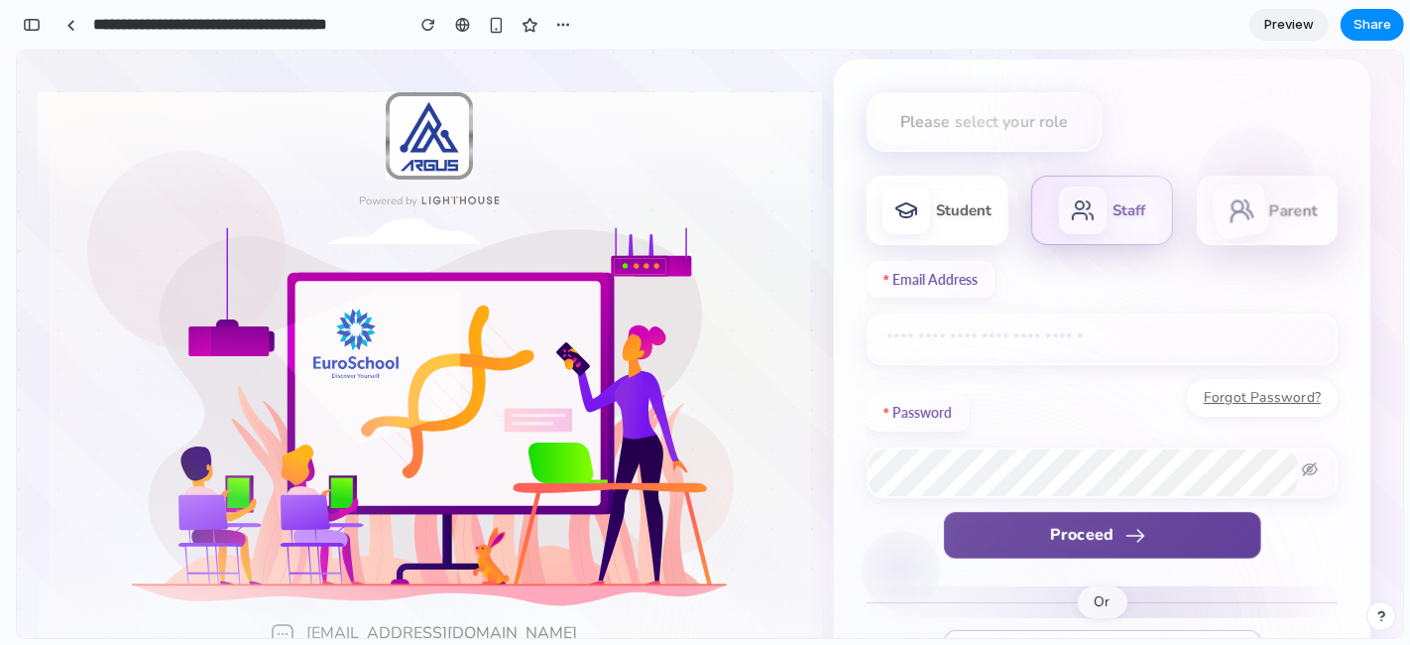
click at [1260, 219] on div "Parent" at bounding box center [1268, 209] width 142 height 69
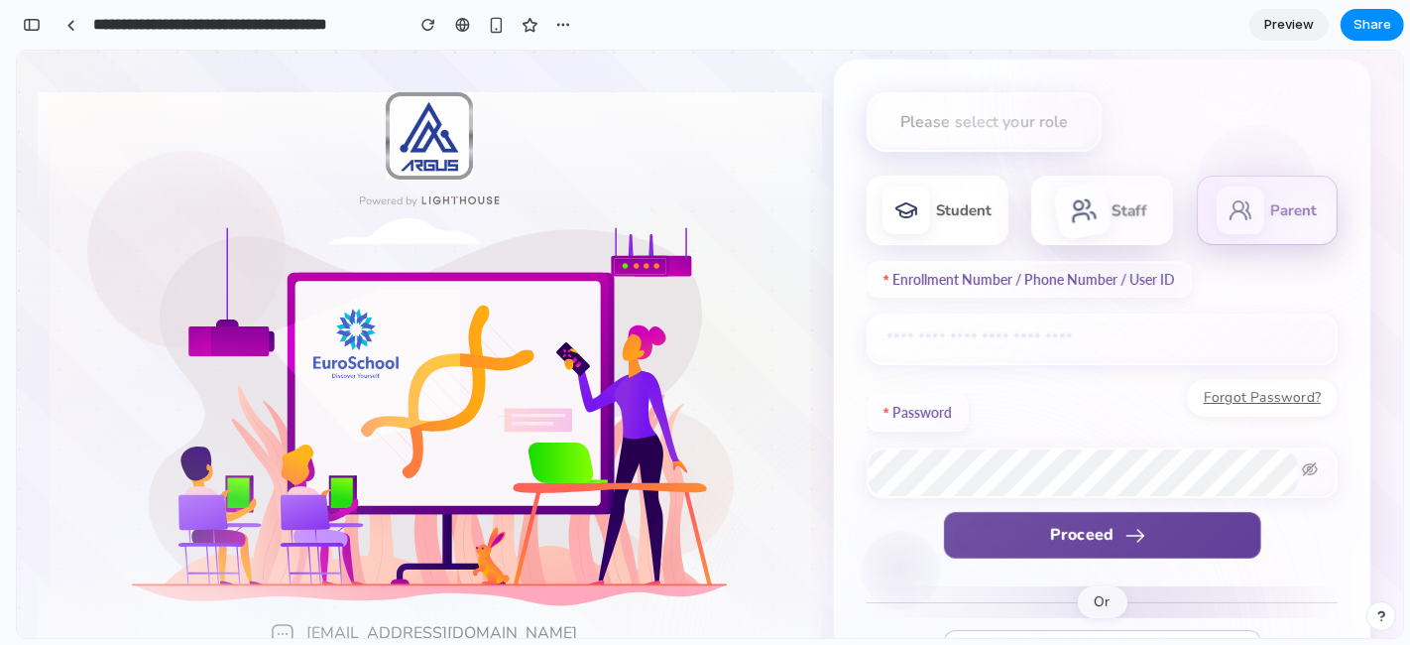
click at [1153, 219] on div "Staff" at bounding box center [1103, 209] width 142 height 69
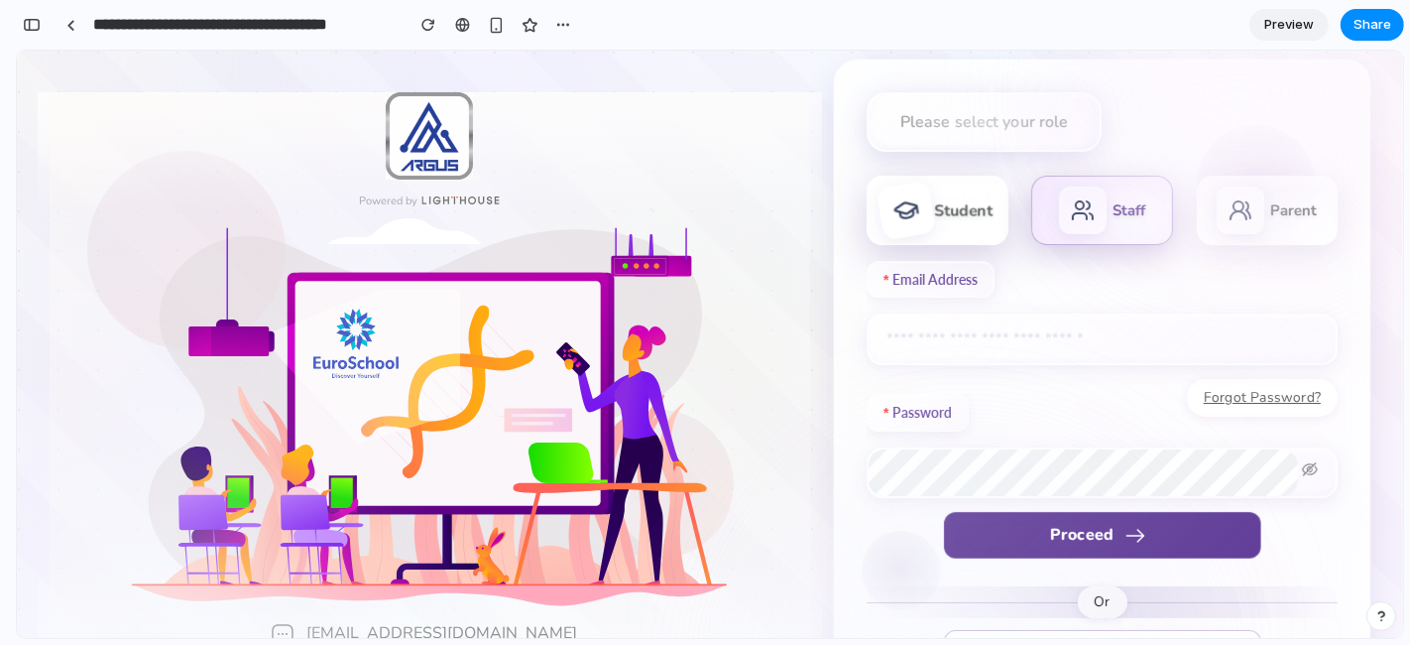
click at [915, 188] on div at bounding box center [907, 209] width 61 height 61
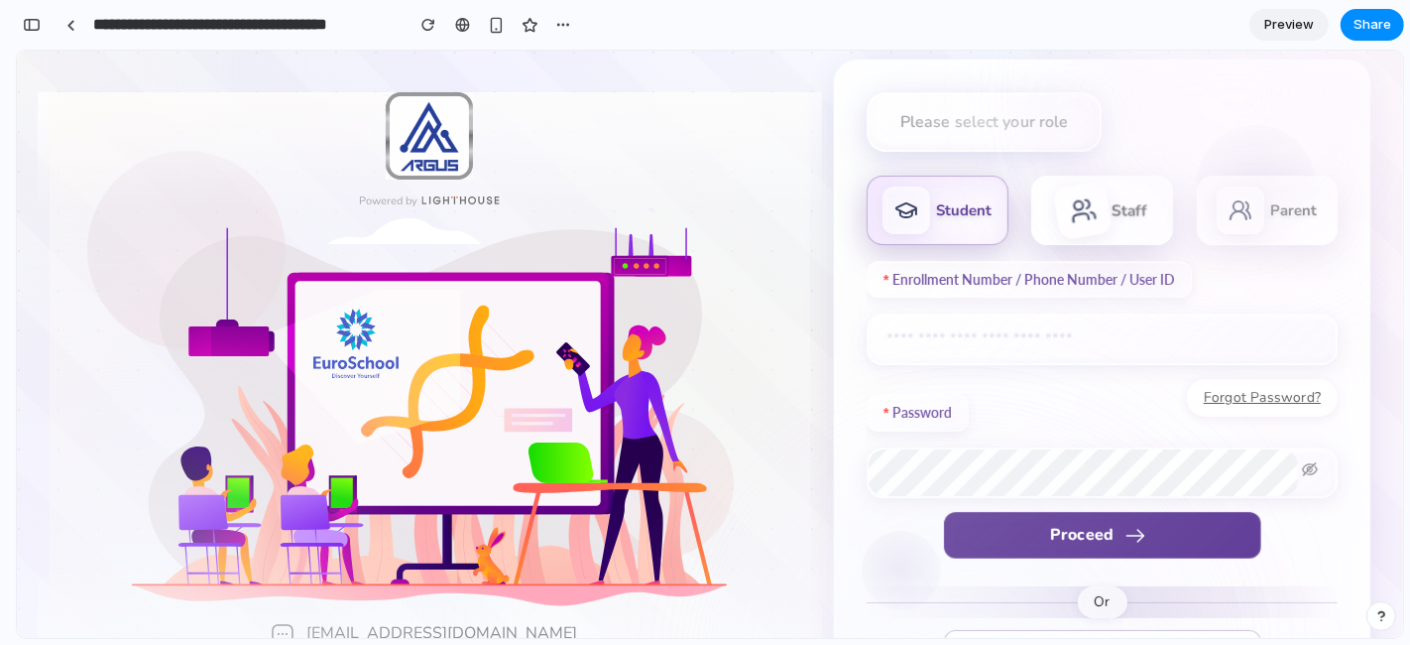
click at [1069, 217] on icon at bounding box center [1083, 209] width 31 height 31
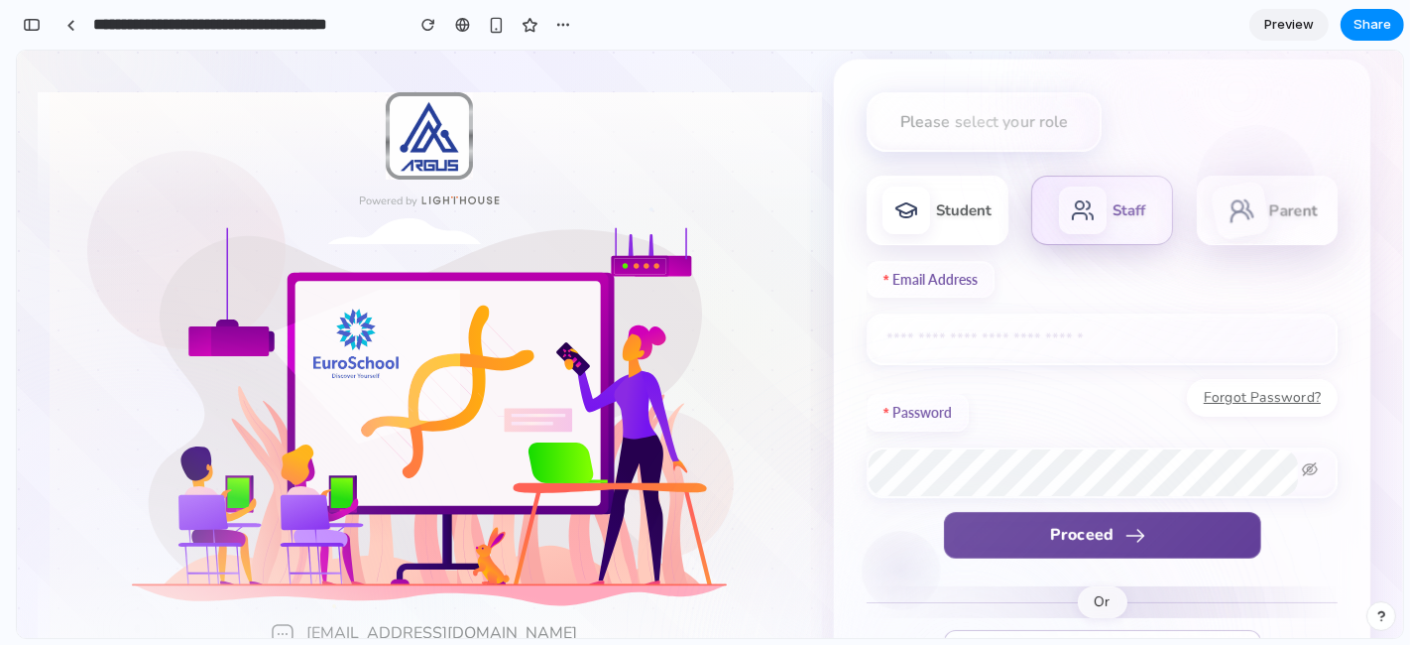
click at [1211, 203] on div "Parent" at bounding box center [1268, 209] width 142 height 69
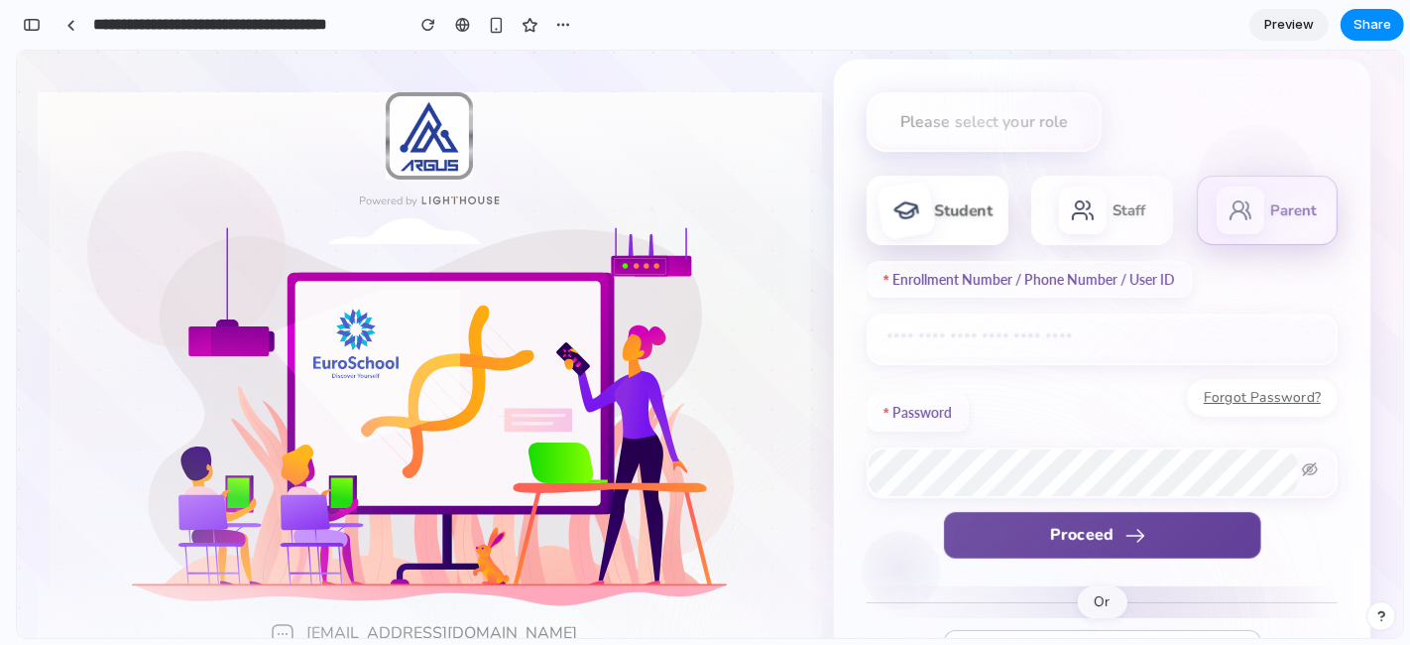
click at [935, 225] on div "Student" at bounding box center [938, 209] width 142 height 69
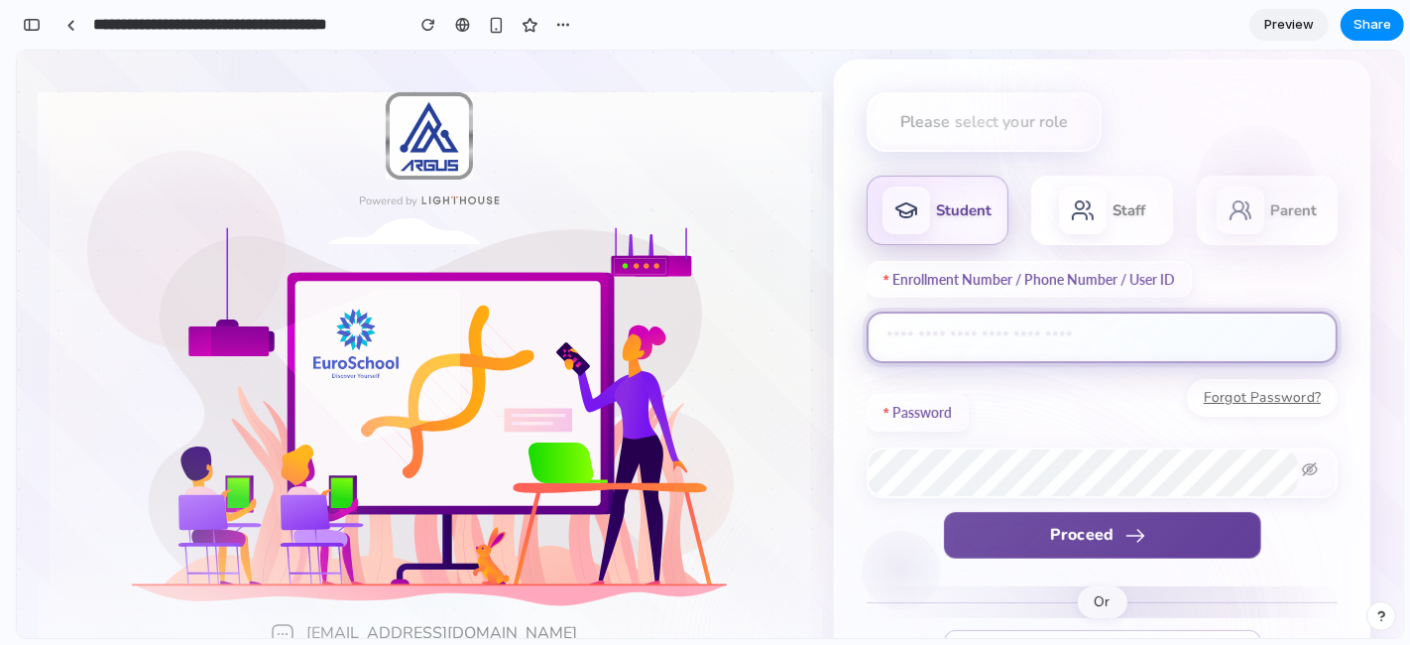
click at [954, 343] on input "text" at bounding box center [1102, 336] width 471 height 52
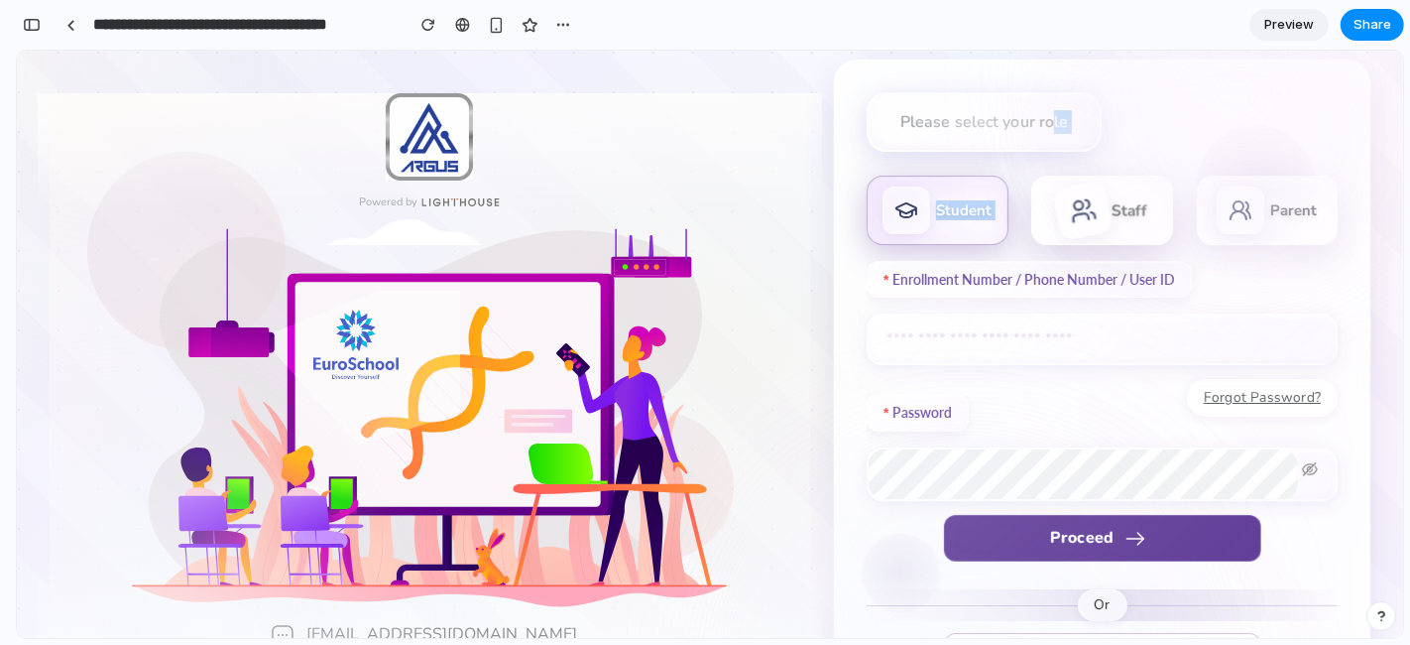
drag, startPoint x: 1047, startPoint y: 156, endPoint x: 1067, endPoint y: 196, distance: 45.2
click at [1056, 177] on div "Please select your role Student Staff Parent Enrollment Number / Phone Number /…" at bounding box center [1102, 384] width 471 height 586
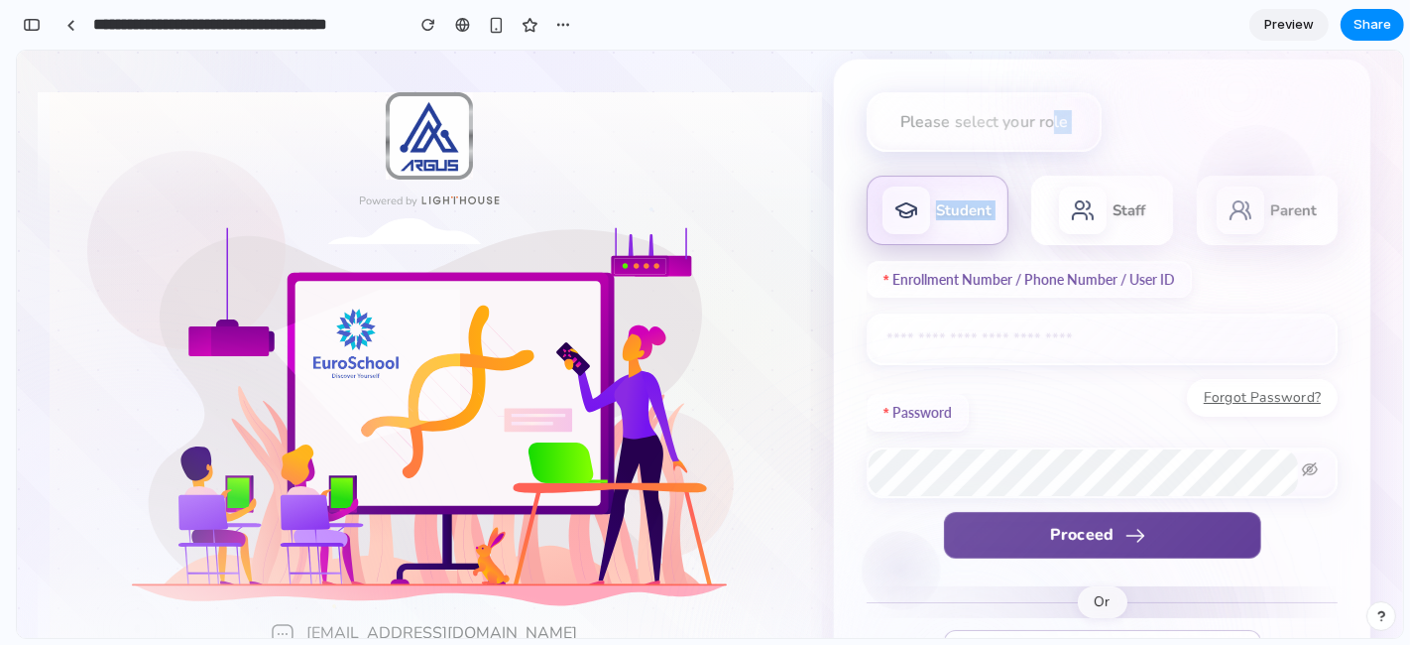
click at [1015, 140] on h6 "Please select your role" at bounding box center [984, 121] width 235 height 60
click at [1098, 191] on div "Staff" at bounding box center [1103, 209] width 142 height 69
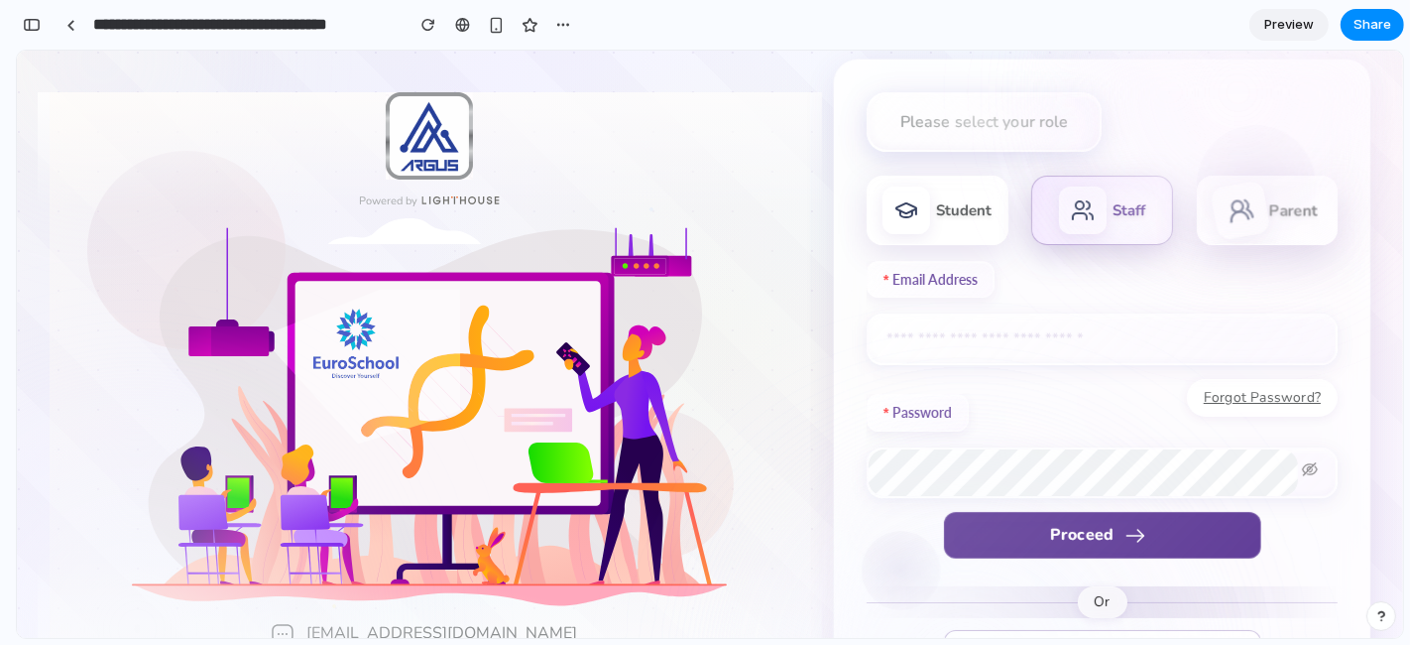
click at [1242, 199] on icon at bounding box center [1241, 209] width 31 height 31
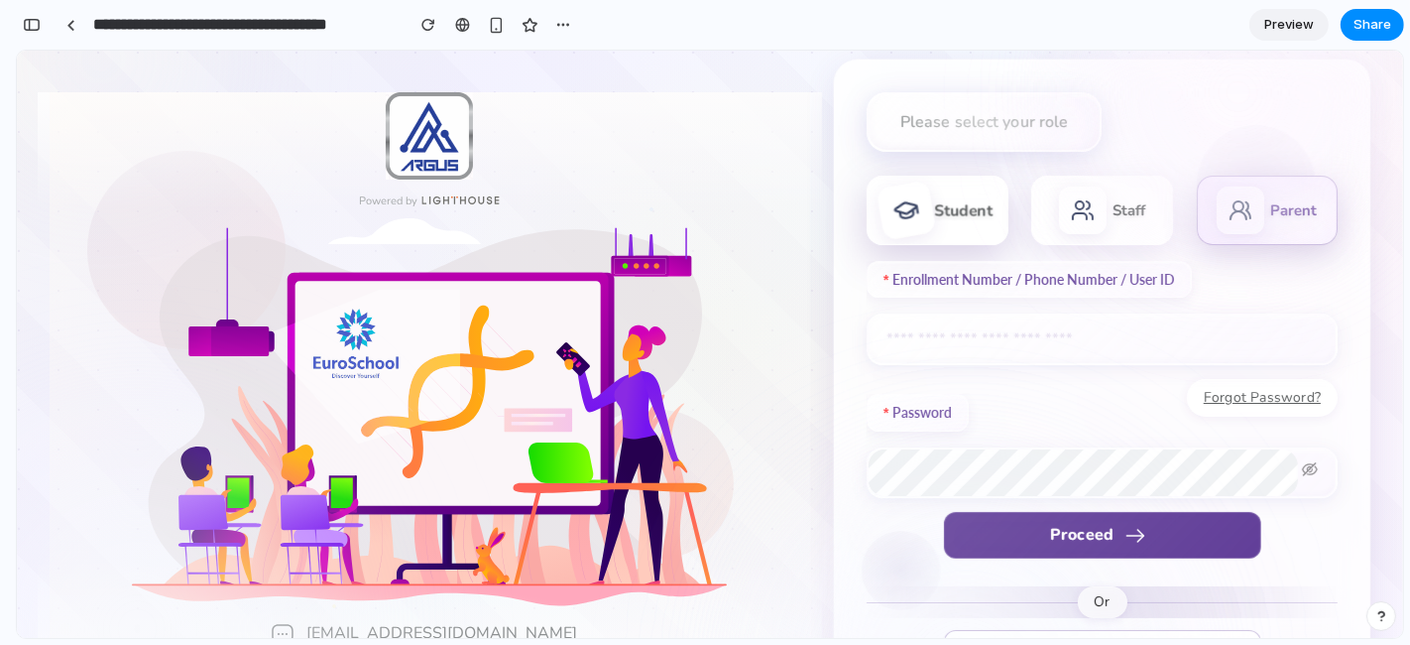
click at [996, 211] on div "Student" at bounding box center [938, 209] width 142 height 69
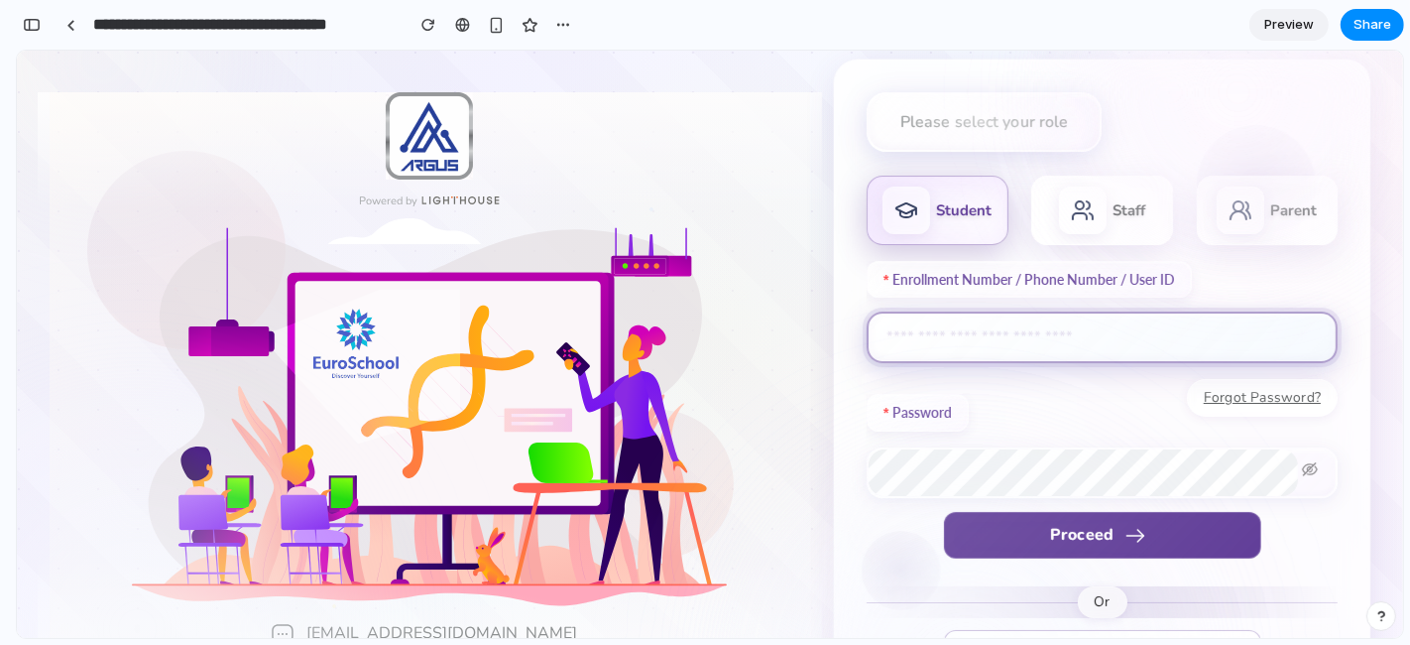
click at [977, 317] on input "text" at bounding box center [1102, 336] width 471 height 52
drag, startPoint x: 961, startPoint y: 313, endPoint x: 947, endPoint y: 321, distance: 16.0
click at [947, 321] on input "text" at bounding box center [1102, 336] width 471 height 52
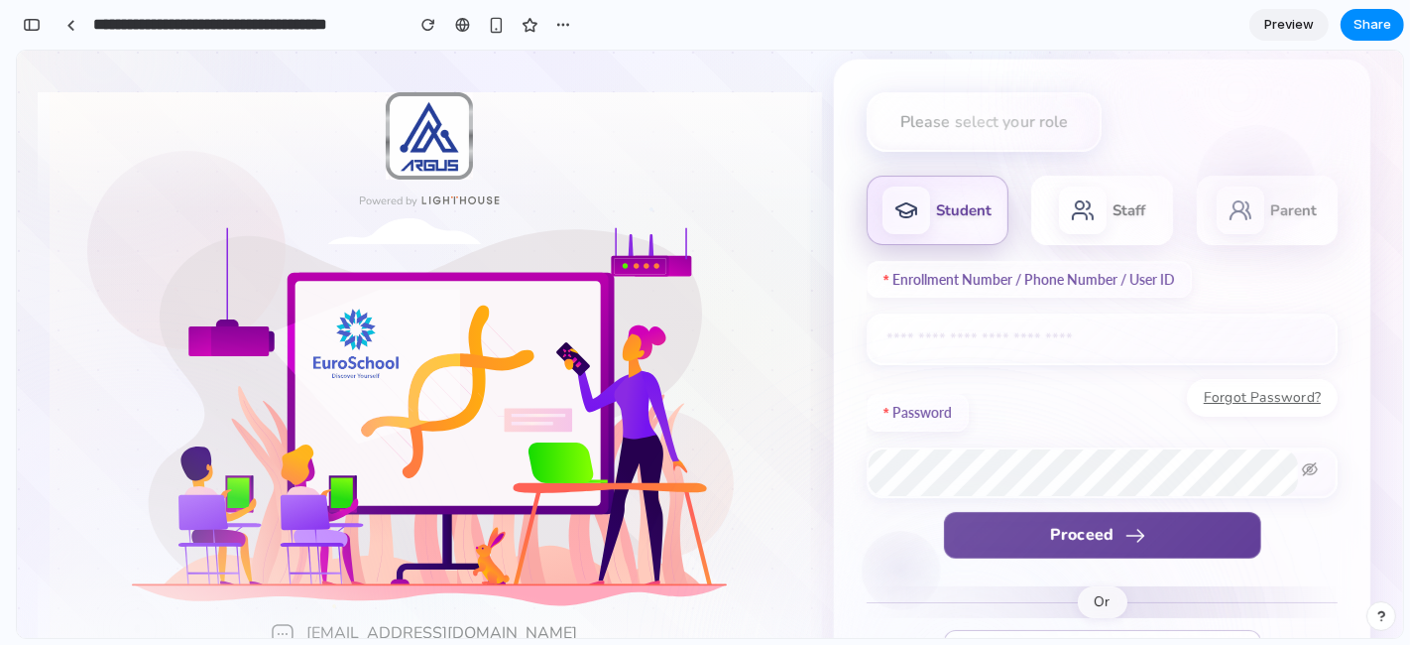
click at [1091, 134] on h6 "Please select your role" at bounding box center [984, 121] width 235 height 60
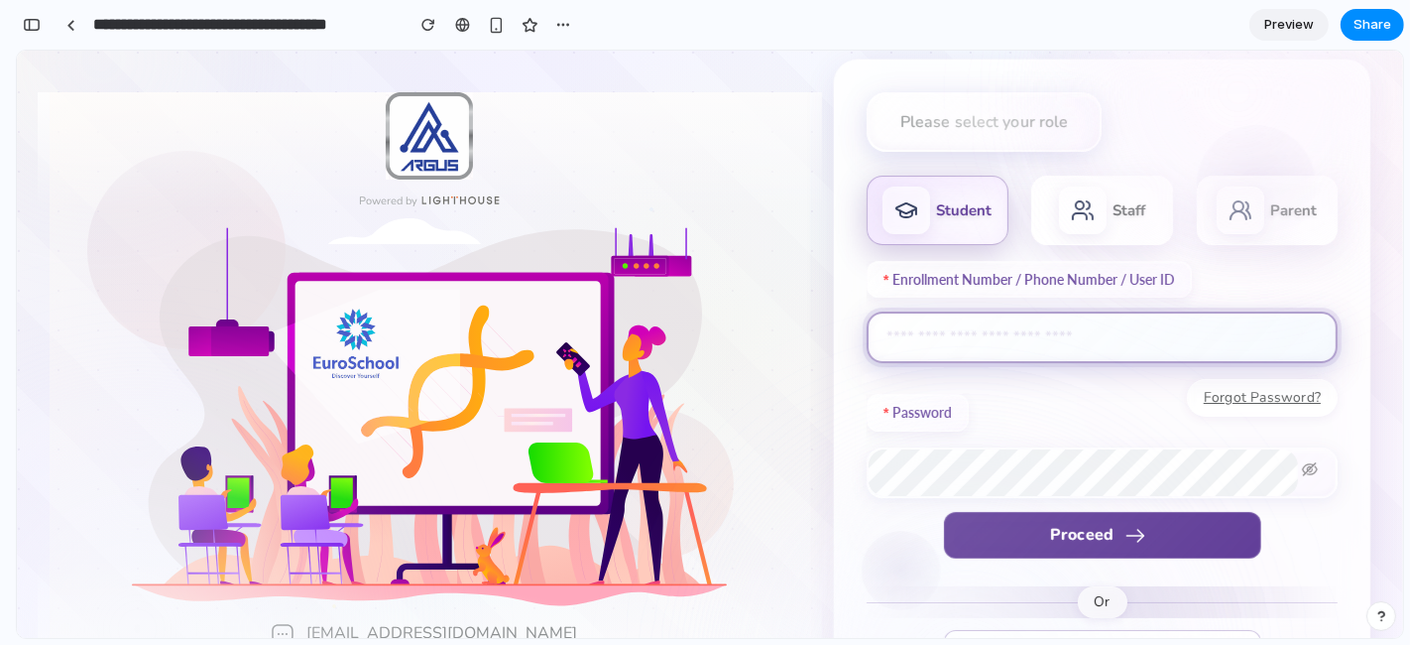
click at [939, 349] on input "text" at bounding box center [1102, 336] width 471 height 52
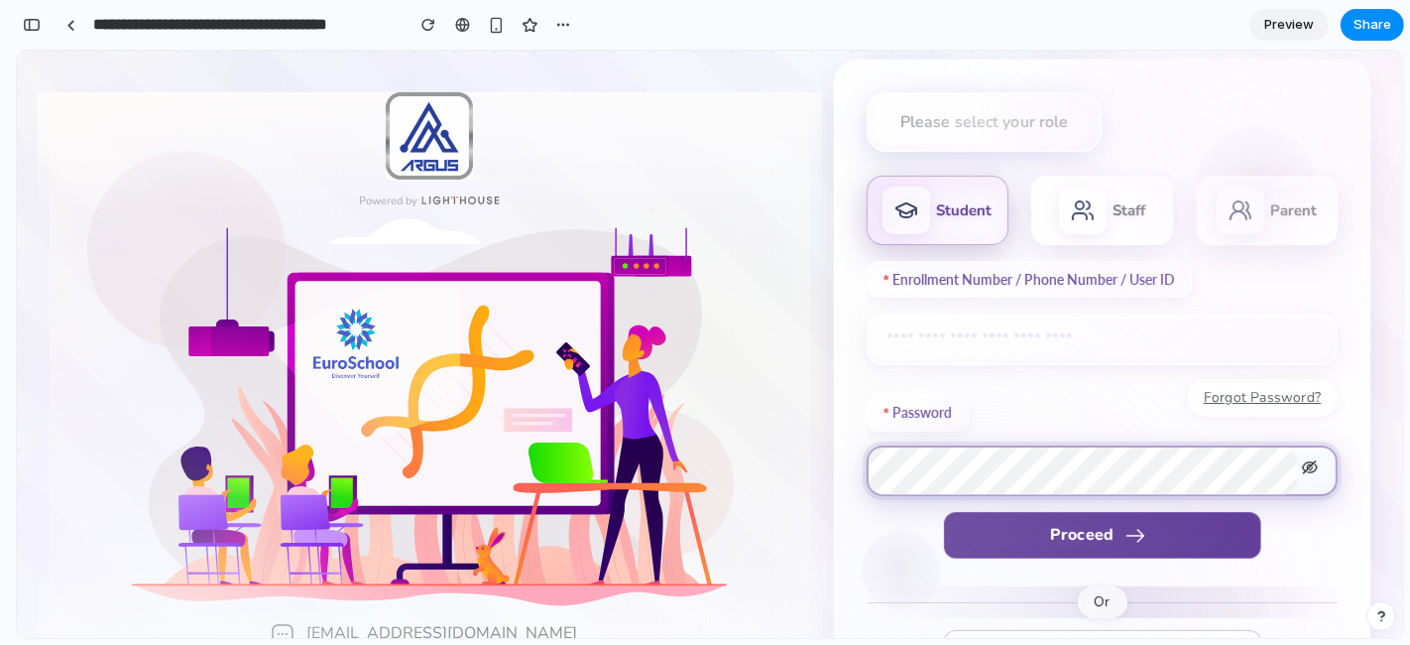
click at [1269, 468] on icon at bounding box center [1310, 466] width 16 height 14
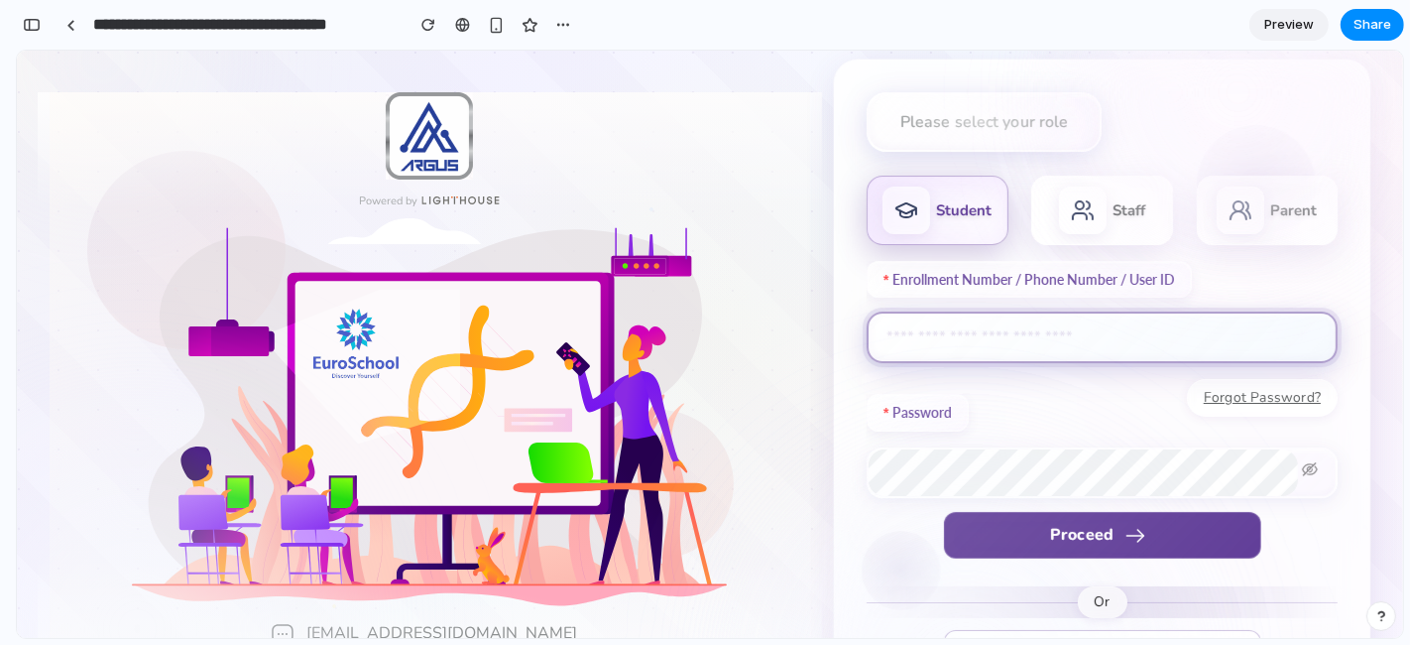
click at [1078, 359] on input "text" at bounding box center [1102, 336] width 471 height 52
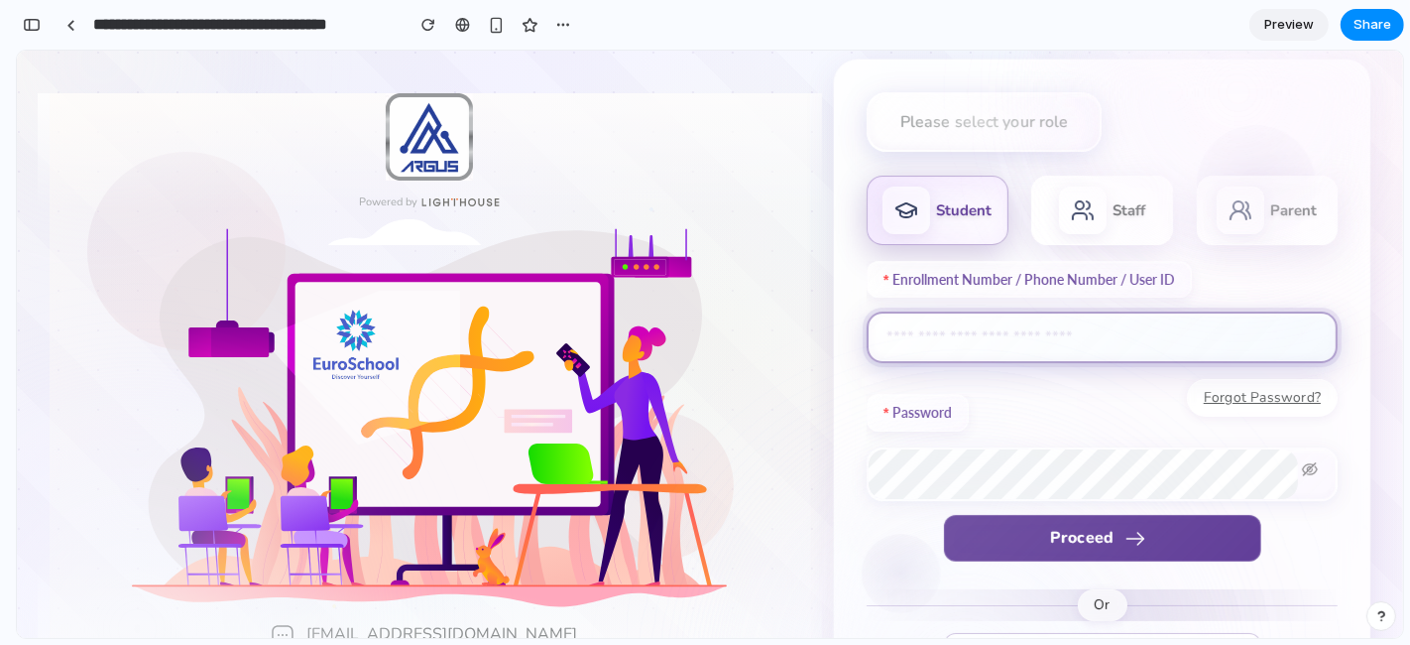
click at [1167, 351] on input "text" at bounding box center [1102, 336] width 471 height 52
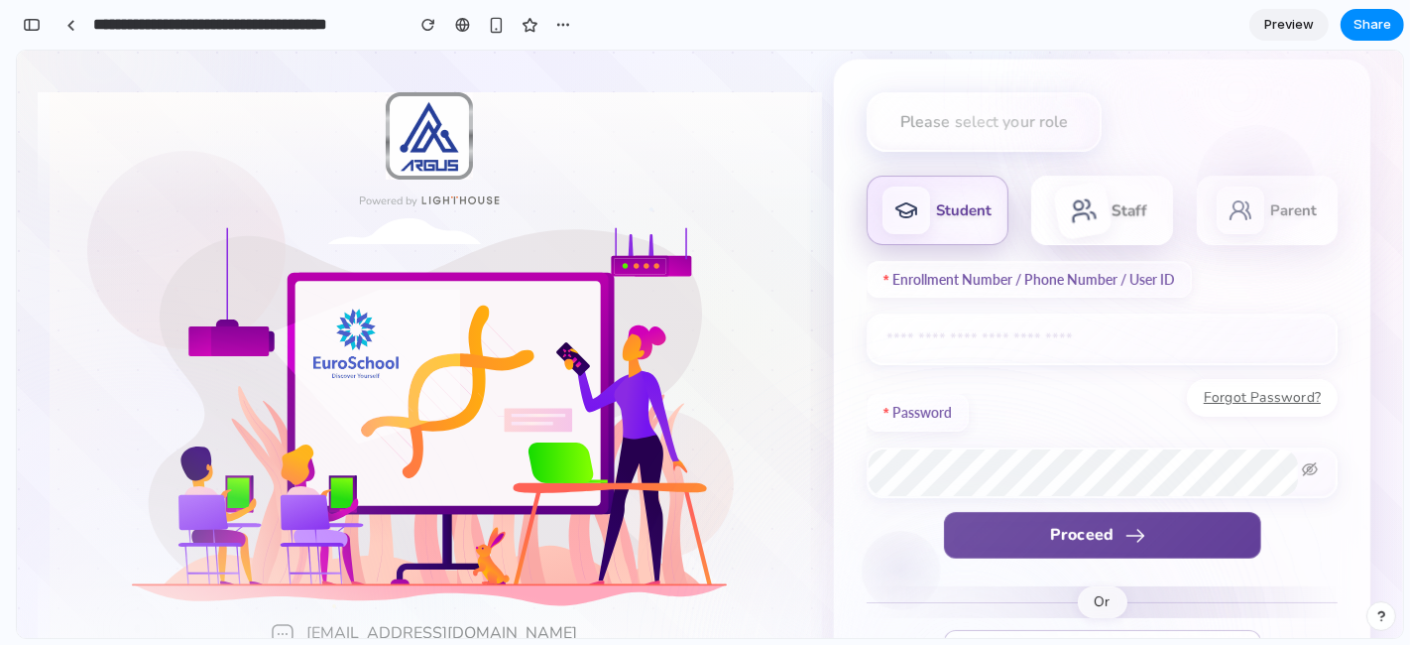
click at [1095, 196] on div at bounding box center [1082, 209] width 61 height 61
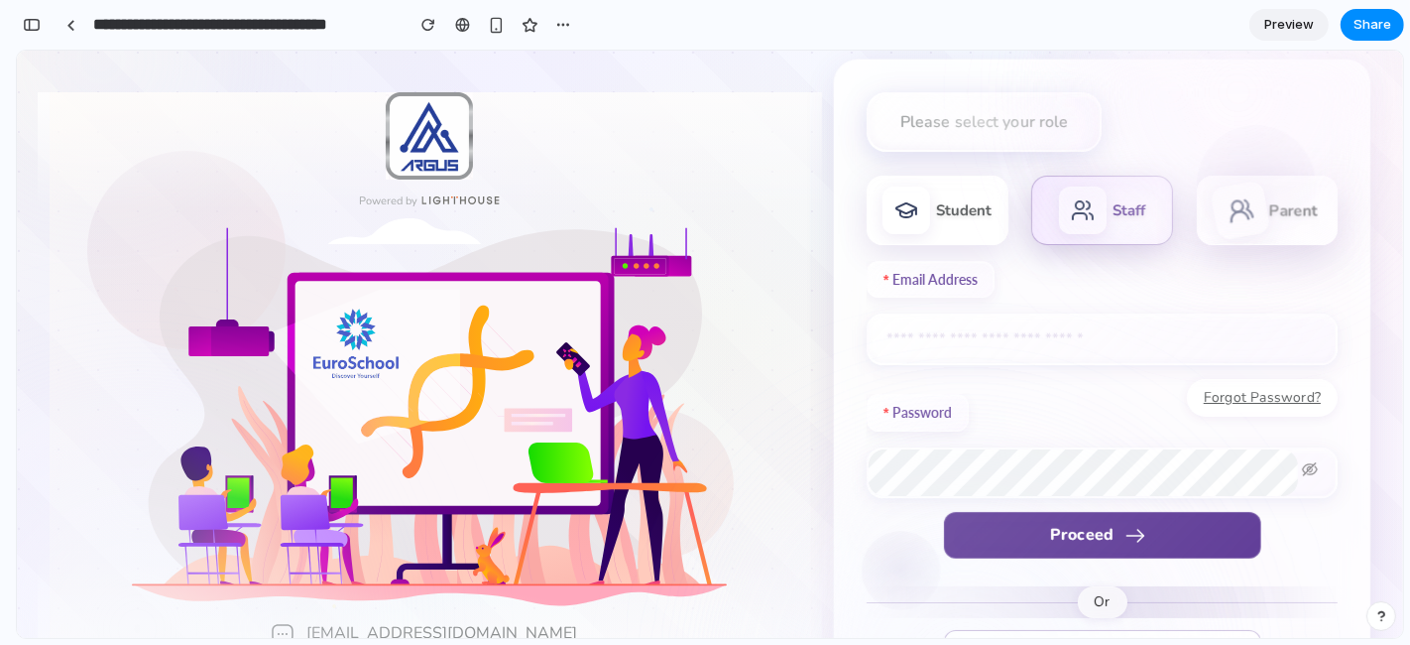
click at [1236, 186] on div at bounding box center [1241, 209] width 61 height 61
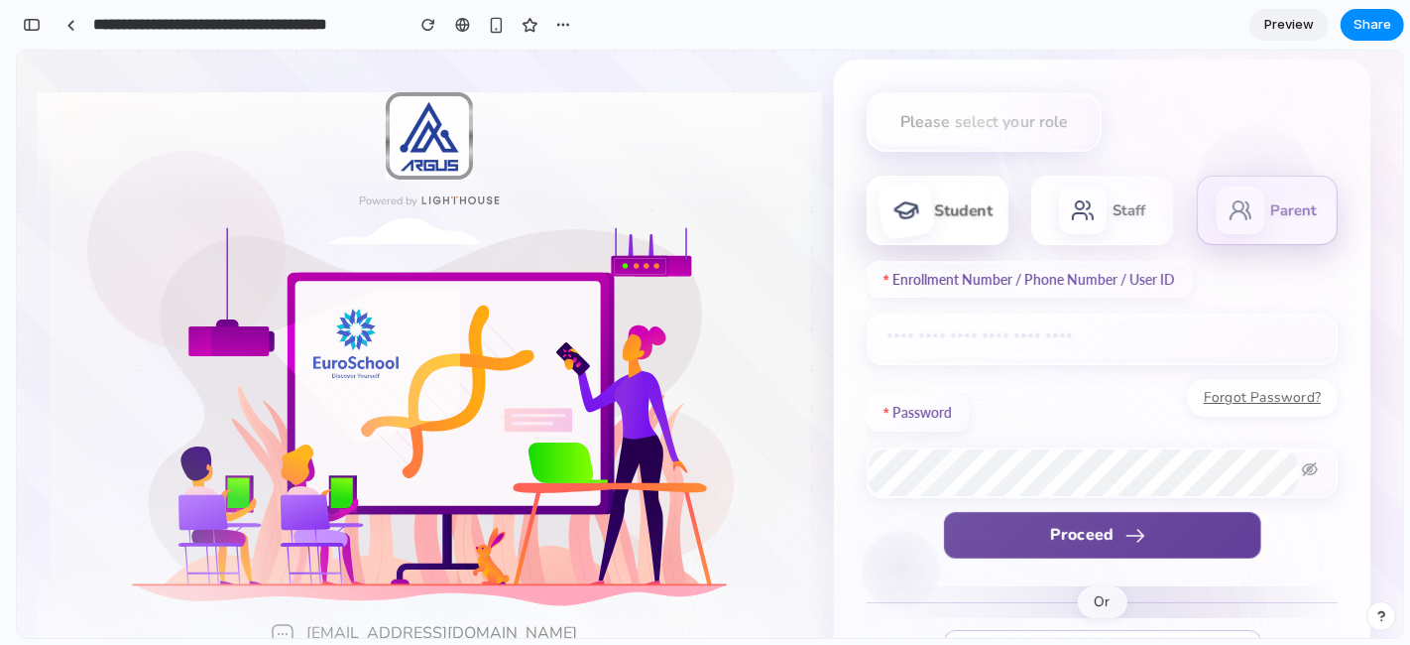
click at [946, 177] on div "Student" at bounding box center [938, 209] width 142 height 69
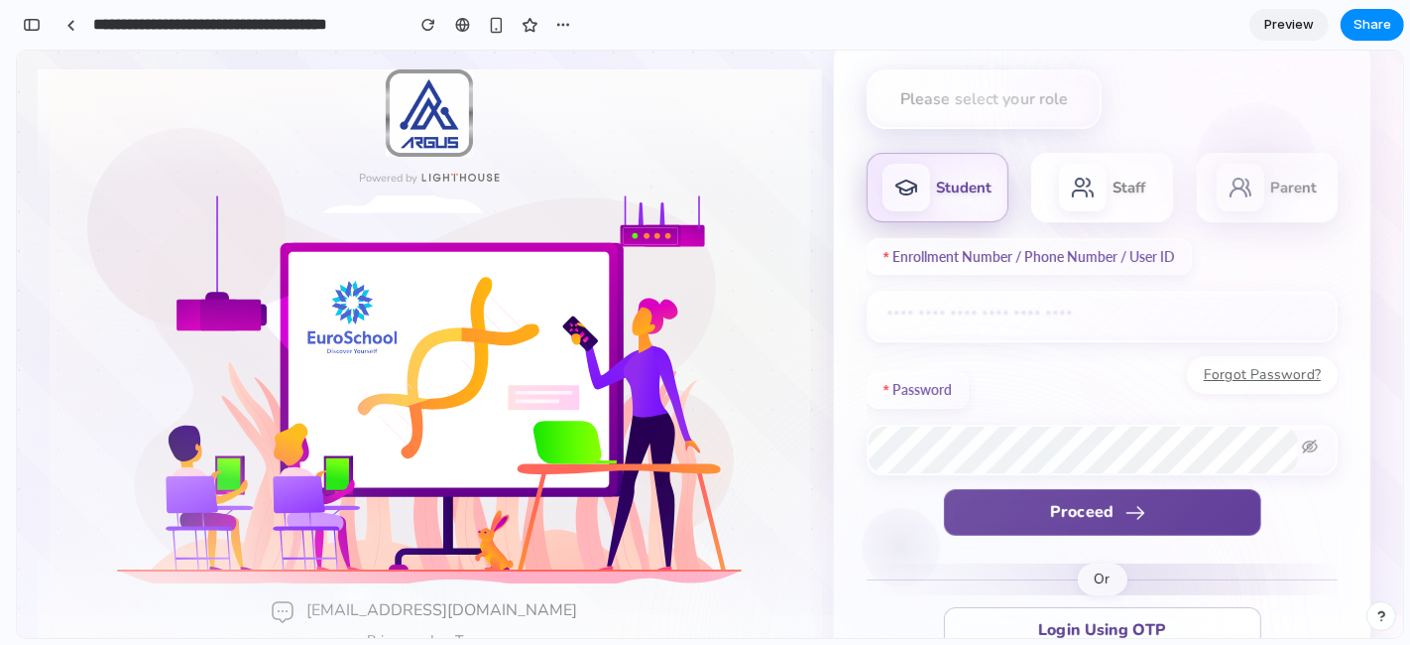
scroll to position [0, 0]
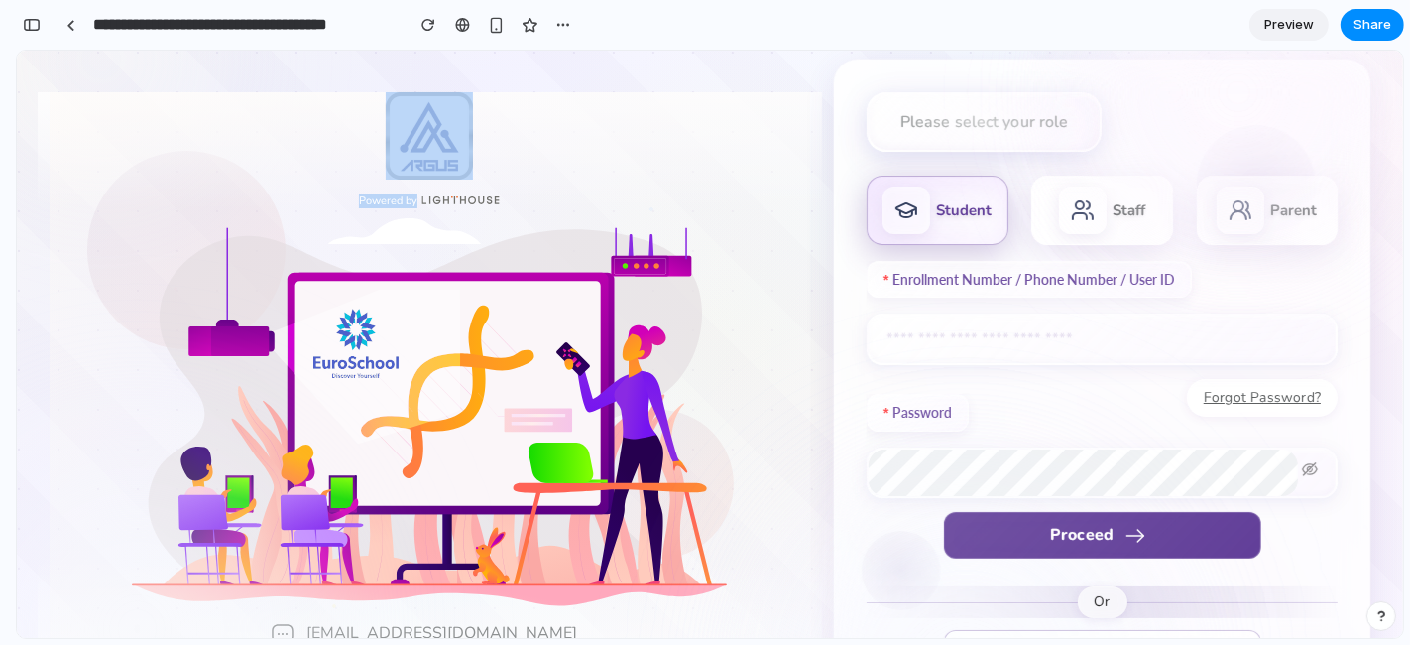
drag, startPoint x: 755, startPoint y: 58, endPoint x: 617, endPoint y: 183, distance: 186.7
click at [617, 183] on div "Powered by help@lighthouse-learning.com Privacy | Terms Please select your role…" at bounding box center [710, 343] width 1345 height 569
click at [617, 183] on div "Powered by" at bounding box center [430, 146] width 761 height 114
drag, startPoint x: 564, startPoint y: 202, endPoint x: 358, endPoint y: 137, distance: 216.4
click at [358, 137] on div "Powered by help@lighthouse-learning.com Privacy | Terms" at bounding box center [430, 382] width 761 height 583
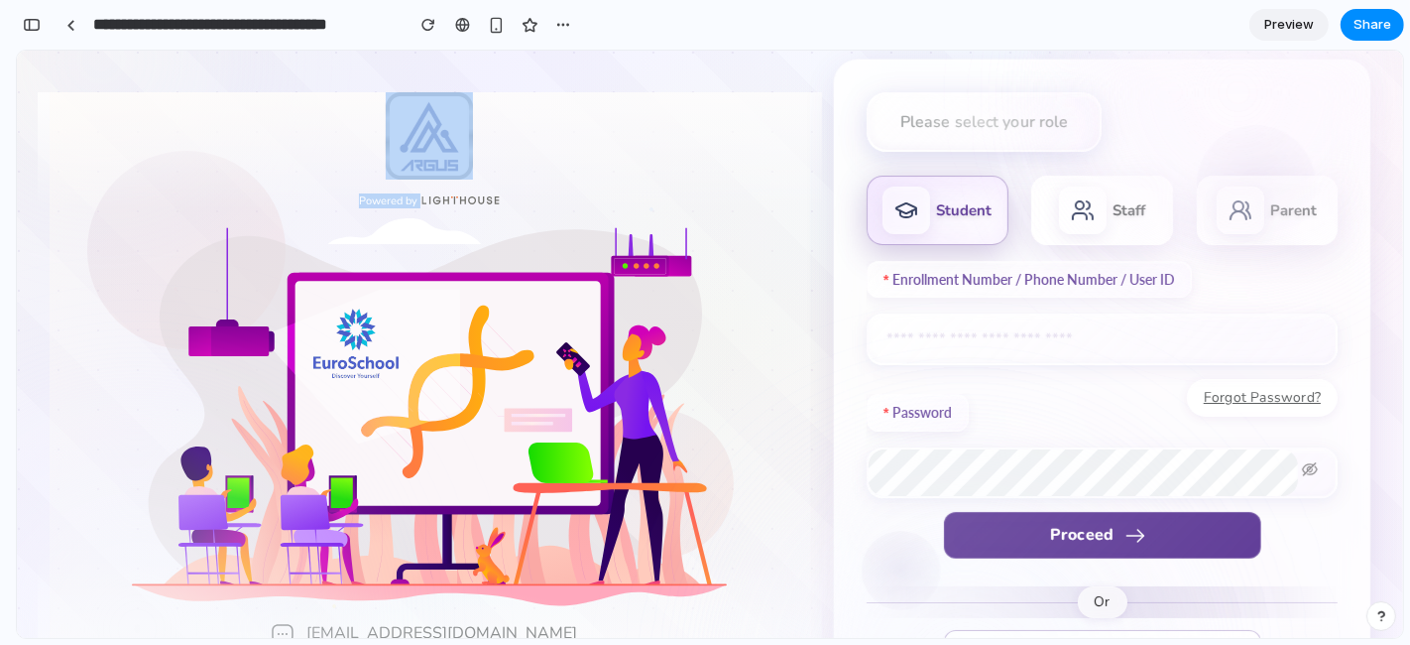
drag, startPoint x: 358, startPoint y: 137, endPoint x: 811, endPoint y: 559, distance: 619.7
click at [811, 559] on div "Powered by help@lighthouse-learning.com Privacy | Terms" at bounding box center [430, 382] width 785 height 583
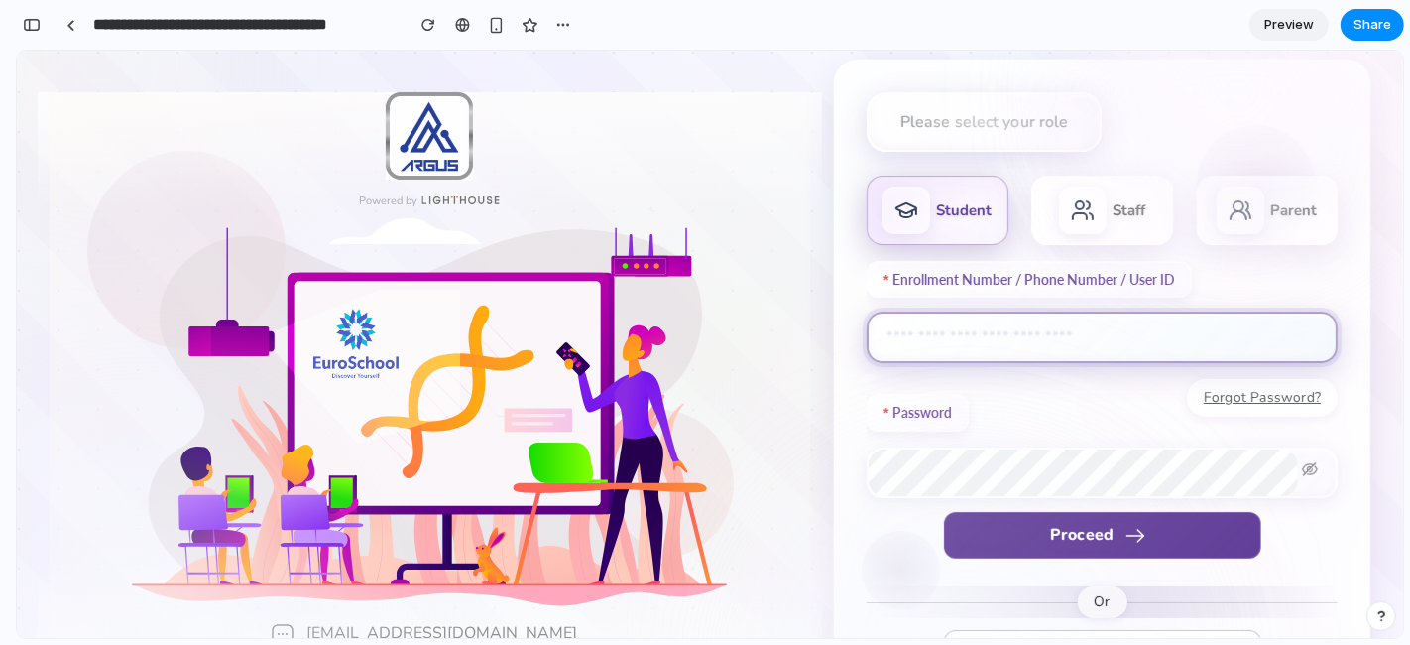
click at [1017, 344] on input "text" at bounding box center [1102, 336] width 471 height 52
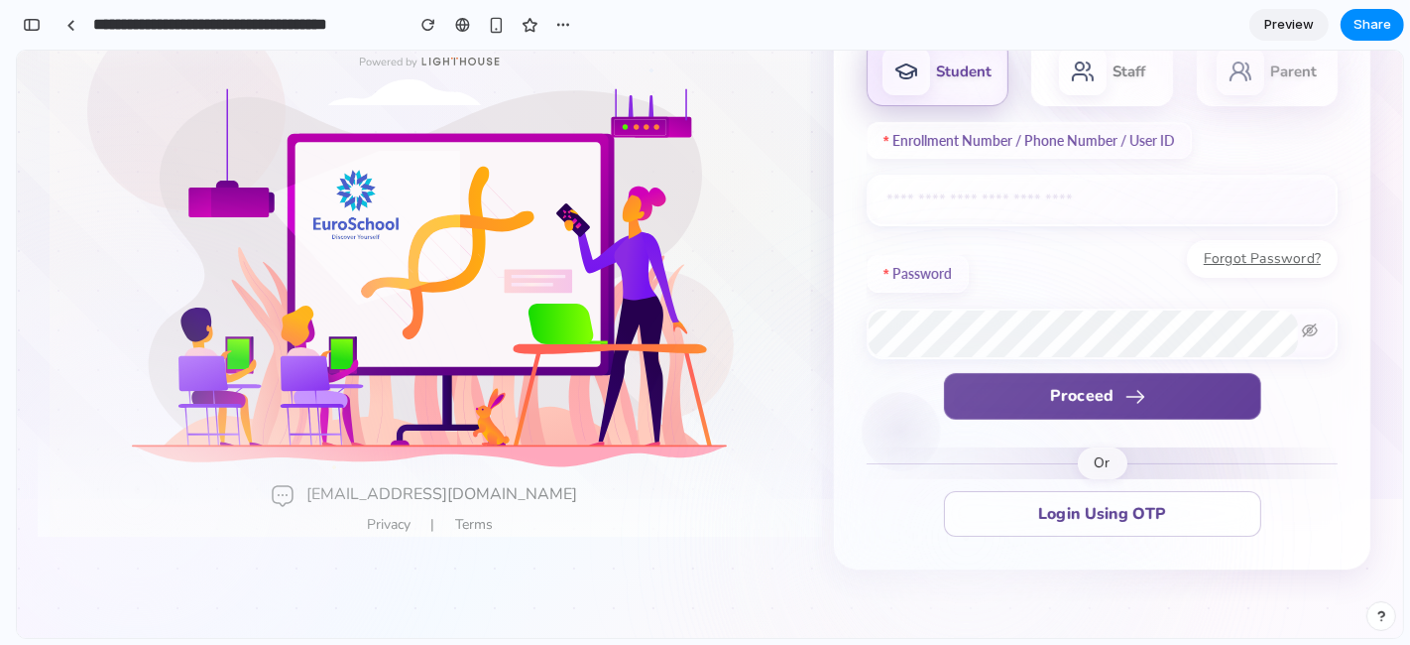
click at [1101, 129] on label "Enrollment Number / Phone Number / User ID" at bounding box center [1029, 140] width 325 height 38
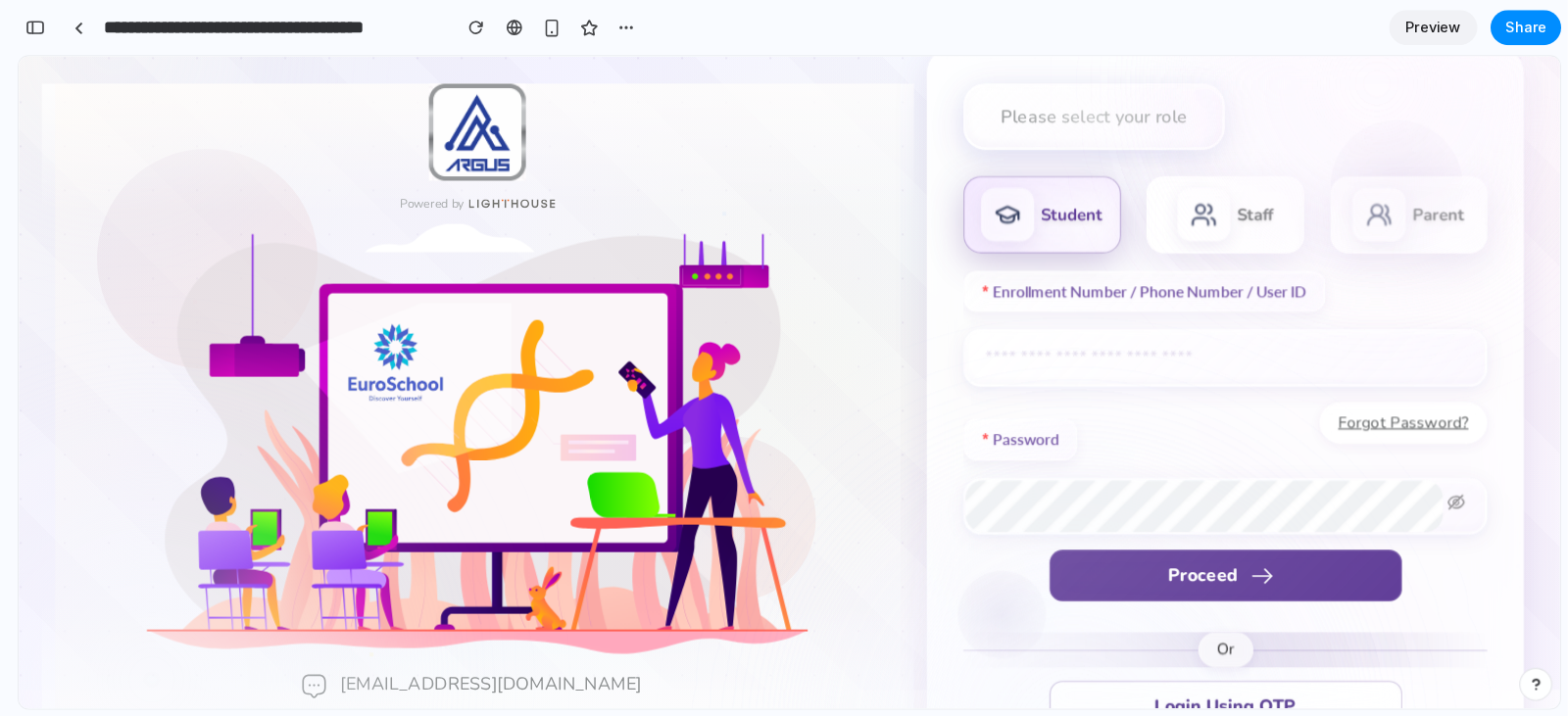
scroll to position [17, 0]
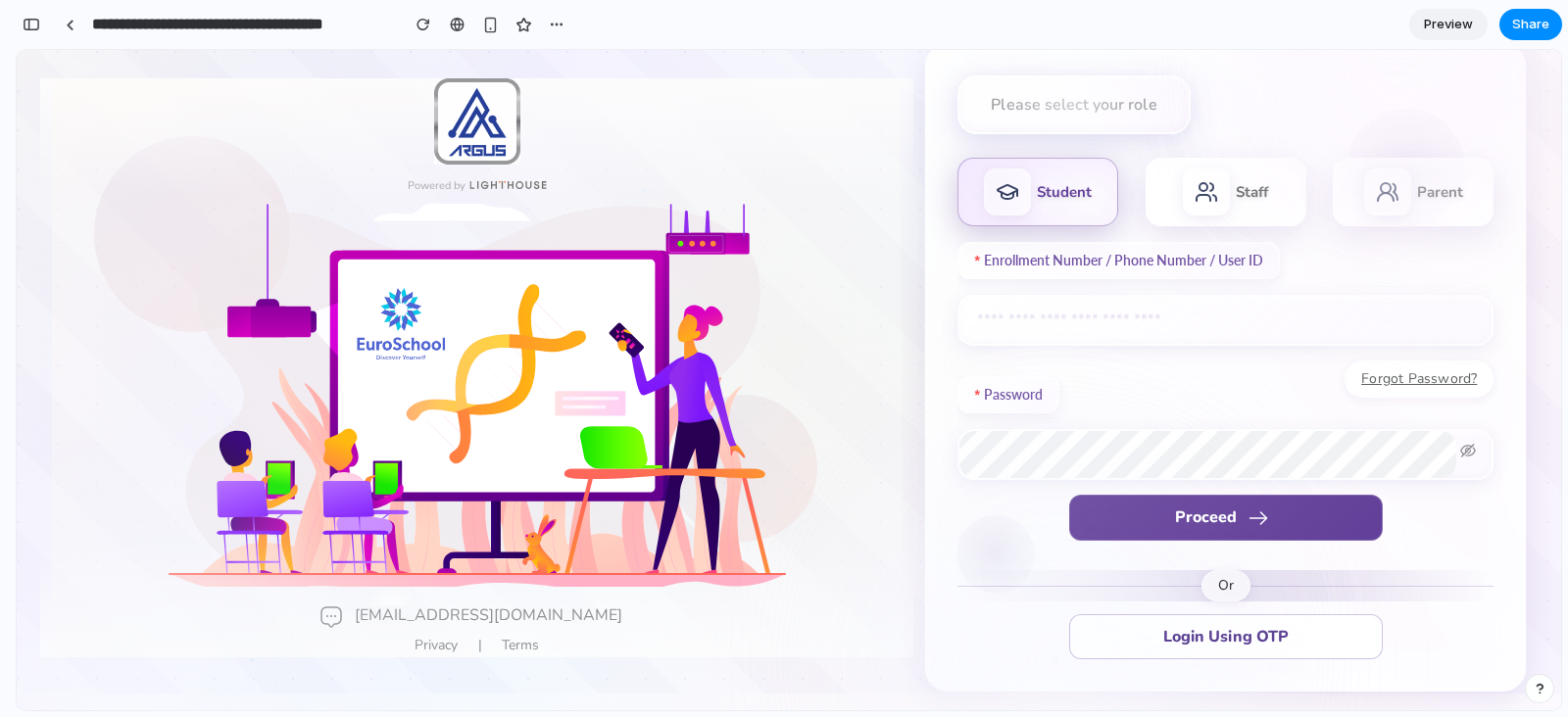
drag, startPoint x: 1198, startPoint y: 60, endPoint x: 856, endPoint y: 470, distance: 533.9
click at [856, 470] on div at bounding box center [477, 398] width 851 height 415
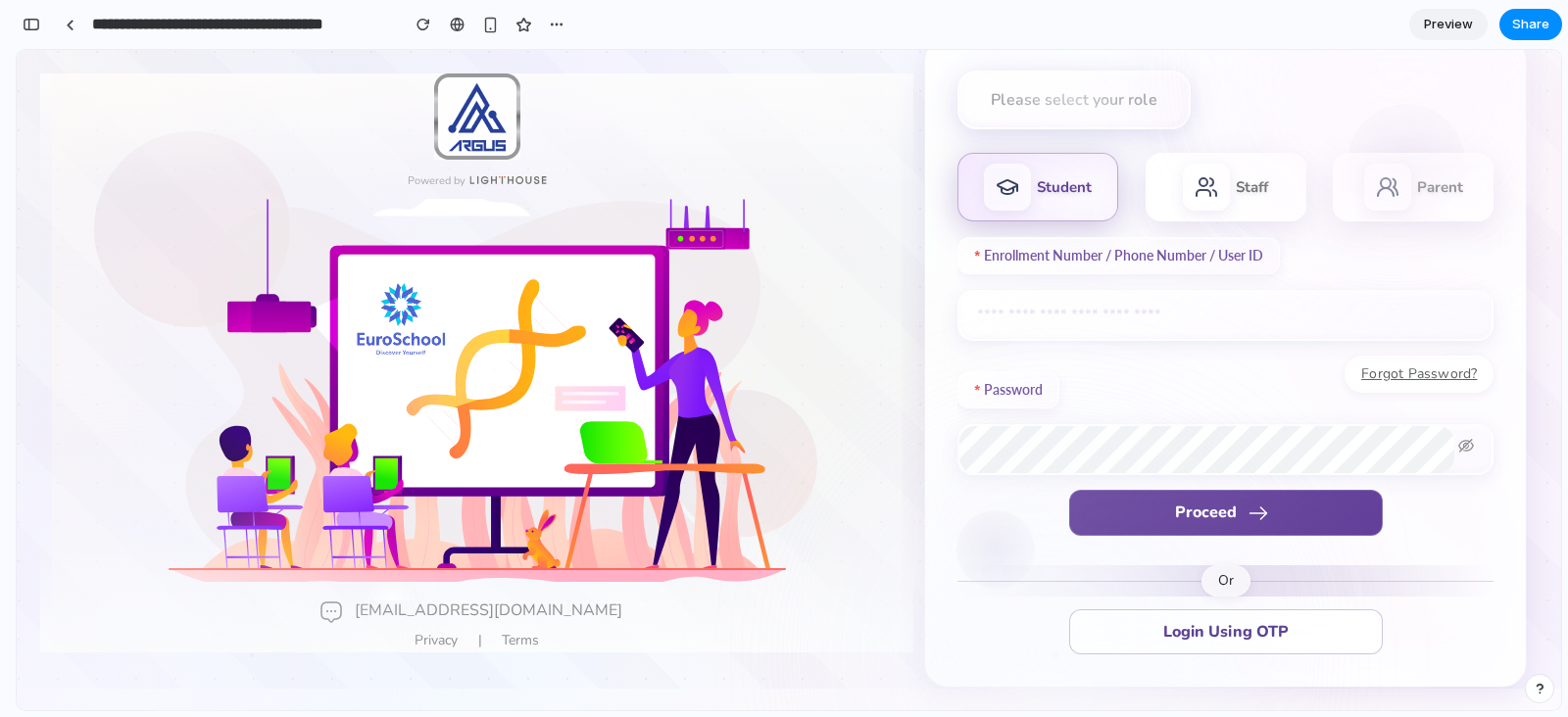
scroll to position [0, 0]
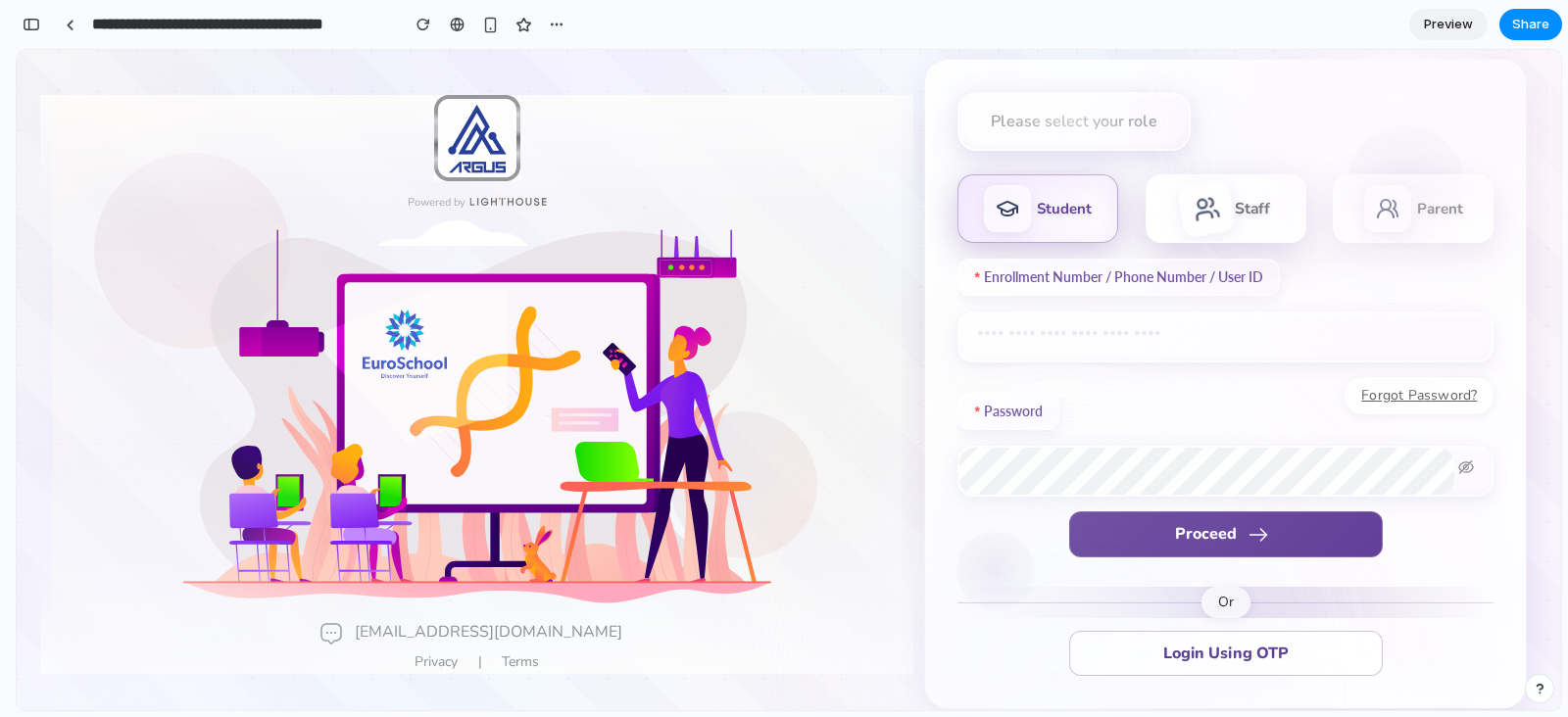
click at [1226, 194] on div "Staff" at bounding box center [1225, 208] width 161 height 68
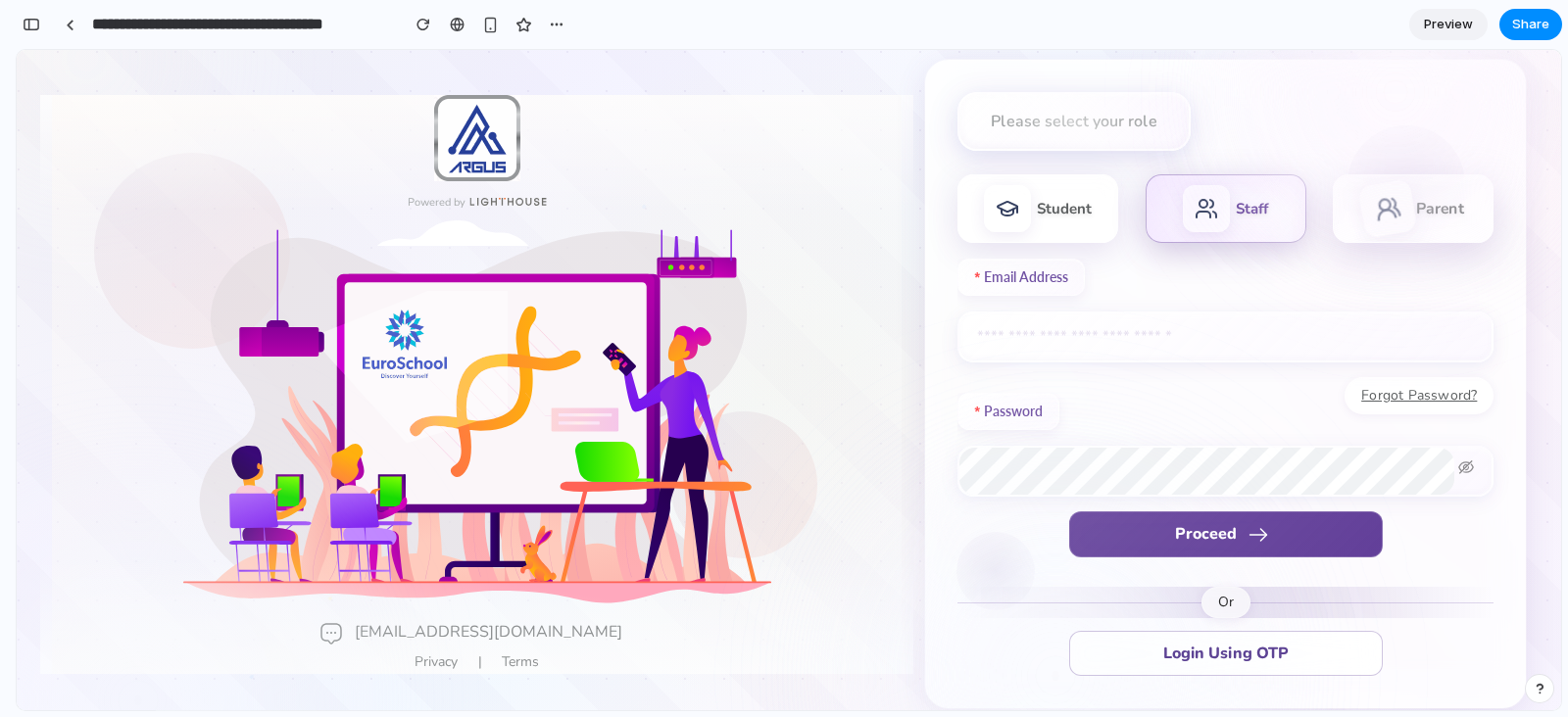
click at [1254, 183] on div "Parent" at bounding box center [1413, 208] width 161 height 68
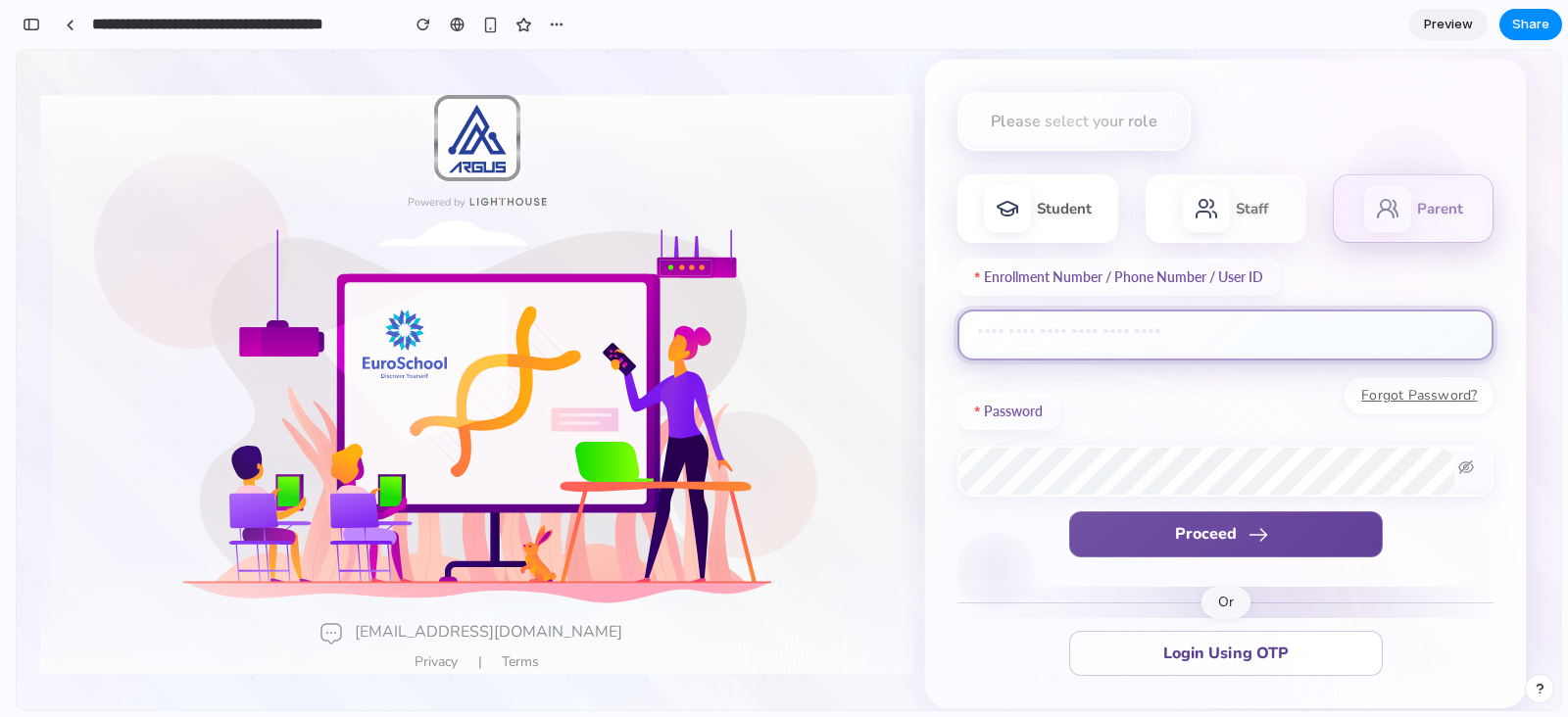
click at [1171, 344] on input "text" at bounding box center [1225, 335] width 536 height 51
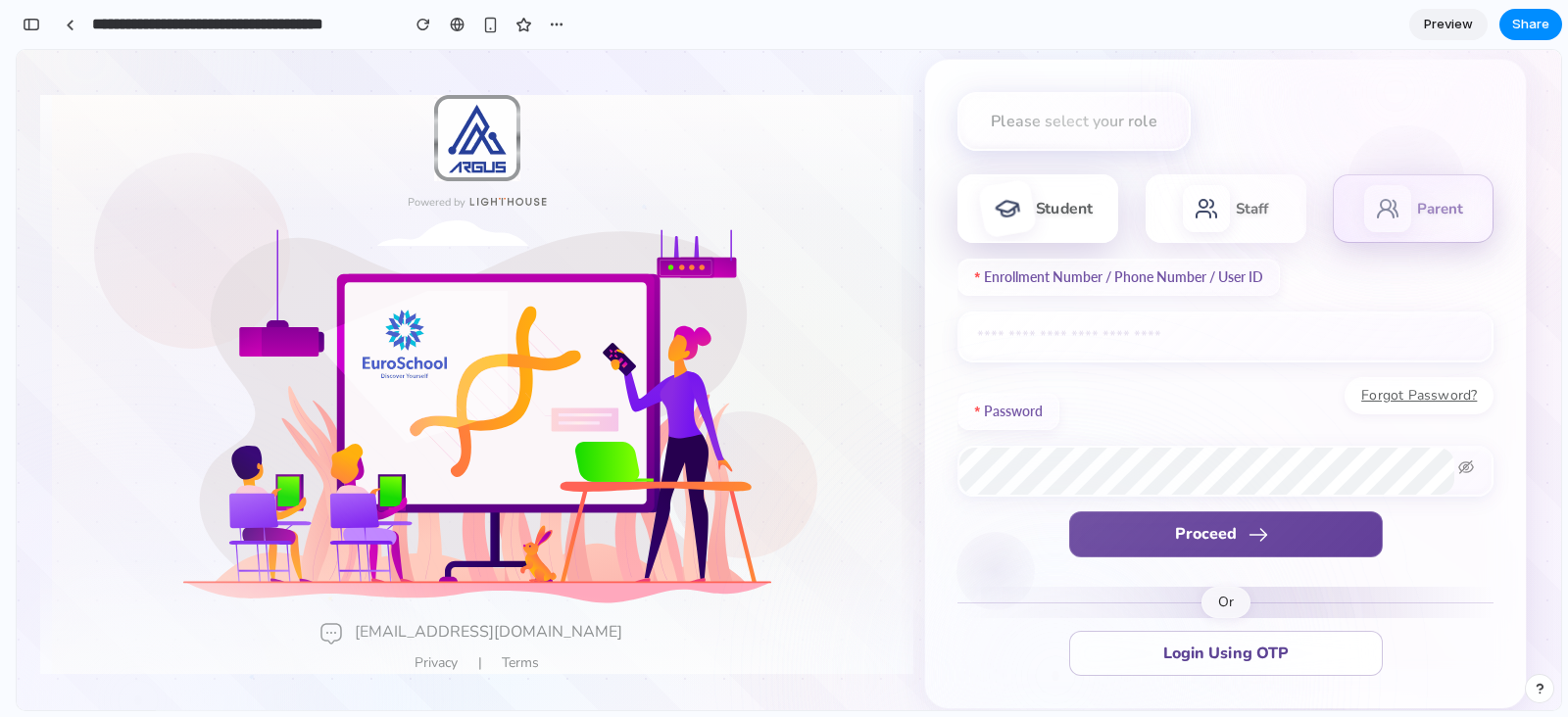
click at [1037, 223] on div "Student" at bounding box center [1037, 208] width 161 height 68
click at [1254, 206] on circle at bounding box center [1384, 204] width 13 height 13
click at [1187, 212] on div at bounding box center [1206, 209] width 60 height 60
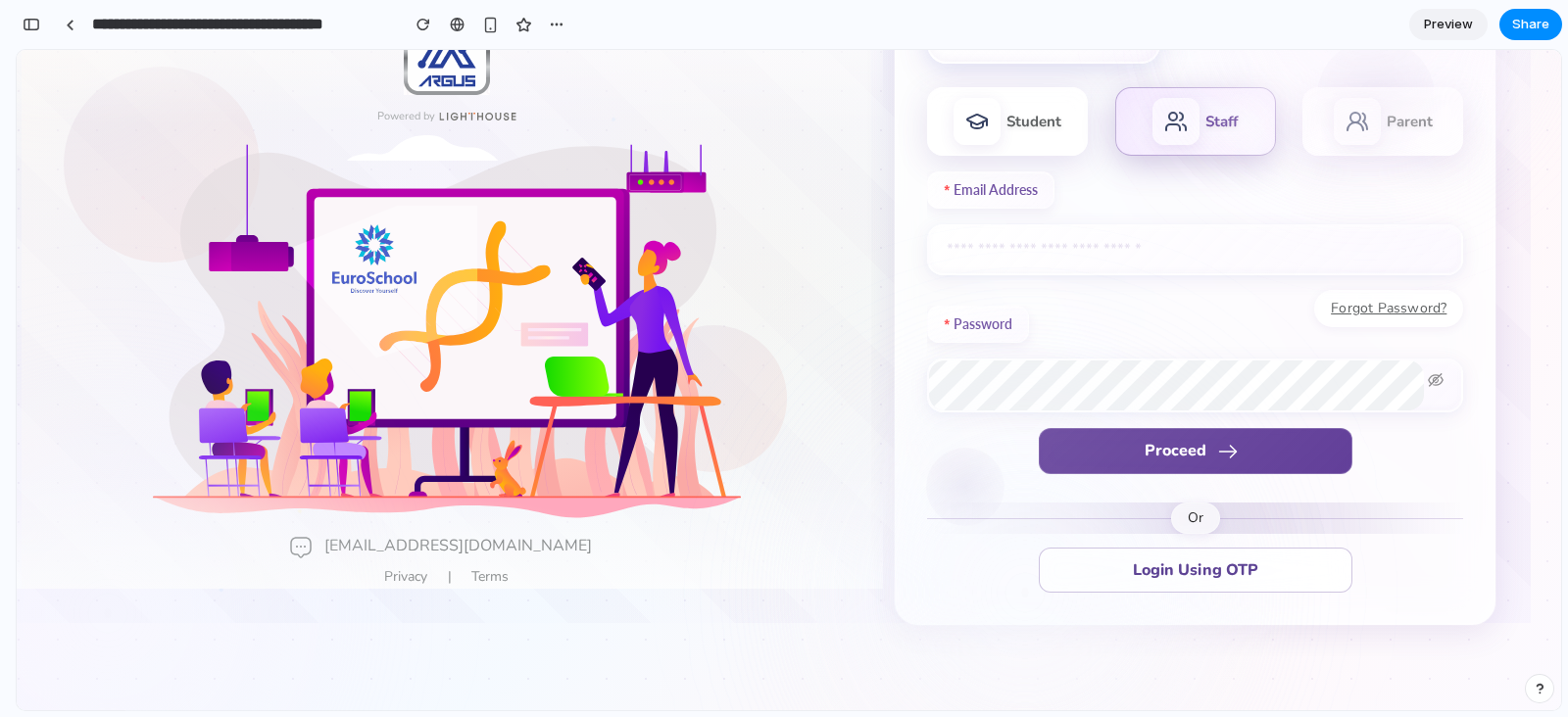
scroll to position [95, 41]
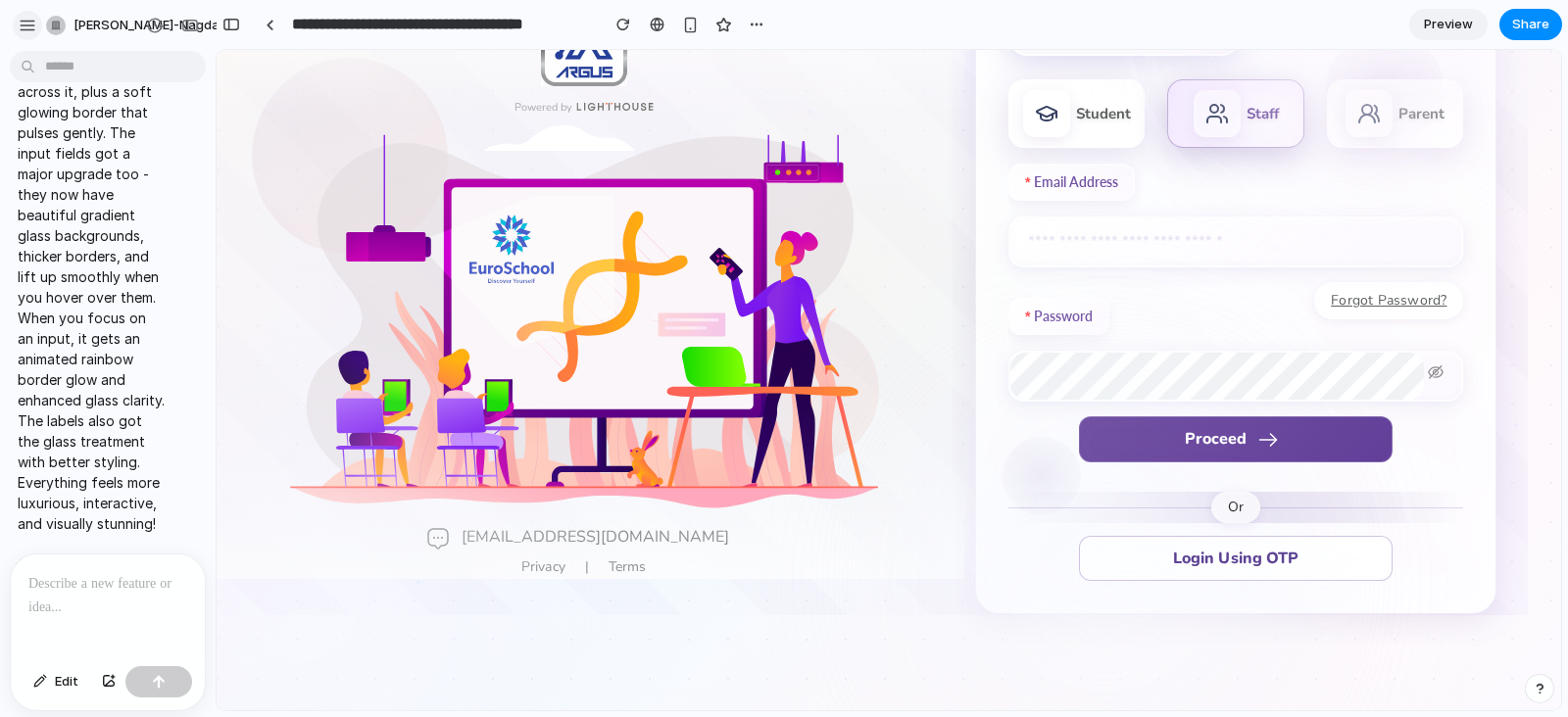
click at [33, 29] on div "button" at bounding box center [28, 26] width 18 height 18
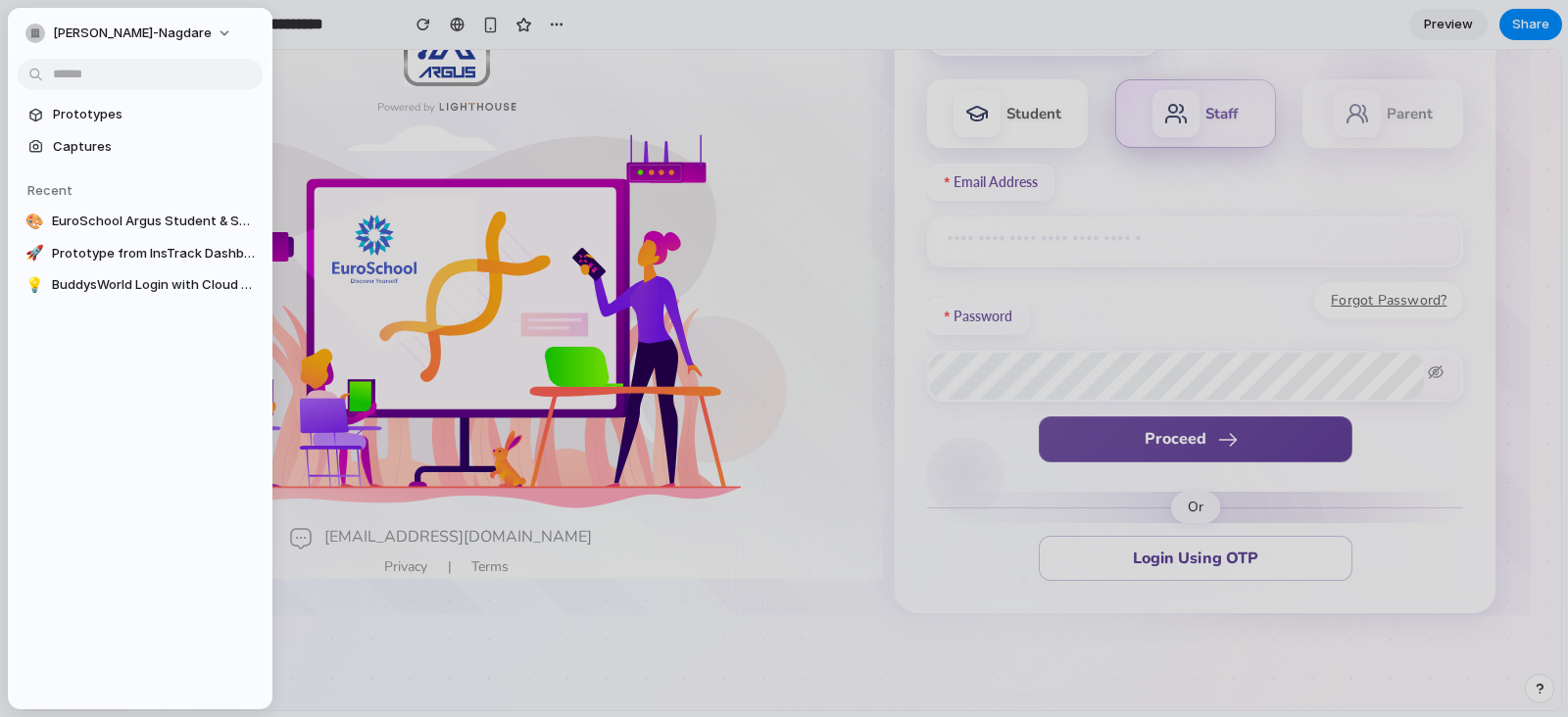
scroll to position [95, 31]
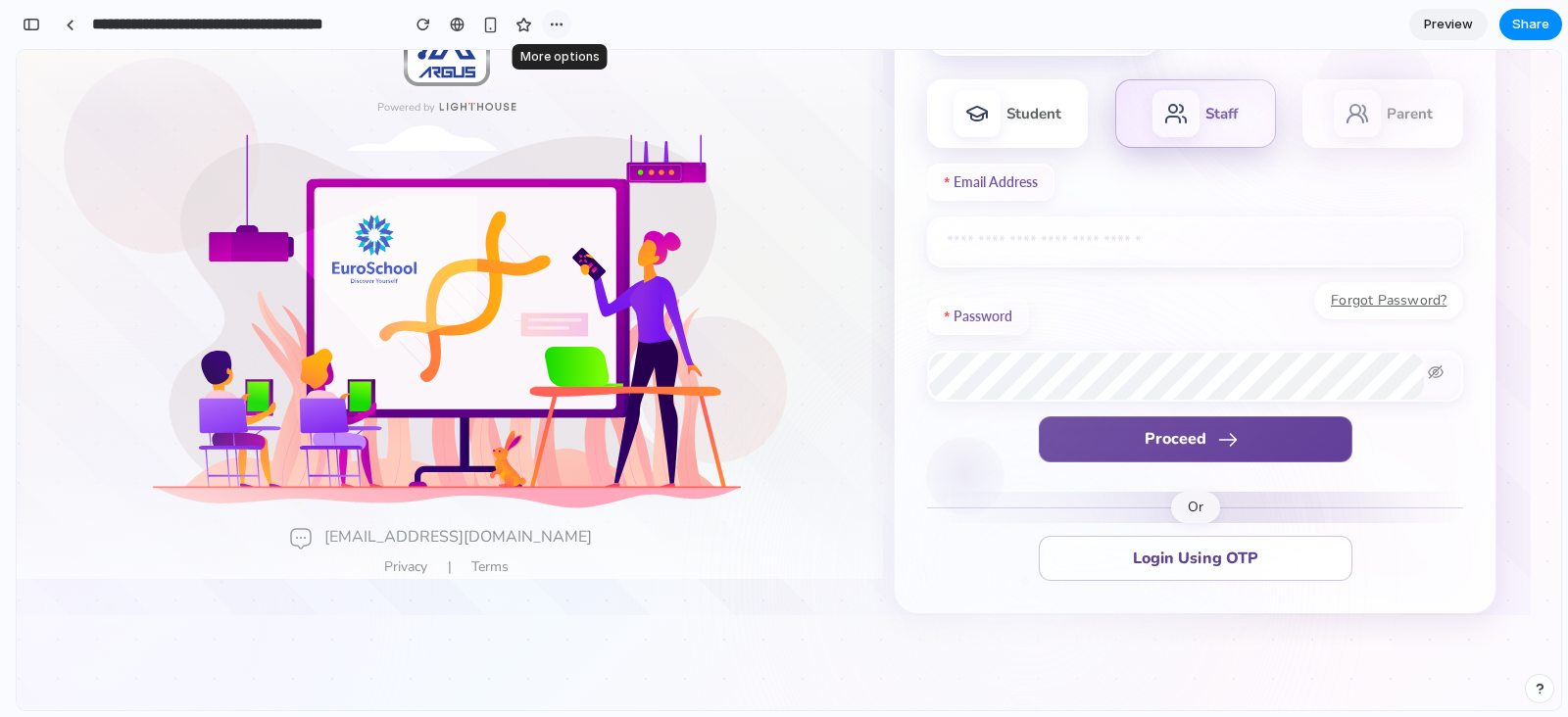
click at [559, 20] on div "button" at bounding box center [556, 25] width 16 height 16
click at [1254, 22] on button "Share" at bounding box center [1530, 25] width 62 height 32
click at [1254, 34] on span "Preview" at bounding box center [1448, 25] width 49 height 20
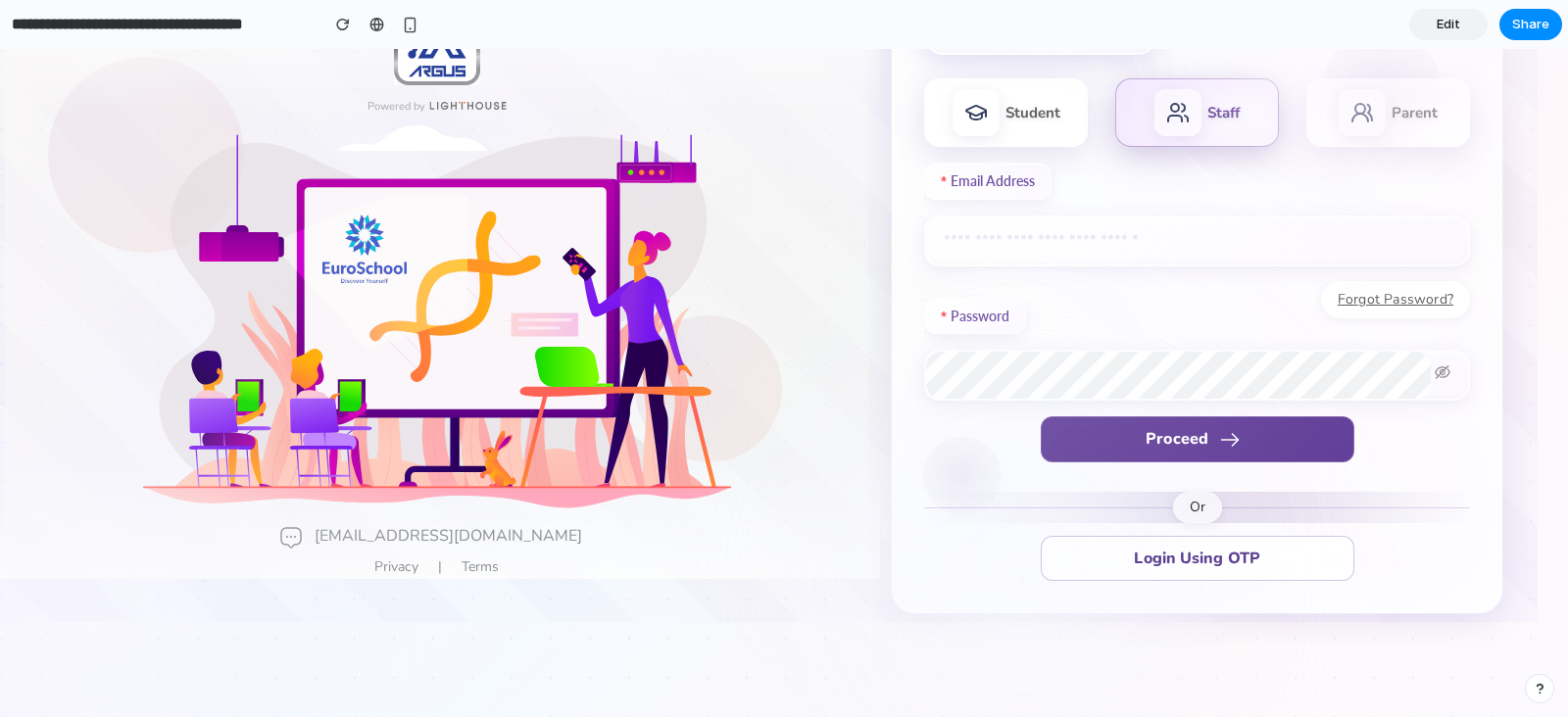
click at [1254, 34] on span "Edit" at bounding box center [1448, 25] width 24 height 20
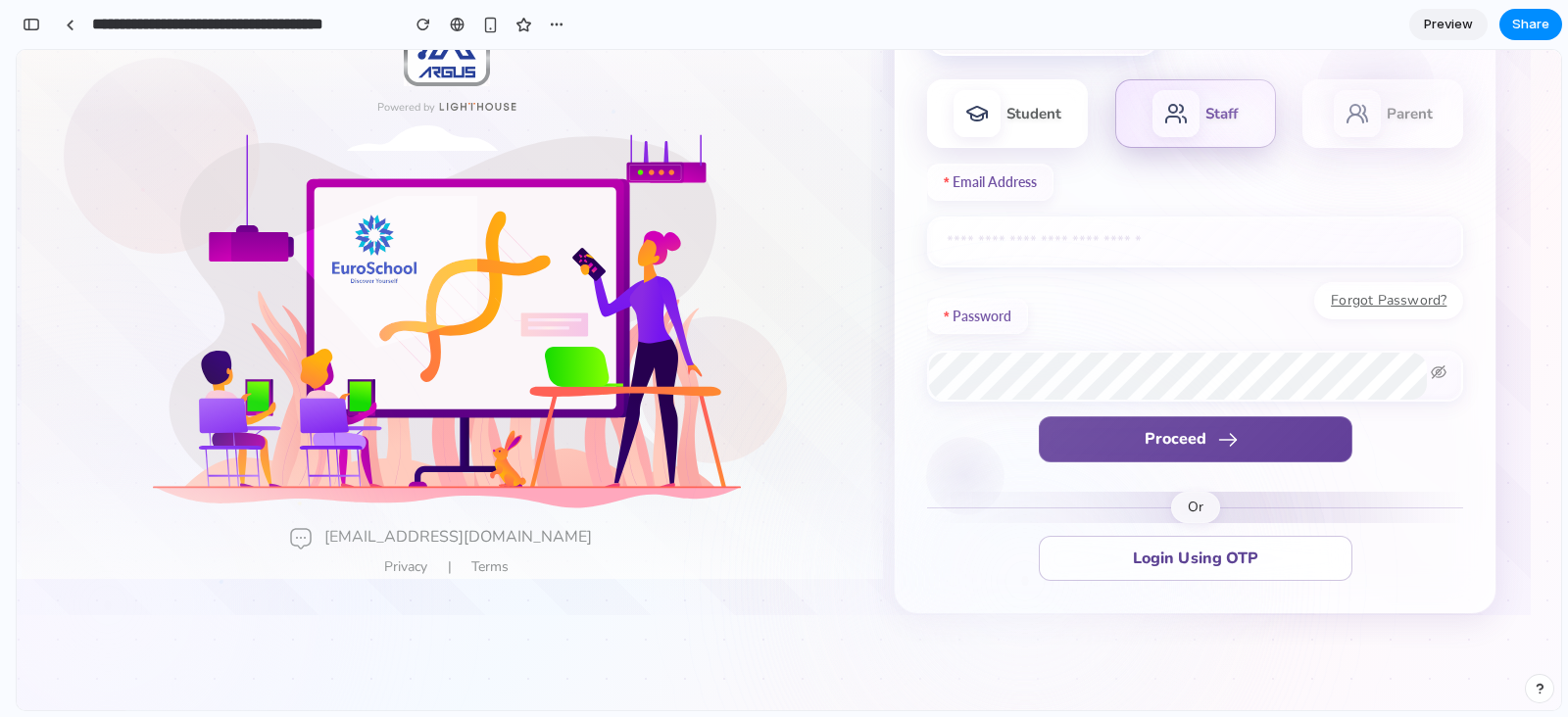
scroll to position [5630, 0]
drag, startPoint x: 1038, startPoint y: 141, endPoint x: 1118, endPoint y: 327, distance: 202.5
click at [1118, 327] on div "Please select your role Student Staff Parent Email Address Forgot Password? Pas…" at bounding box center [1195, 288] width 536 height 584
click at [1046, 136] on div "Student" at bounding box center [1007, 113] width 161 height 68
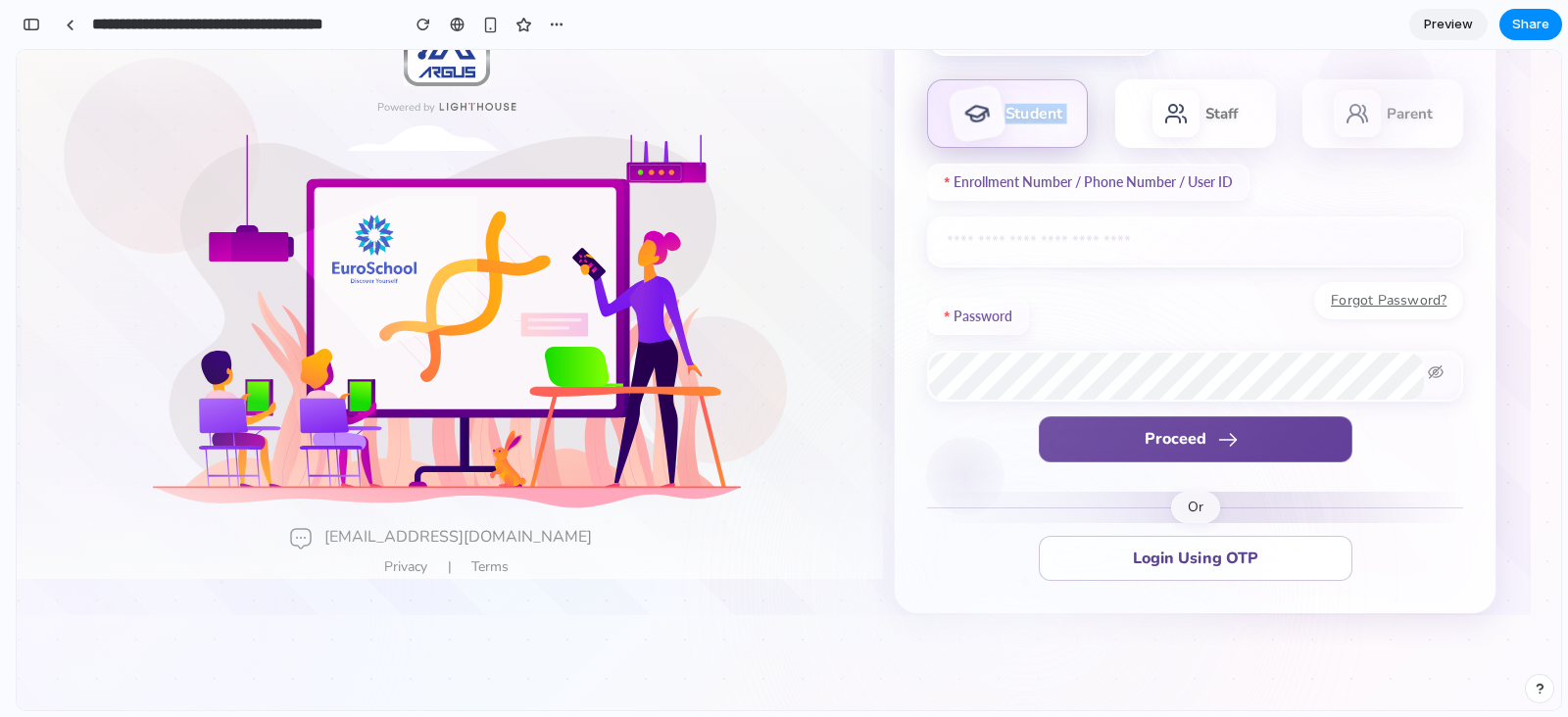
click at [1046, 136] on div "Student" at bounding box center [1007, 113] width 161 height 68
click at [1254, 19] on span "Preview" at bounding box center [1448, 25] width 49 height 20
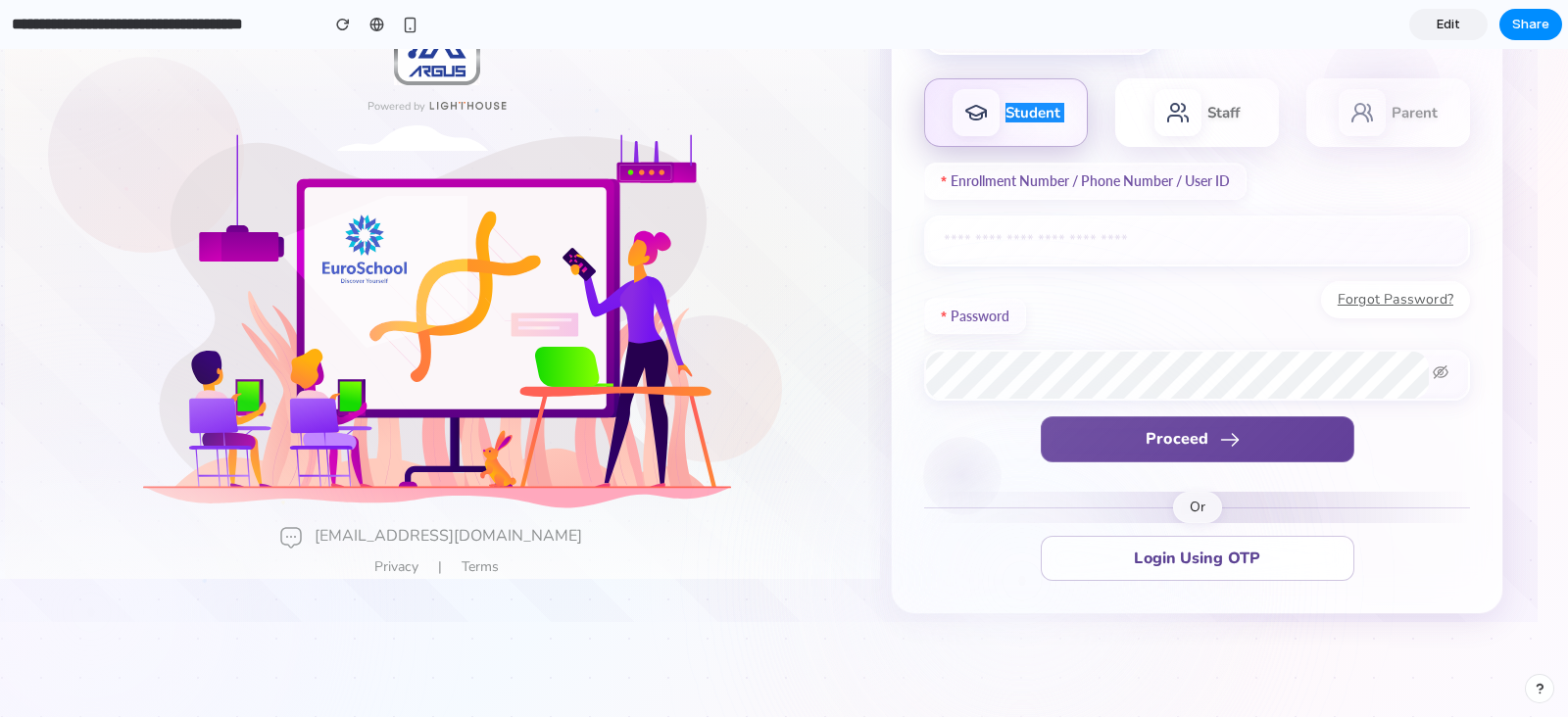
scroll to position [95, 30]
click at [1254, 27] on span "Edit" at bounding box center [1448, 25] width 24 height 20
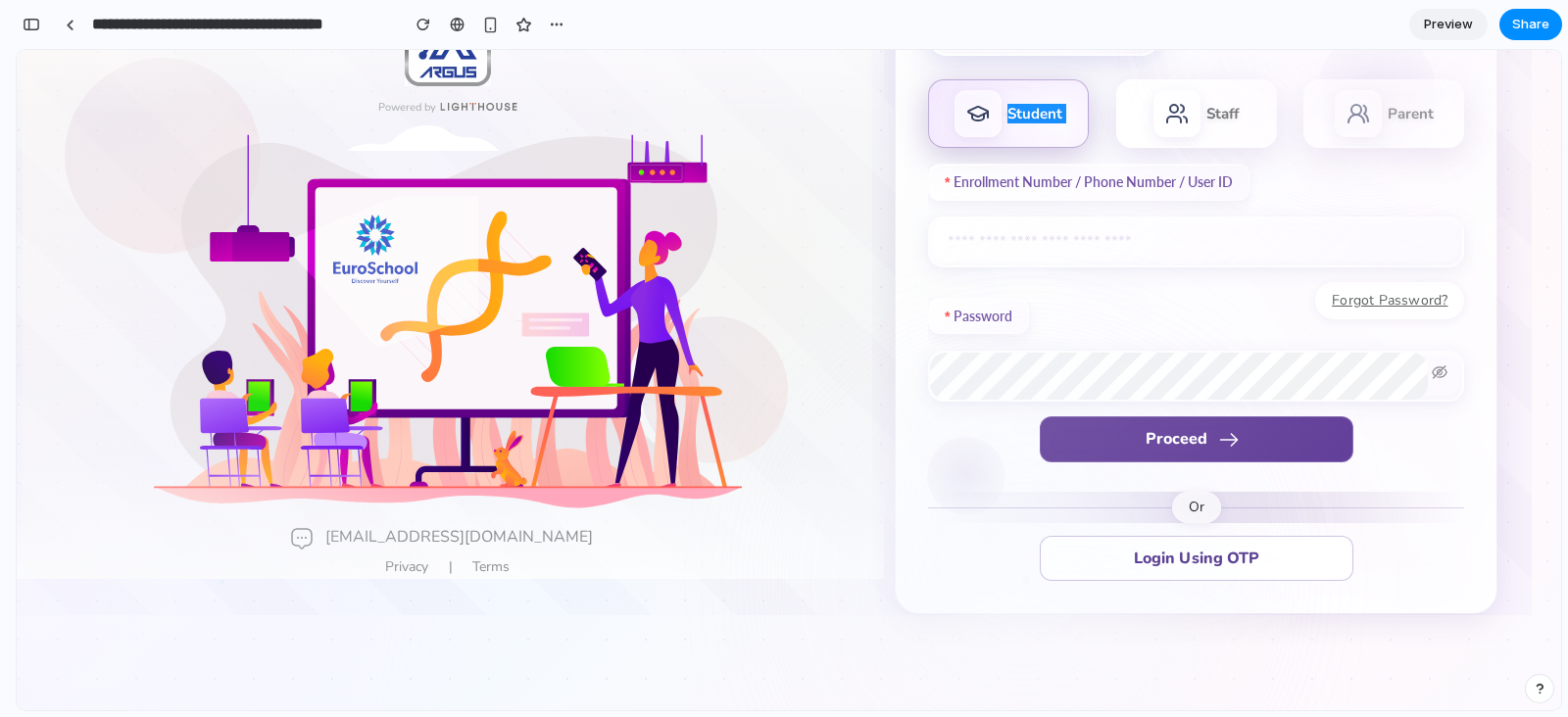
scroll to position [5630, 0]
click at [963, 306] on label "Password" at bounding box center [978, 317] width 101 height 38
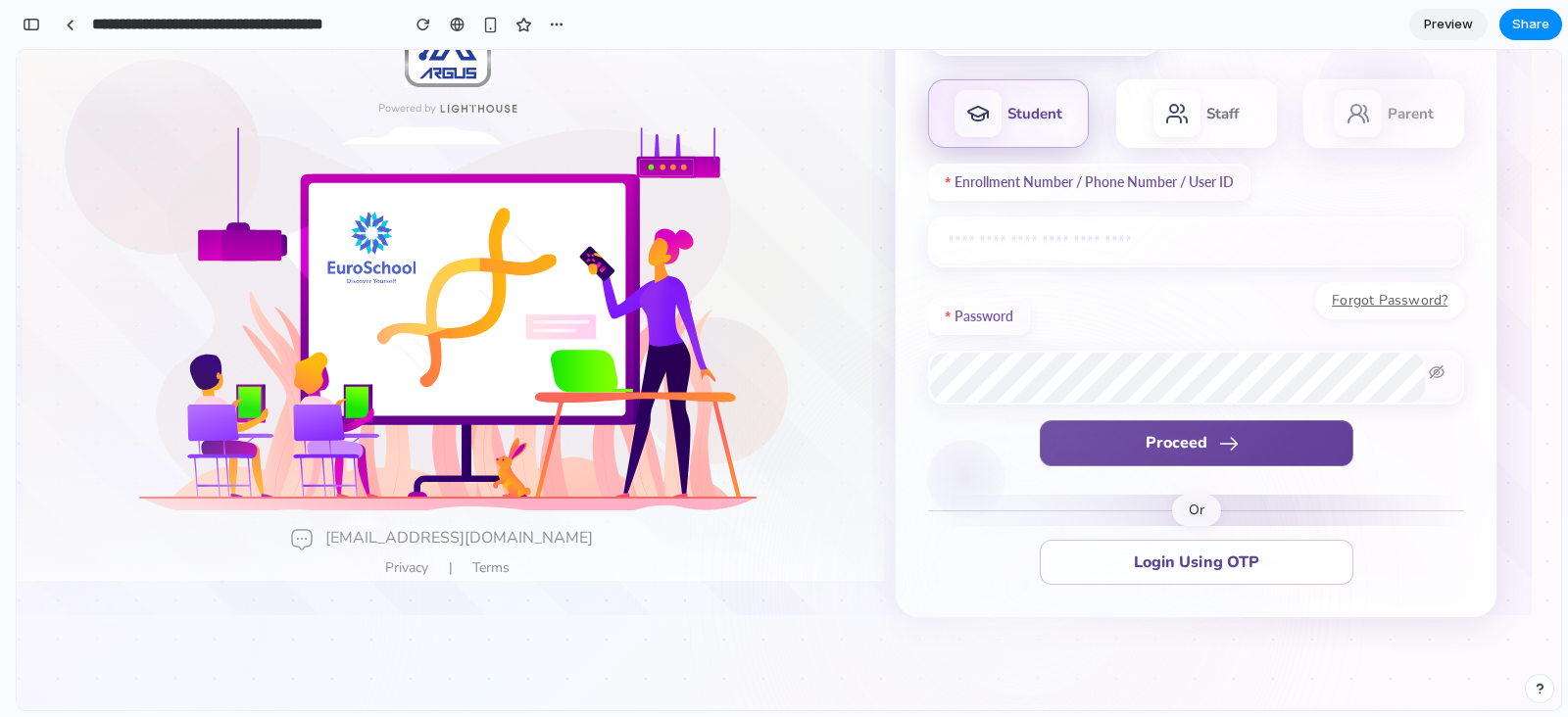
click at [825, 322] on div at bounding box center [448, 321] width 851 height 415
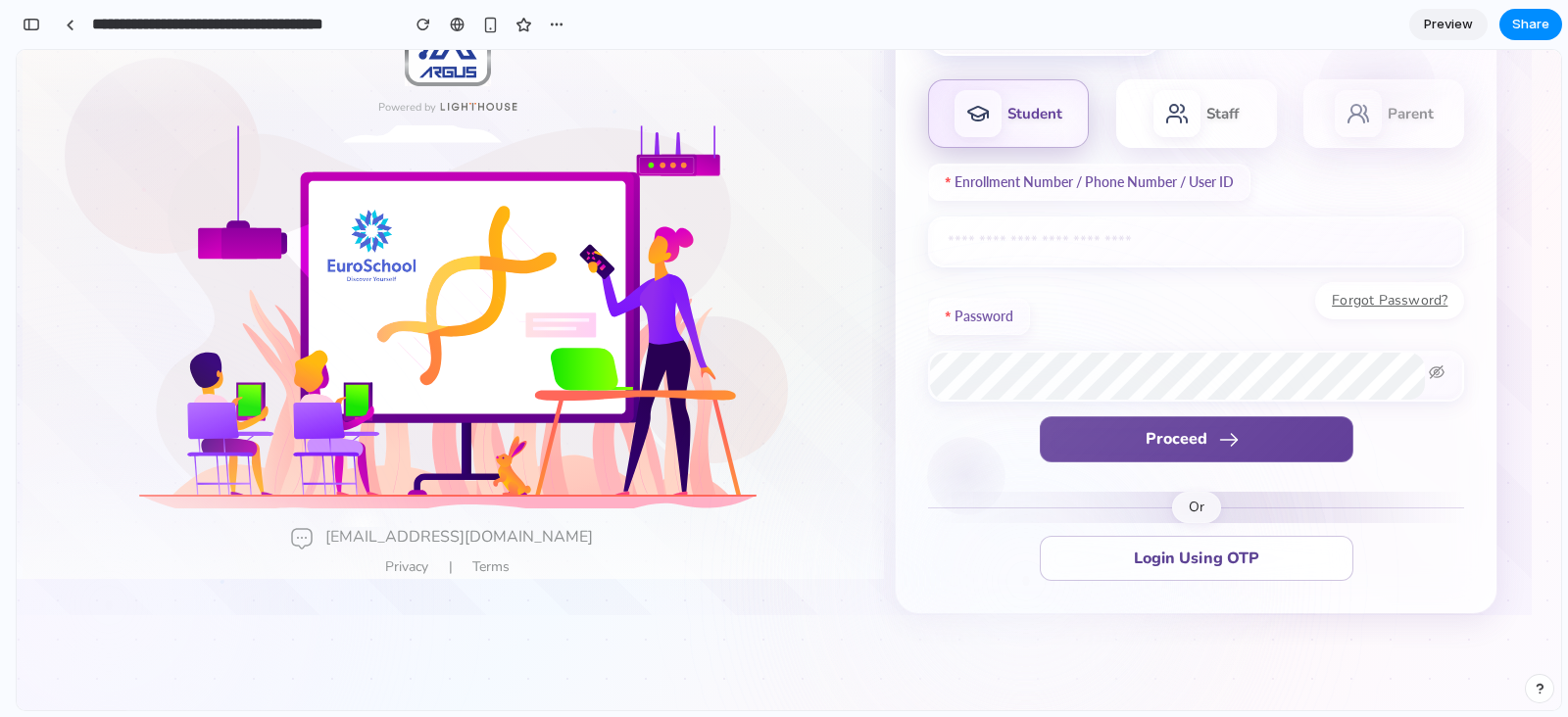
click at [825, 322] on div at bounding box center [448, 320] width 851 height 415
drag, startPoint x: 825, startPoint y: 322, endPoint x: 829, endPoint y: 341, distance: 19.4
click at [829, 341] on div at bounding box center [448, 320] width 851 height 415
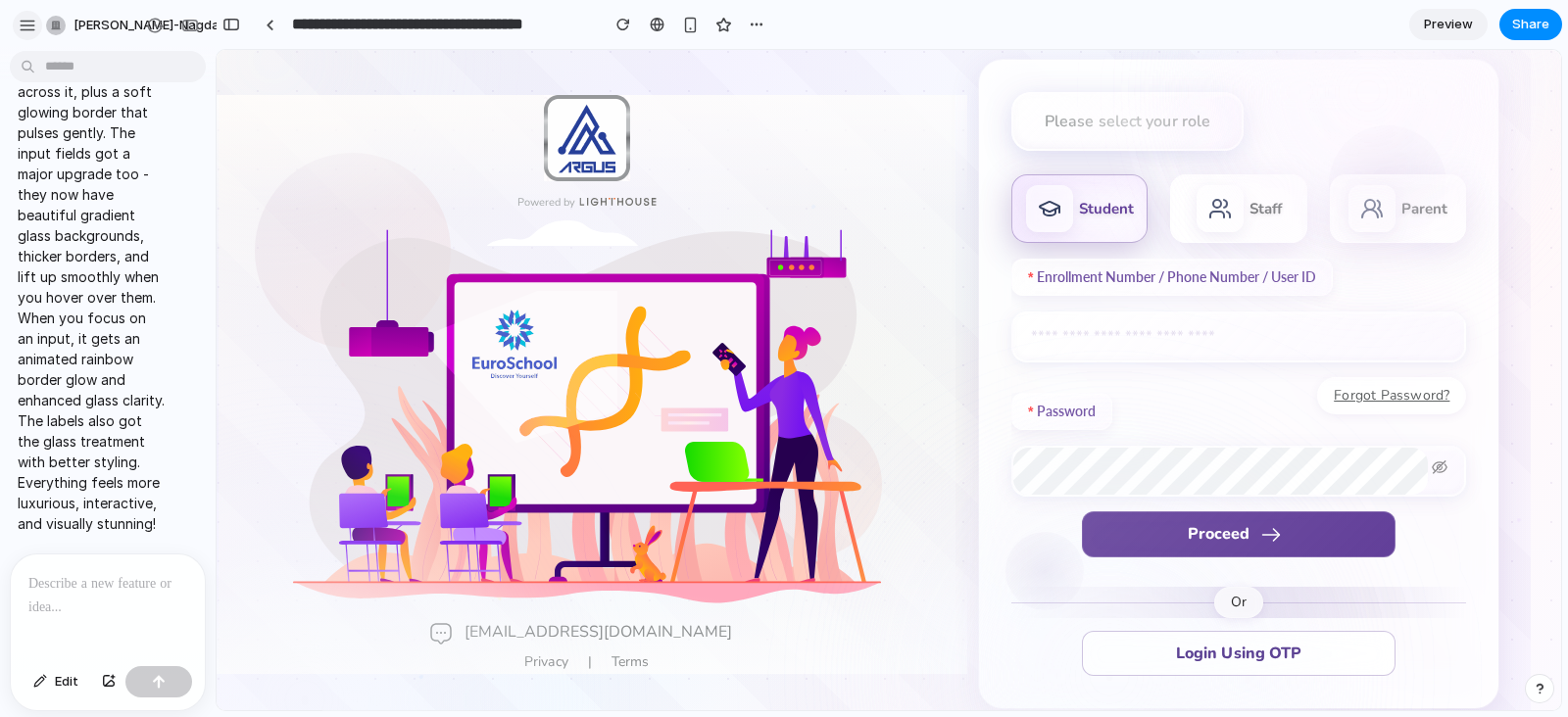
scroll to position [0, 0]
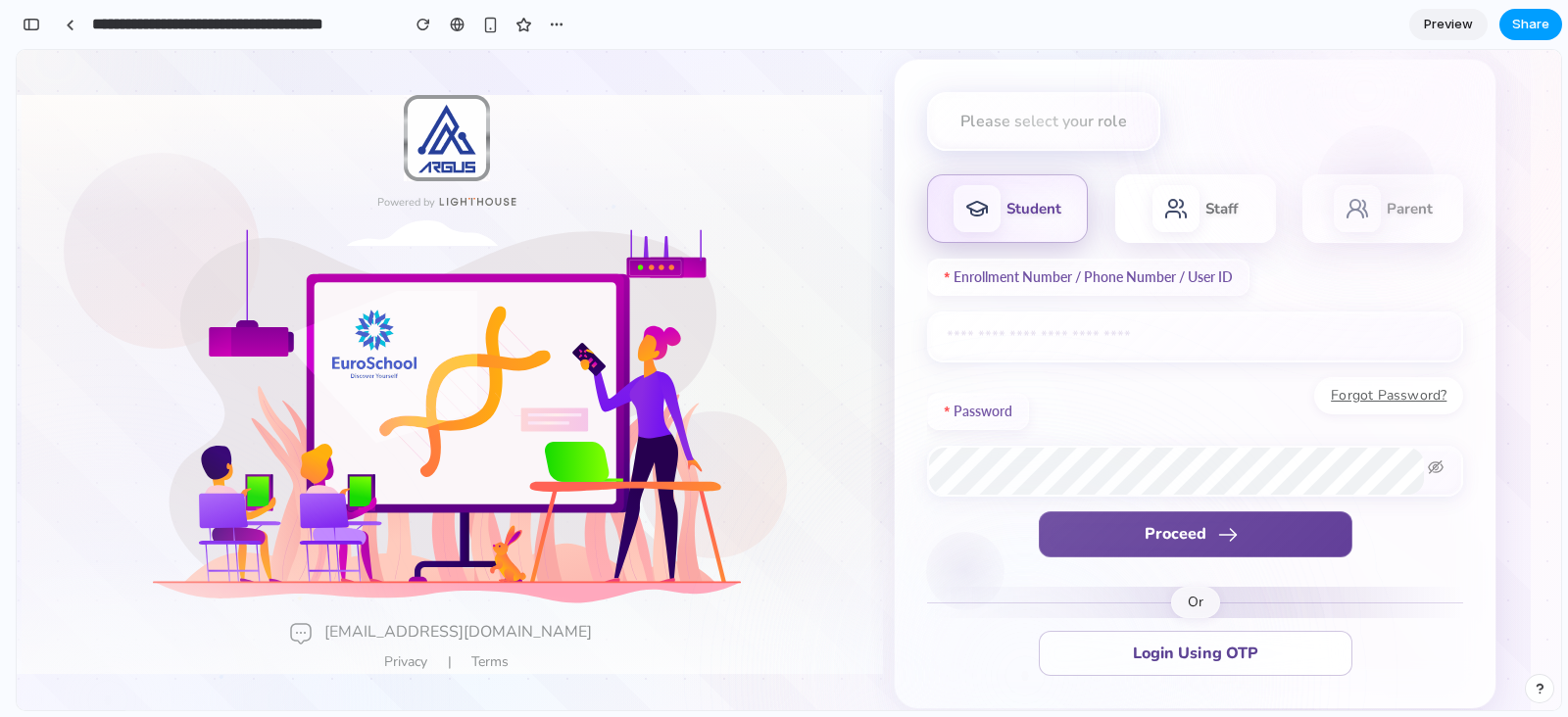
click at [1254, 17] on button "Share" at bounding box center [1530, 25] width 62 height 32
click at [802, 178] on div "Share ' EuroSchool Argus Student & Staff Portal ' Aniket Nagdare Creator Anyone…" at bounding box center [784, 358] width 1568 height 717
drag, startPoint x: 819, startPoint y: 228, endPoint x: 803, endPoint y: 175, distance: 55.4
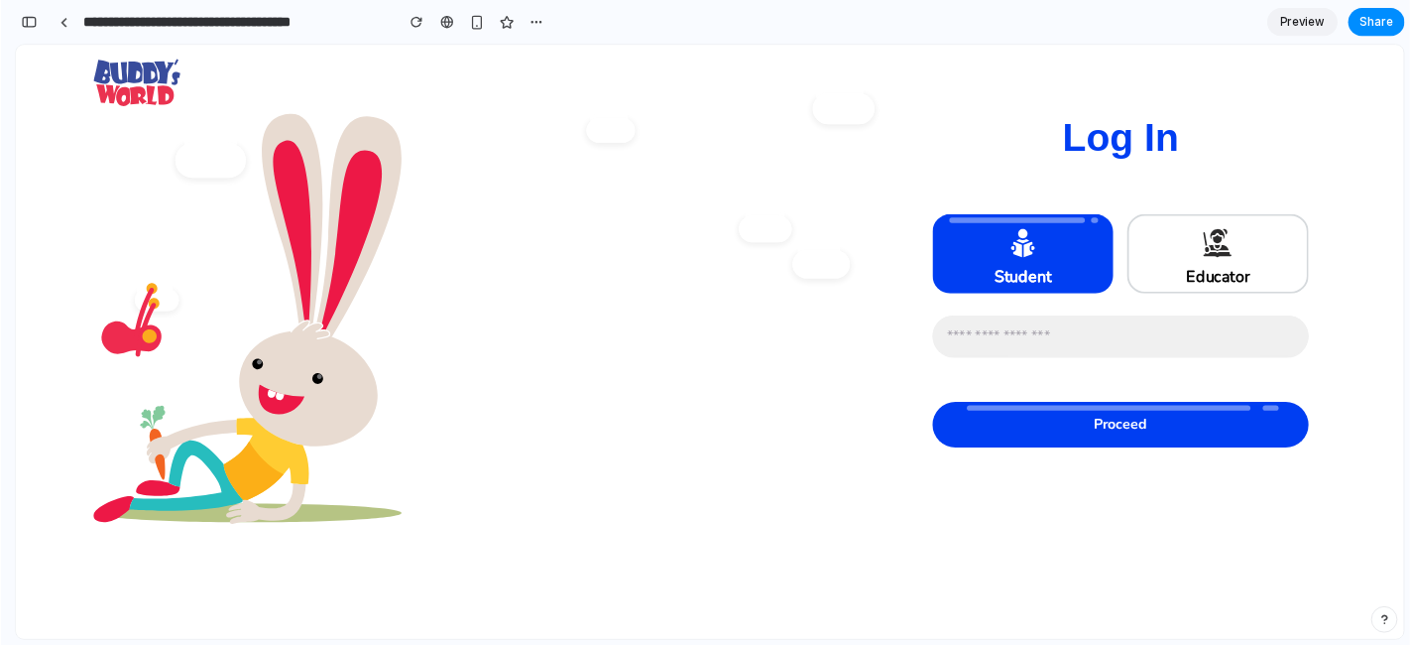
scroll to position [1049, 0]
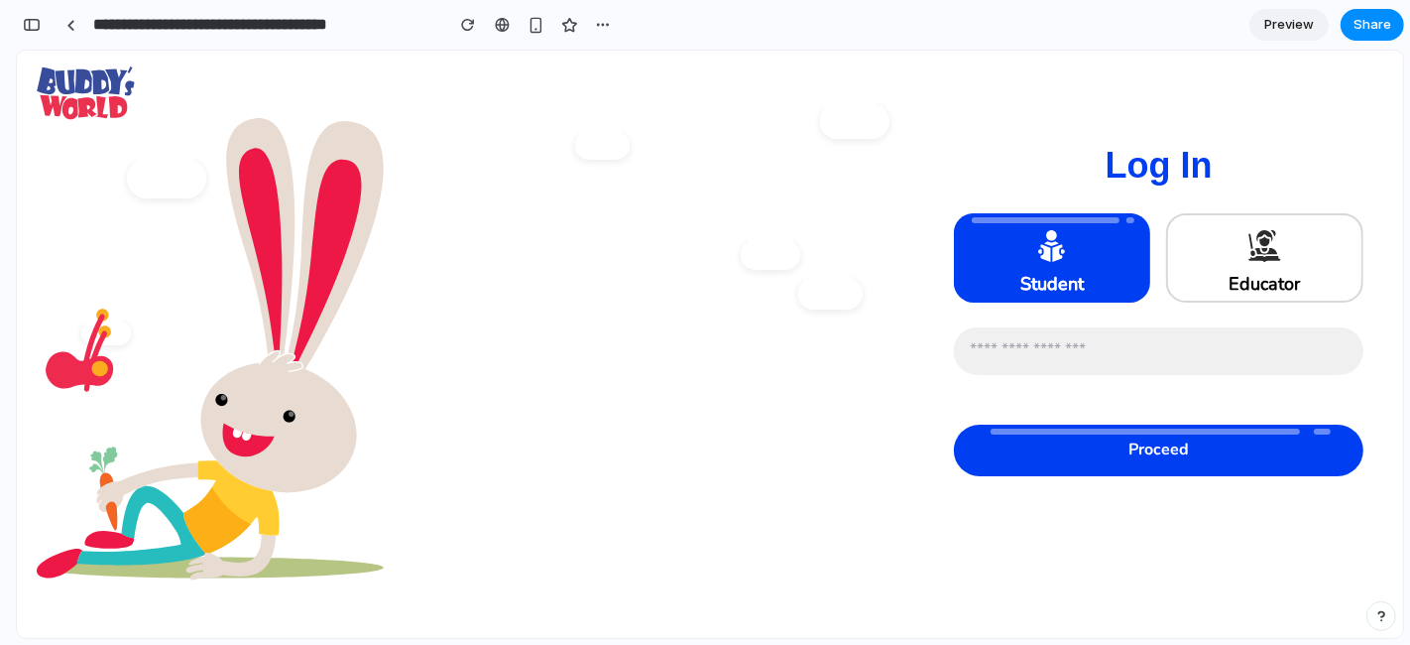
drag, startPoint x: 1100, startPoint y: 50, endPoint x: 613, endPoint y: 431, distance: 618.9
click at [613, 431] on div at bounding box center [486, 320] width 898 height 540
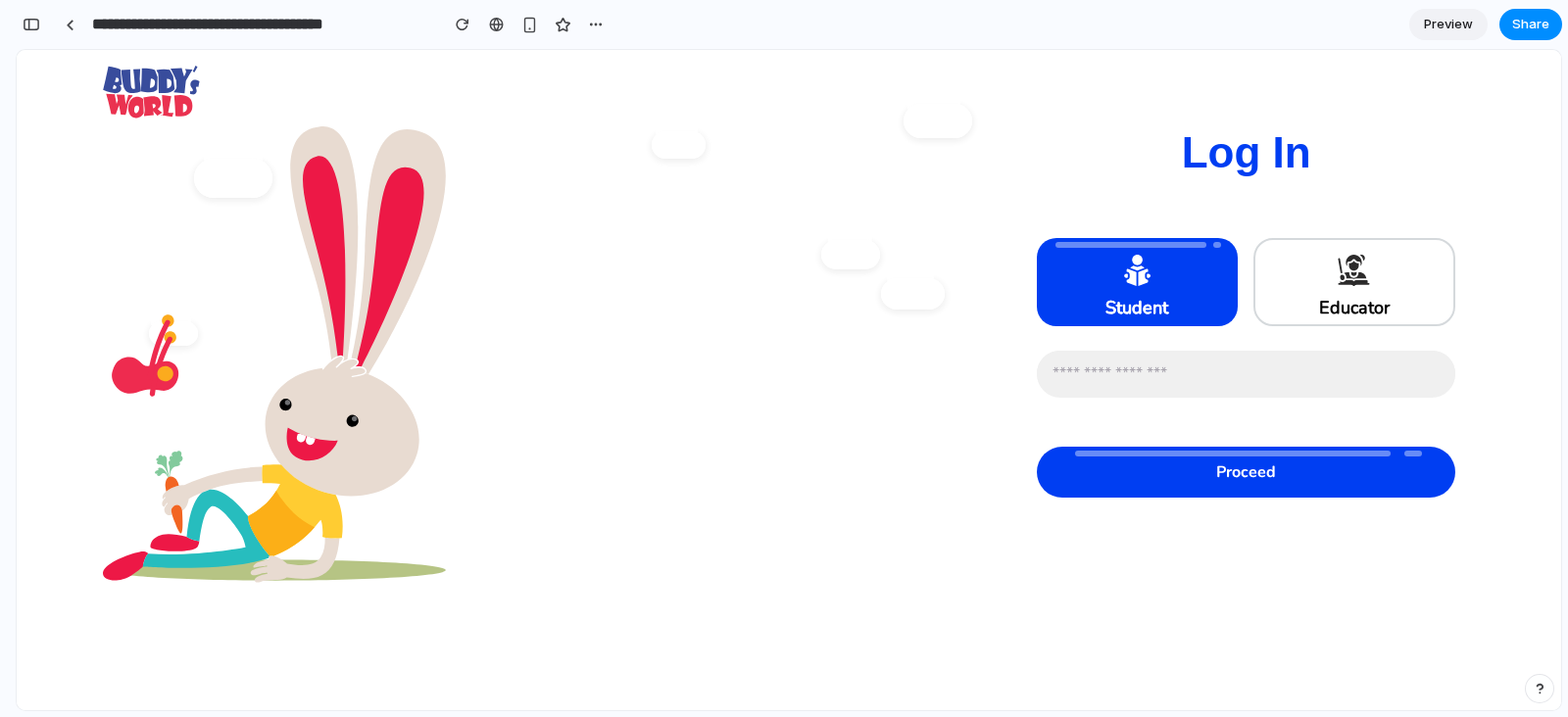
scroll to position [1036, 0]
